Goal: Task Accomplishment & Management: Use online tool/utility

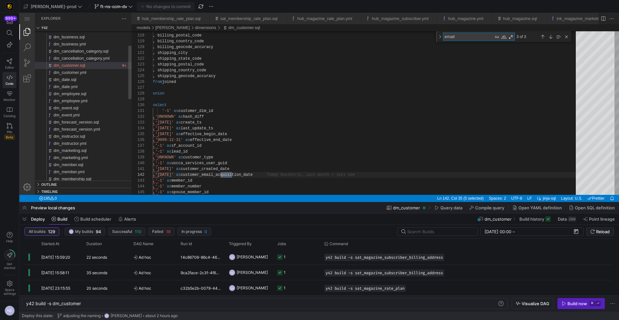
scroll to position [58, 79]
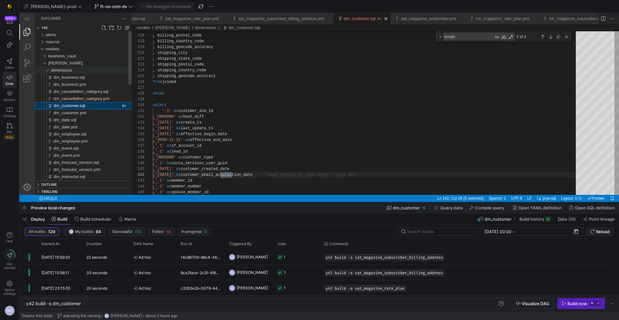
click at [71, 69] on span "dimensions" at bounding box center [61, 70] width 21 height 5
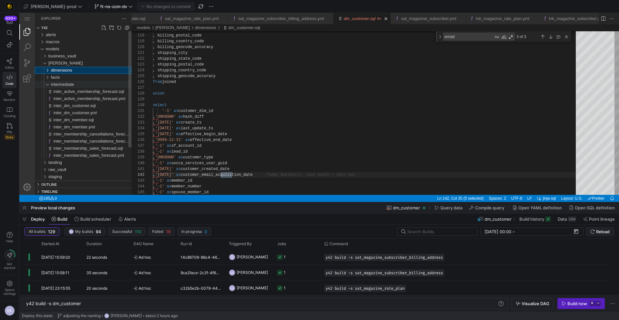
click at [67, 85] on span "intermediate" at bounding box center [62, 84] width 23 height 5
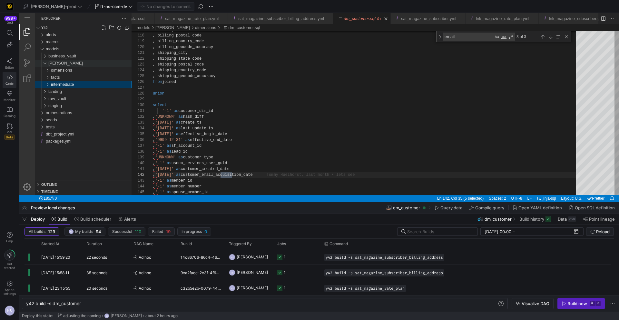
click at [54, 64] on span "[PERSON_NAME]" at bounding box center [65, 63] width 34 height 5
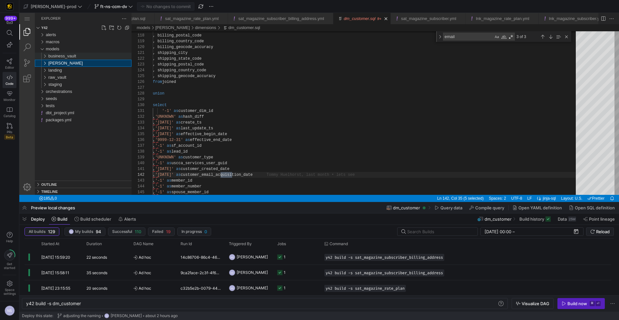
click at [54, 55] on span "business_vault" at bounding box center [62, 56] width 28 height 5
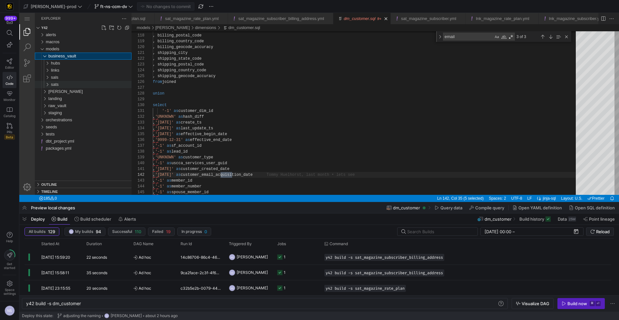
click at [59, 84] on span "sats" at bounding box center [55, 84] width 8 height 5
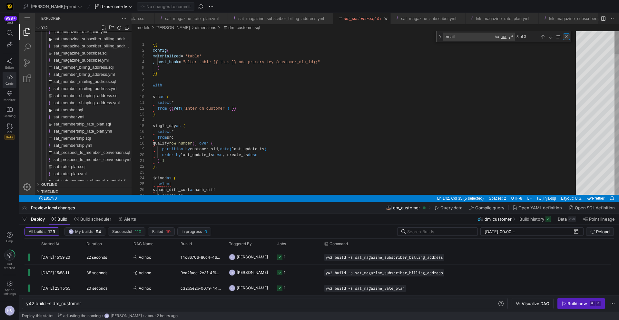
click at [565, 39] on div "Close (Escape)" at bounding box center [566, 36] width 7 height 7
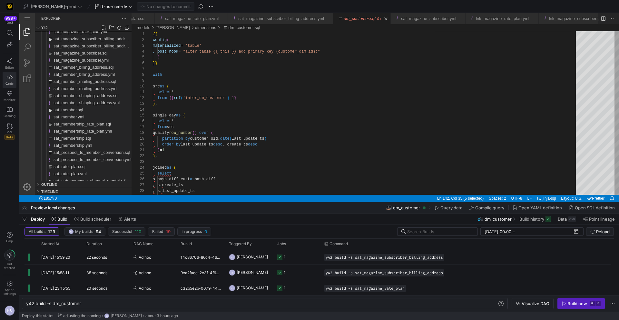
scroll to position [58, 0]
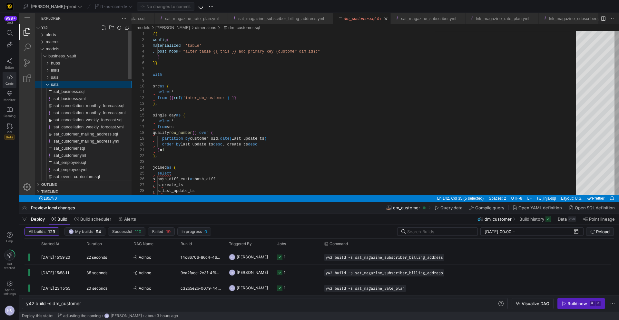
click at [60, 83] on div "sats" at bounding box center [91, 84] width 81 height 7
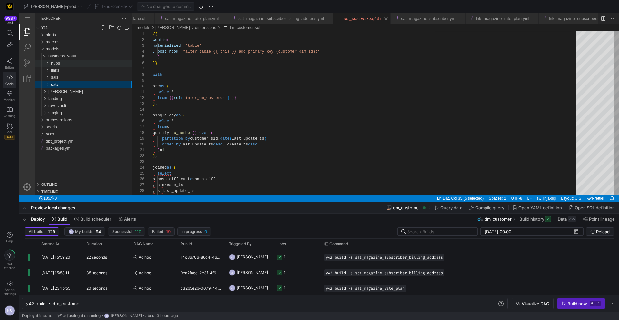
click at [63, 63] on div "hubs" at bounding box center [91, 63] width 81 height 7
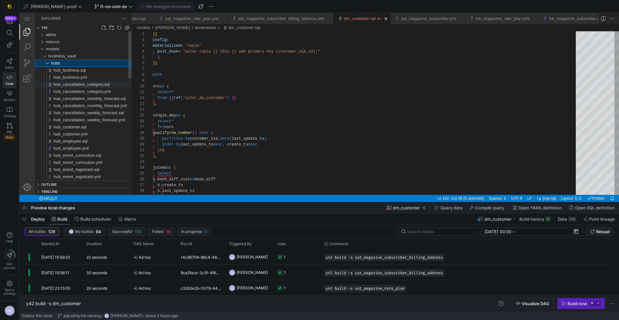
click at [91, 83] on span "hub_cancellation_category.sql" at bounding box center [82, 84] width 56 height 5
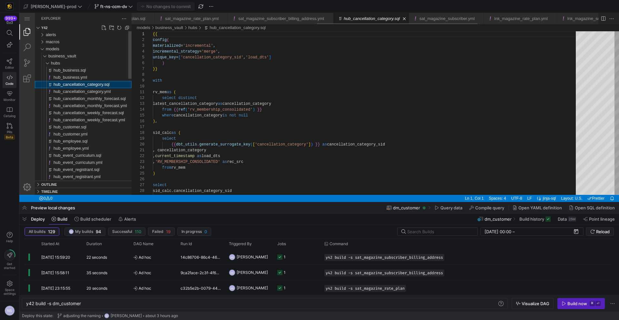
type textarea "y42 build -s hub_cancellation_category"
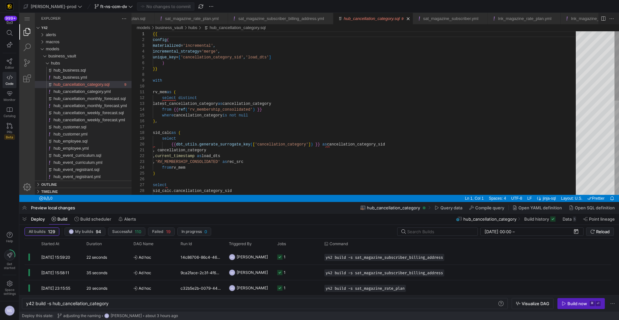
scroll to position [17, 112]
click at [279, 108] on div "{{ config ( materialized = 'incremental' , incremental_strategy = 'merge' , uni…" at bounding box center [366, 223] width 427 height 384
click at [277, 109] on div "{{ config ( materialized = 'incremental' , incremental_strategy = 'merge' , uni…" at bounding box center [366, 223] width 427 height 384
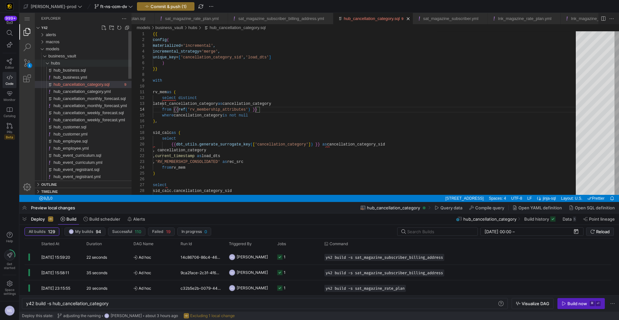
type textarea "rv_mem as ( select distinct latest_cancellation_category as cancellation_catego…"
click at [59, 66] on div "hubs" at bounding box center [91, 63] width 81 height 7
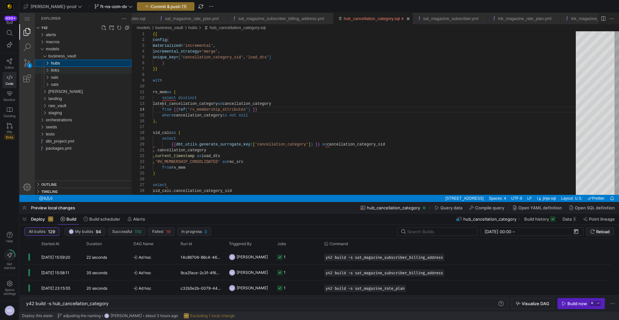
click at [64, 71] on div "links" at bounding box center [91, 70] width 81 height 7
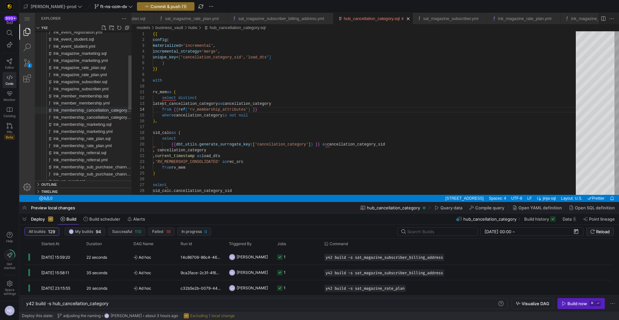
click at [102, 108] on span "lnk_membership_cancellation_category.sql" at bounding box center [94, 110] width 80 height 5
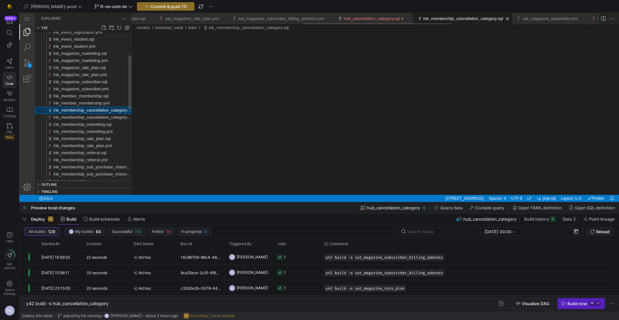
type textarea "y42 build -s lnk_membership_cancellation_category"
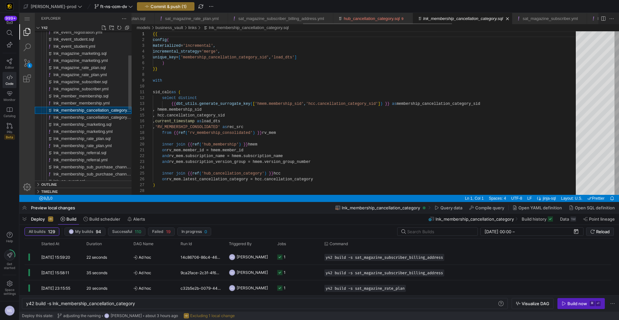
scroll to position [58, 0]
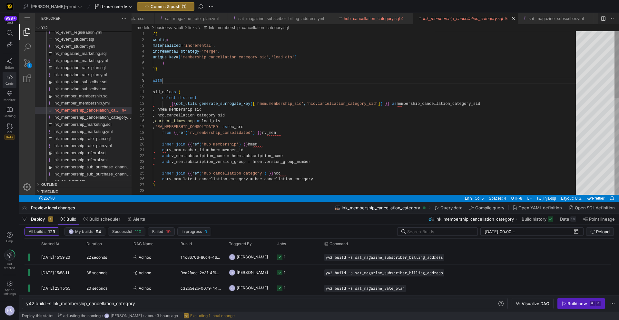
click at [306, 82] on div "{{ config ( materialized = 'incremental' , incremental_strategy = 'merge' , uni…" at bounding box center [366, 231] width 427 height 401
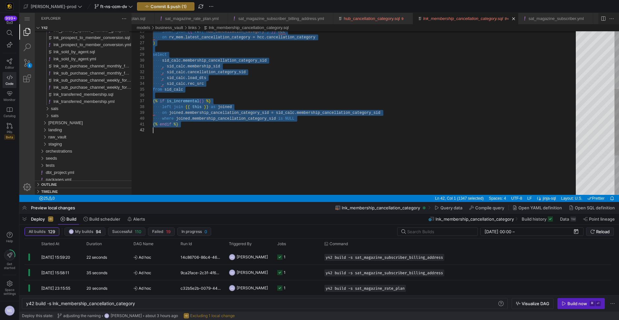
scroll to position [0, 0]
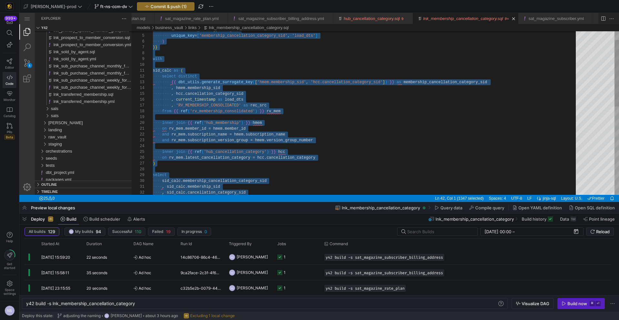
type textarea "sid_calc as ( select distinct {{ dbt_utils.generate_surrogate_key(['hmem.member…"
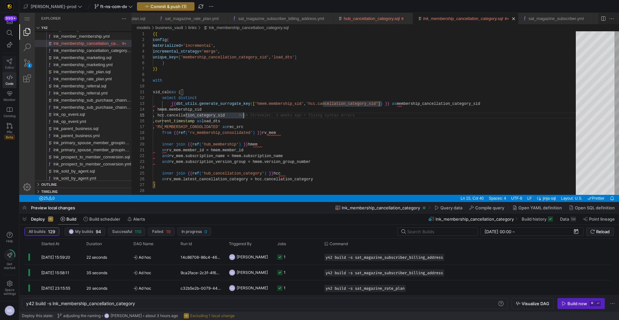
click at [6, 65] on span "Editor" at bounding box center [9, 67] width 9 height 4
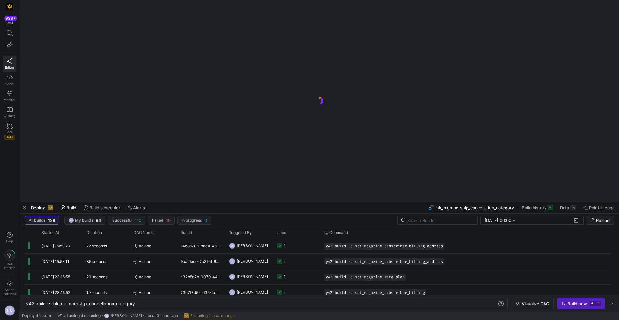
click at [28, 63] on y42-logo-loader at bounding box center [319, 101] width 600 height 202
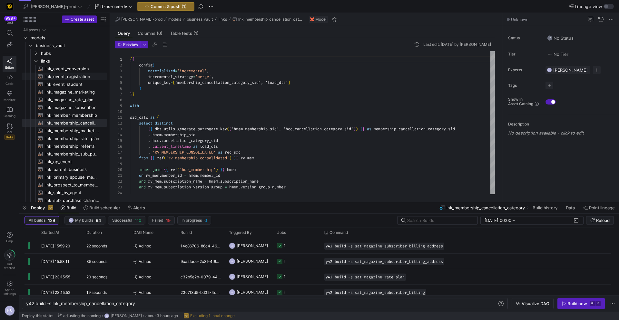
scroll to position [58, 0]
click at [94, 61] on span "Press SPACE to select this row." at bounding box center [94, 61] width 6 height 6
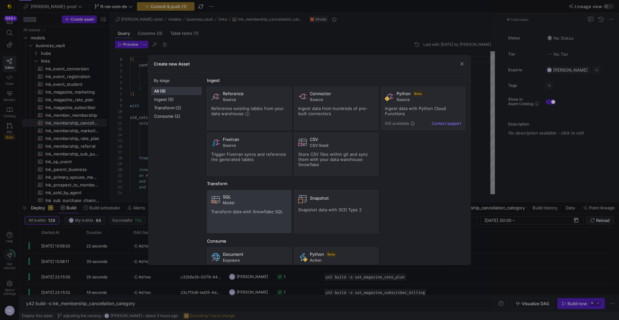
click at [259, 201] on span "Model" at bounding box center [255, 202] width 64 height 5
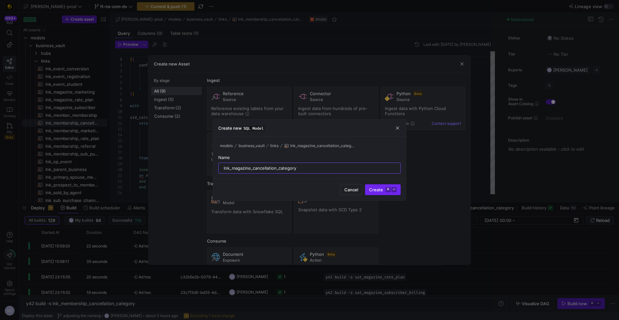
type input "lnk_magazine_cancellation_category"
click at [388, 191] on kbd "⌘" at bounding box center [387, 189] width 5 height 5
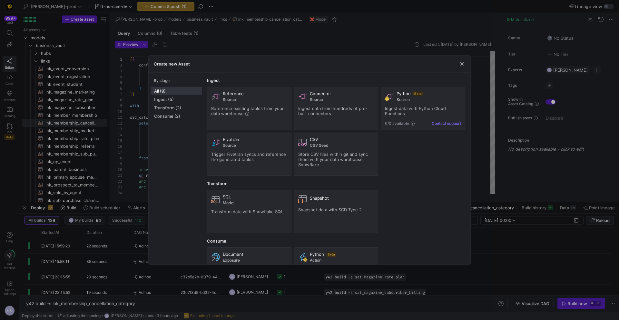
type textarea "y42 build -s lnk_magazine_cancellation_category"
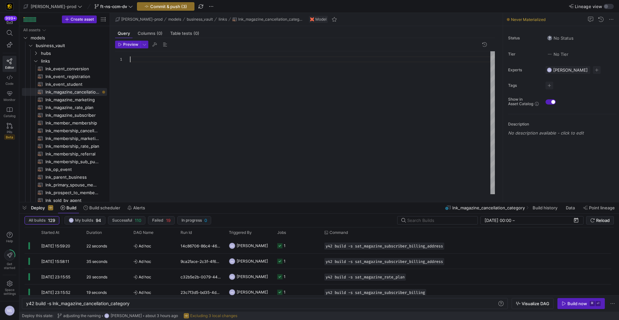
click at [203, 79] on div at bounding box center [312, 122] width 365 height 143
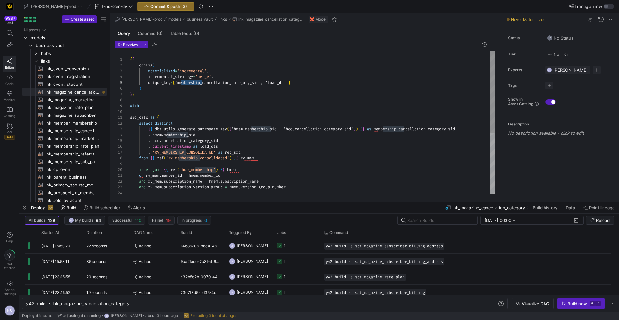
scroll to position [23, 51]
drag, startPoint x: 202, startPoint y: 82, endPoint x: 180, endPoint y: 84, distance: 21.7
click at [180, 84] on div "from { { ref ( 'rv_membership_consolidated' ) } } rv_mem inner join { { ref ( '…" at bounding box center [312, 175] width 365 height 249
click at [221, 84] on div "from { { ref ( 'rv_membership_consolidated' ) } } rv_mem inner join { { ref ( '…" at bounding box center [312, 175] width 365 height 249
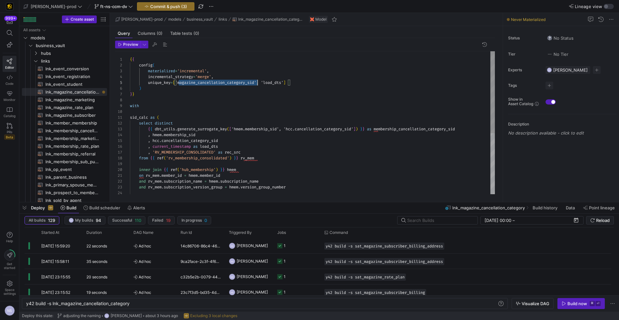
click at [221, 84] on div "from { { ref ( 'rv_membership_consolidated' ) } } rv_mem inner join { { ref ( '…" at bounding box center [312, 175] width 365 height 249
click at [401, 129] on div "from { { ref ( 'rv_membership_consolidated' ) } } rv_mem inner join { { ref ( '…" at bounding box center [312, 175] width 365 height 249
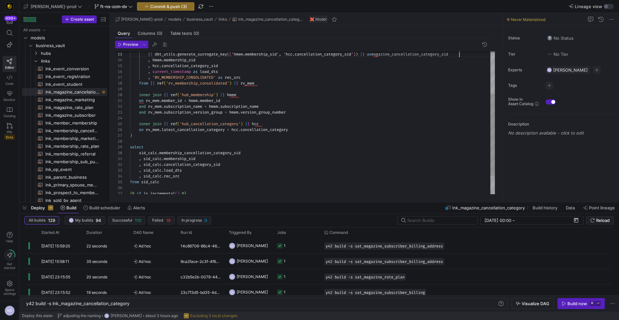
scroll to position [12, 329]
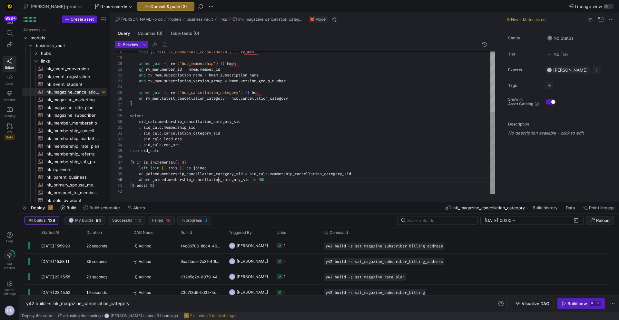
click at [218, 180] on div "from { { ref ( 'rv_membership_consolidated' ) } } rv_mem inner join { { ref ( '…" at bounding box center [312, 69] width 365 height 249
click at [210, 173] on div "from { { ref ( 'rv_membership_consolidated' ) } } rv_mem inner join { { ref ( '…" at bounding box center [312, 69] width 365 height 249
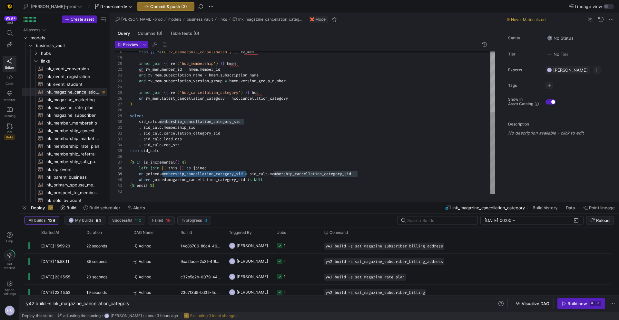
click at [210, 173] on div "from { { ref ( 'rv_membership_consolidated' ) } } rv_mem inner join { { ref ( '…" at bounding box center [312, 69] width 365 height 249
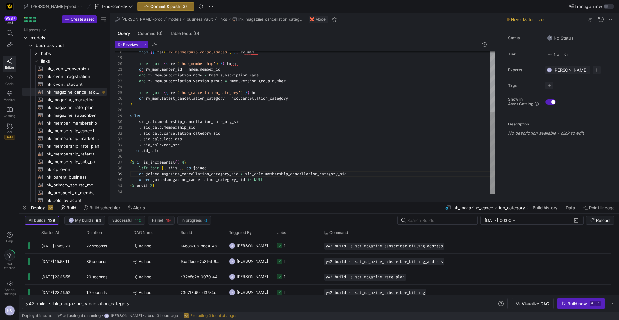
click at [323, 171] on div "from { { ref ( 'rv_membership_consolidated' ) } } rv_mem inner join { { ref ( '…" at bounding box center [312, 69] width 365 height 249
click at [229, 121] on div "from { { ref ( 'rv_membership_consolidated' ) } } rv_mem inner join { { ref ( '…" at bounding box center [312, 69] width 365 height 249
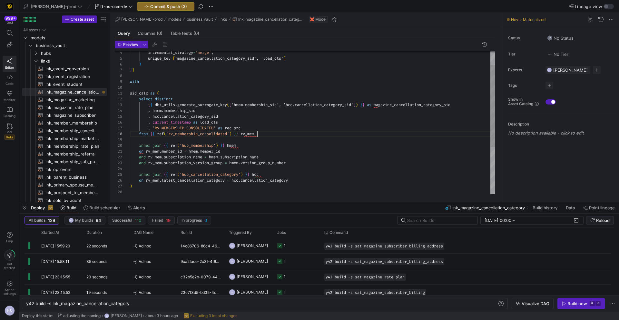
scroll to position [41, 128]
click at [268, 133] on div "from { { ref ( 'rv_membership_consolidated' ) } } rv_mem inner join { { ref ( '…" at bounding box center [312, 151] width 365 height 249
click at [255, 127] on div "from { { ref ( 'rv_membership_consolidated' ) } } rv_mem inner join { { ref ( '…" at bounding box center [312, 151] width 365 height 249
click at [267, 135] on div "from { { ref ( 'rv_membership_consolidated' ) } } rv_mem inner join { { ref ( '…" at bounding box center [312, 151] width 365 height 249
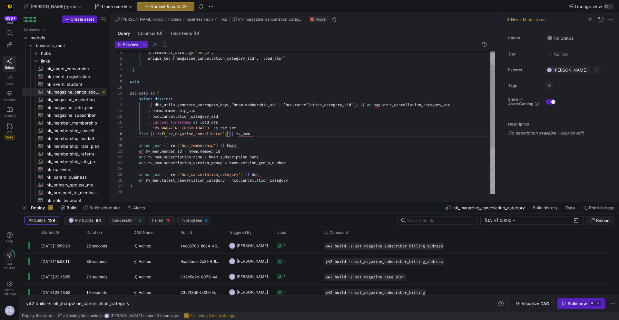
scroll to position [41, 65]
click at [245, 147] on div "from { { ref ( 'rv_magazine_consolidated' ) } } rv_mem inner join { { ref ( 'hu…" at bounding box center [312, 151] width 365 height 249
click at [234, 145] on div "from { { ref ( 'rv_magazine_consolidated' ) } } rv_mem inner join { { ref ( 'hu…" at bounding box center [312, 151] width 365 height 249
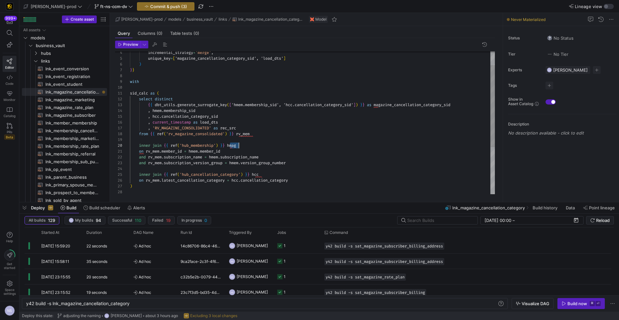
click at [158, 110] on div "from { { ref ( 'rv_magazine_consolidated' ) } } rv_mem inner join { { ref ( 'hu…" at bounding box center [312, 151] width 365 height 249
type textarea "sid_calc as ( select distinct {{ dbt_utils.generate_surrogate_key(['hmem.member…"
click at [352, 56] on div "Toggle Replace" at bounding box center [355, 56] width 6 height 11
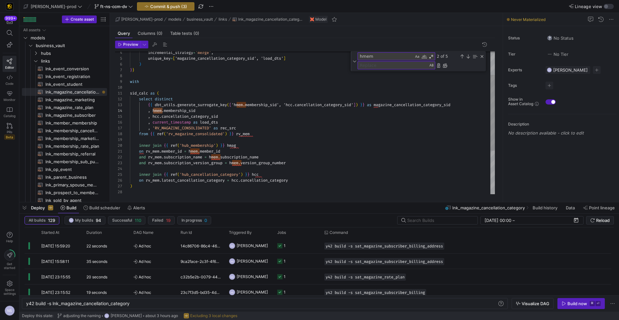
click at [379, 66] on textarea "Replace" at bounding box center [393, 65] width 70 height 7
paste textarea "hmag"
type textarea "hmag"
click at [446, 65] on div "Replace All (⌘Enter)" at bounding box center [444, 65] width 5 height 5
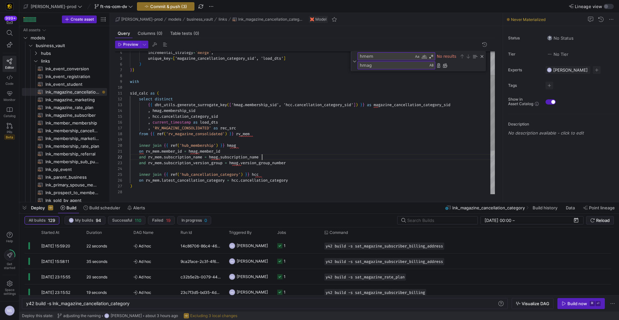
click at [376, 157] on div "from { { ref ( 'rv_magazine_consolidated' ) } } rv_mem inner join { { ref ( 'hu…" at bounding box center [312, 141] width 365 height 269
click at [264, 126] on div "from { { ref ( 'rv_magazine_consolidated' ) } } rv_mem inner join { { ref ( 'hu…" at bounding box center [312, 141] width 365 height 269
click at [247, 145] on div "from { { ref ( 'rv_magazine_consolidated' ) } } rv_mem inner join { { ref ( 'hu…" at bounding box center [312, 141] width 365 height 269
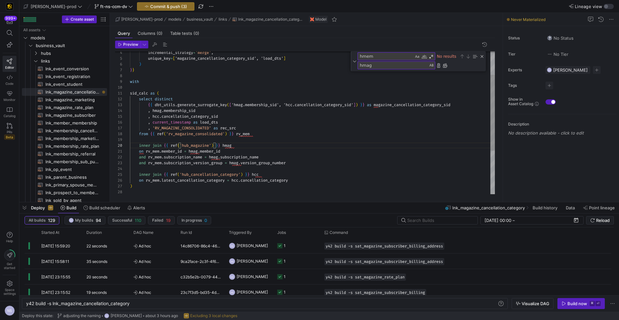
type textarea "sid_calc as ( select distinct {{ dbt_utils.generate_surrogate_key(['hmag.member…"
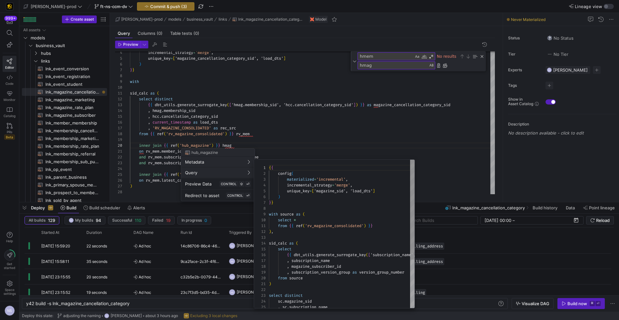
scroll to position [58, 0]
type textarea "from {{ ref('rv_magazine_consolidated') }} ), sid_calc as ( select {{ dbt_utils…"
click at [323, 268] on div "{ { config ( materialized = 'incremental' , incremental_strategy = 'merge' , un…" at bounding box center [342, 270] width 146 height 220
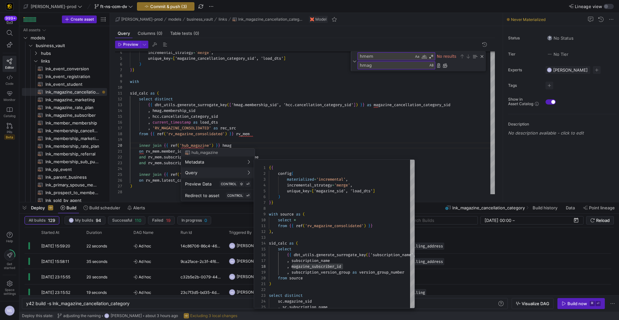
click at [285, 117] on div at bounding box center [309, 160] width 619 height 320
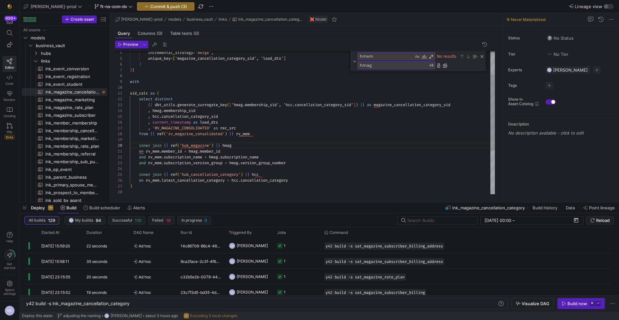
click at [171, 151] on div "from { { ref ( 'rv_magazine_consolidated' ) } } rv_mem inner join { { ref ( 'hu…" at bounding box center [312, 141] width 365 height 269
click at [239, 152] on div "from { { ref ( 'rv_magazine_consolidated' ) } } rv_mem inner join { { ref ( 'hu…" at bounding box center [312, 141] width 365 height 269
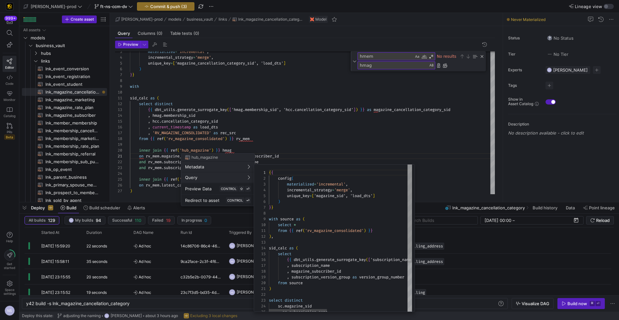
scroll to position [58, 0]
click at [336, 195] on div "{ { config ( materialized = 'incremental' , incremental_strategy = 'merge' , un…" at bounding box center [439, 276] width 341 height 224
drag, startPoint x: 268, startPoint y: 122, endPoint x: 217, endPoint y: 119, distance: 51.0
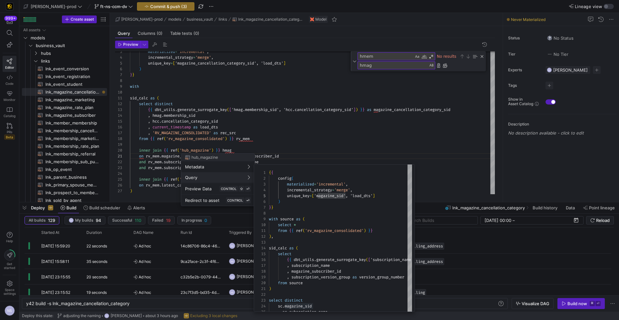
click at [268, 122] on div at bounding box center [309, 160] width 619 height 320
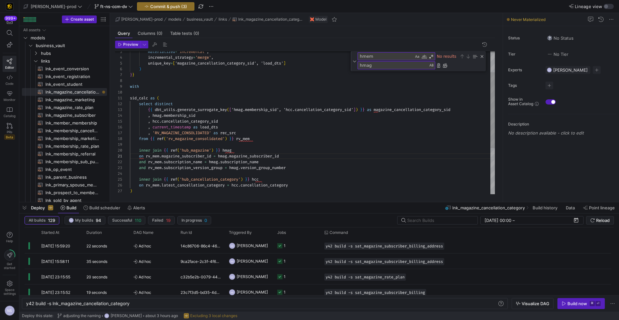
type textarea "sid_calc as ( select distinct {{ dbt_utils.generate_surrogate_key(['hmag.member…"
click at [182, 115] on div "from { { ref ( 'rv_magazine_consolidated' ) } } rv_mem inner join { { ref ( 'hu…" at bounding box center [312, 146] width 365 height 269
type textarea "membership_sid"
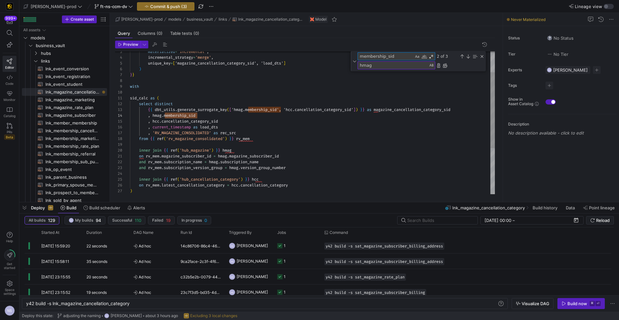
click at [369, 68] on textarea "hmag" at bounding box center [393, 65] width 70 height 7
paste textarea "magazine_sid"
type textarea "magazine_sid"
click at [446, 65] on div "Replace All (⌘Enter)" at bounding box center [444, 65] width 5 height 5
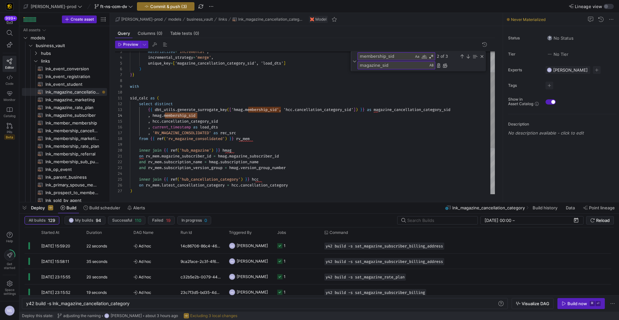
scroll to position [58, 63]
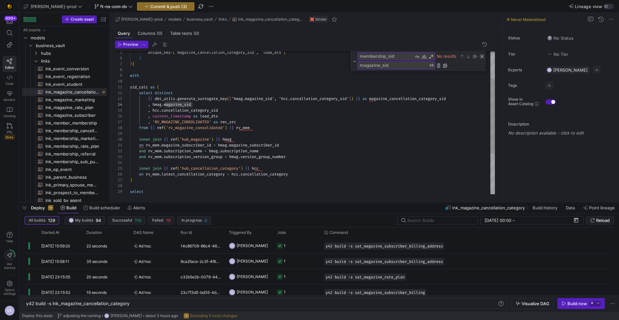
click at [481, 56] on div "Close (Escape)" at bounding box center [481, 56] width 5 height 5
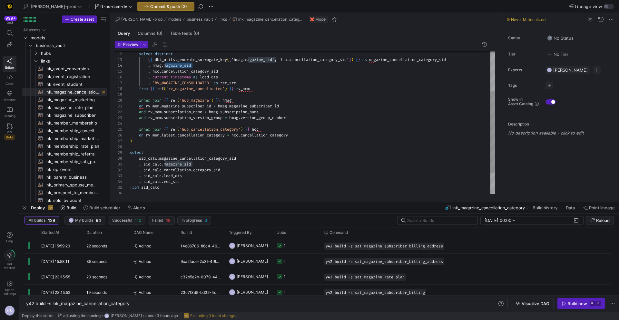
type textarea "on rv_mem.magazine_subscriber_id = hmag.magazine_subscriber_id and rv_mem.subsc…"
click at [306, 132] on div "from { { ref ( 'rv_magazine_consolidated' ) } } rv_mem inner join { { ref ( 'hu…" at bounding box center [312, 106] width 365 height 249
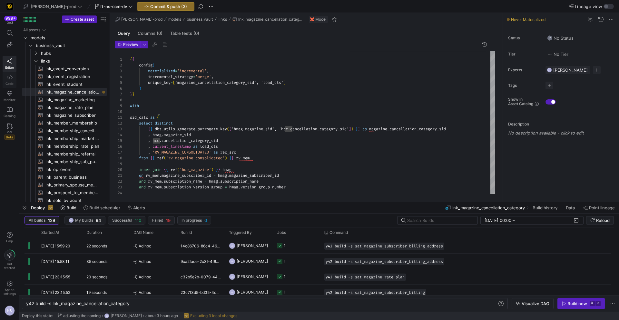
click at [12, 80] on link "Code" at bounding box center [10, 80] width 14 height 16
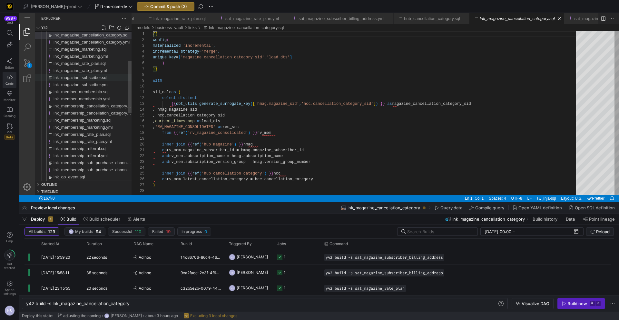
scroll to position [0, 478]
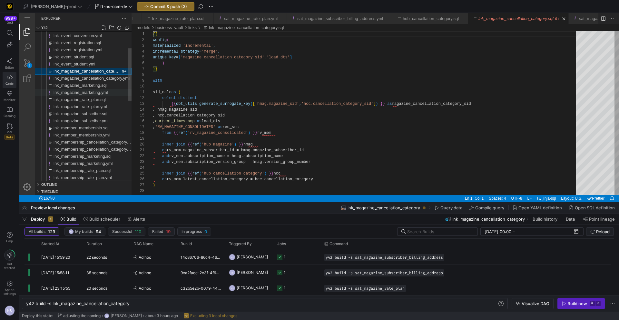
click at [94, 90] on span "lnk_magazine_marketing.yml" at bounding box center [81, 92] width 54 height 5
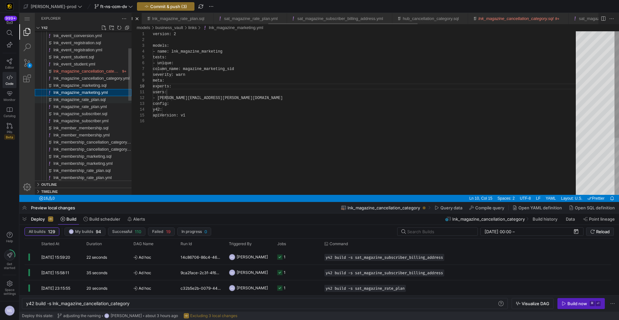
scroll to position [0, 427]
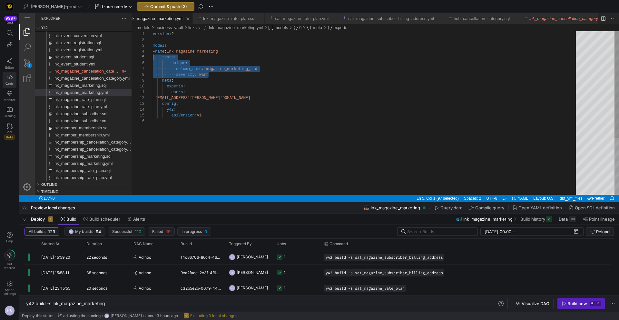
scroll to position [23, 0]
drag, startPoint x: 216, startPoint y: 75, endPoint x: 150, endPoint y: 56, distance: 68.4
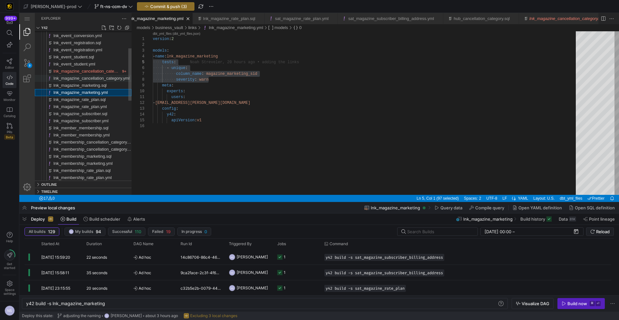
click at [99, 78] on span "lnk_magazine_cancellation_category.yml" at bounding box center [92, 78] width 76 height 5
type textarea "y42 build -s lnk_magazine_cancellation_category"
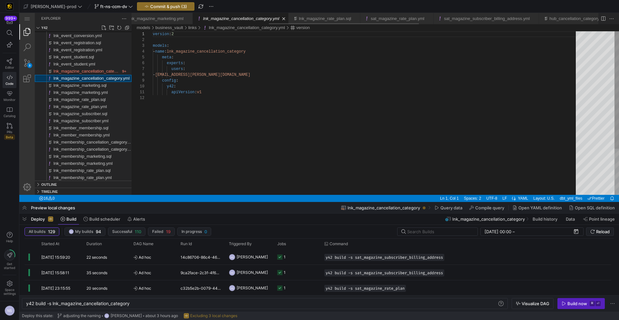
scroll to position [58, 0]
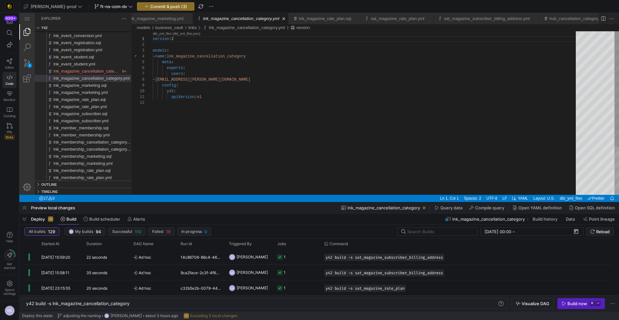
click at [274, 58] on div "version : 2 models : - name : lnk_magazine_cancellation_category meta : experts…" at bounding box center [366, 147] width 427 height 232
paste textarea "tests: - unique: column_name: magazine_marketing_sid severity: warn meta: exper…"
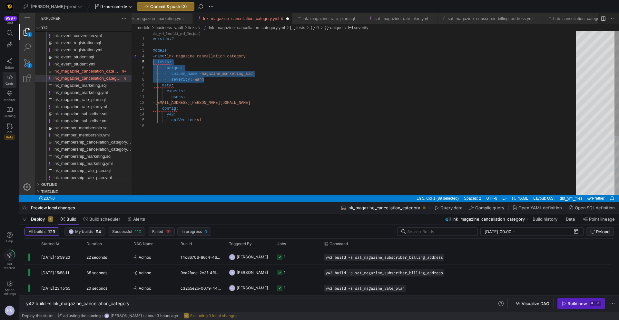
scroll to position [23, 0]
drag, startPoint x: 205, startPoint y: 79, endPoint x: 132, endPoint y: 60, distance: 75.9
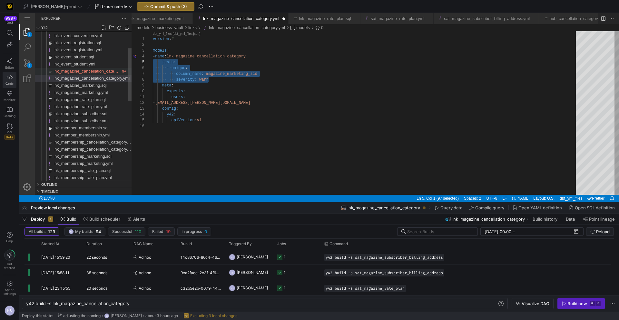
type textarea "version: 2 models: - name: lnk_magazine_cancellation_category tests: - unique: …"
click at [91, 72] on span "lnk_magazine_cancellation_category.sql" at bounding box center [91, 71] width 75 height 5
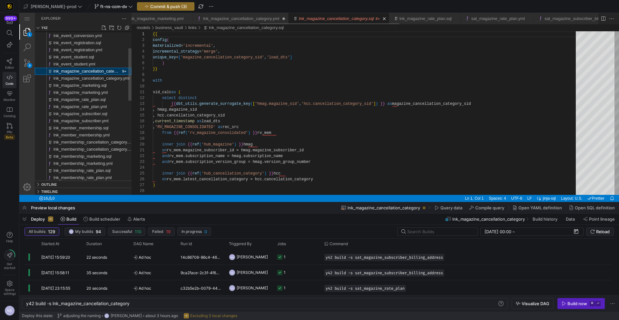
scroll to position [58, 0]
type textarea "sid_calc as ( select distinct {{ dbt_utils.generate_surrogate_key(['hmag.magazi…"
click at [449, 102] on div "{{ config ( materialized = 'incremental' , incremental_strategy = 'merge' , uni…" at bounding box center [366, 231] width 427 height 401
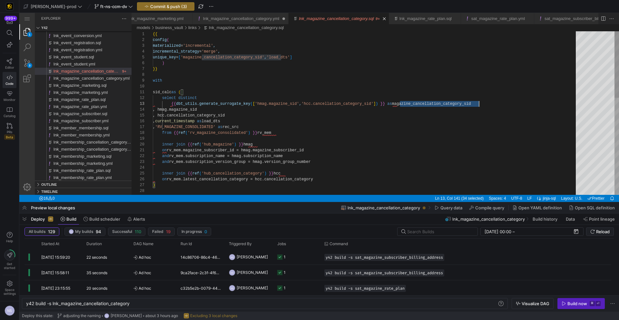
scroll to position [12, 326]
click at [449, 102] on div "{{ config ( materialized = 'incremental' , incremental_strategy = 'merge' , uni…" at bounding box center [366, 231] width 427 height 401
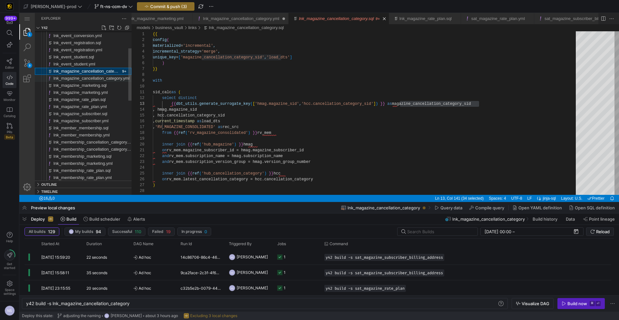
click at [83, 76] on span "lnk_magazine_cancellation_category.yml" at bounding box center [92, 78] width 76 height 5
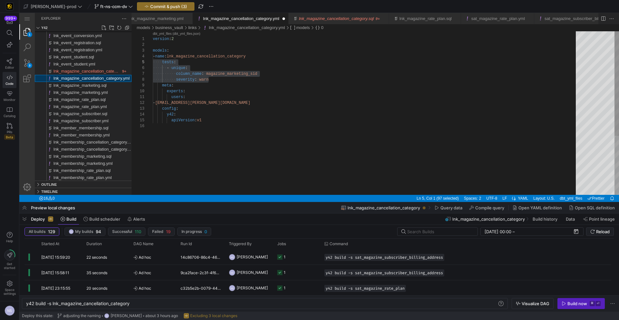
scroll to position [58, 0]
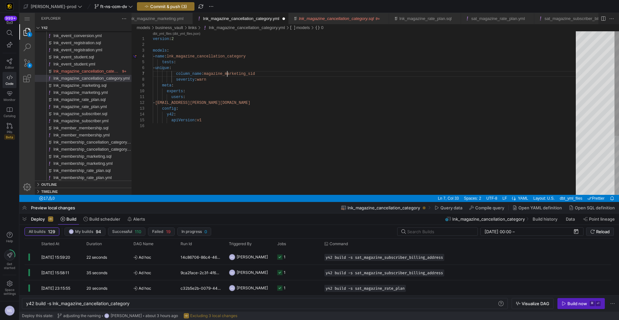
click at [227, 73] on div "version : 2 models : - name : lnk_magazine_cancellation_category tests : - uniq…" at bounding box center [366, 158] width 427 height 255
paste textarea "cancellation_category"
type textarea "version: 2 models: - name: lnk_magazine_cancellation_category tests: - unique: …"
click at [334, 71] on div "version : 2 models : - name : lnk_magazine_cancellation_category tests : - uniq…" at bounding box center [366, 158] width 427 height 255
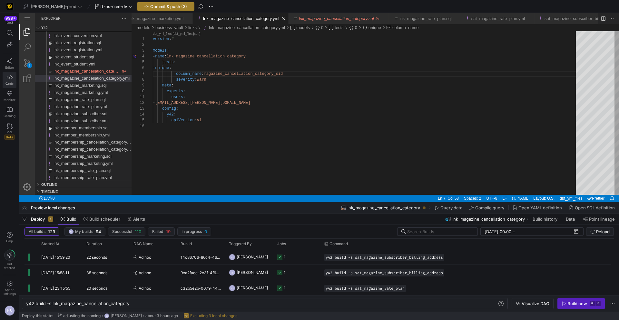
click at [162, 7] on span "Commit & push (3)" at bounding box center [168, 6] width 37 height 5
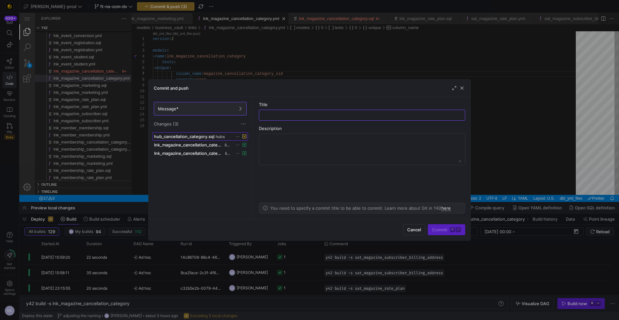
click at [206, 137] on span "hub_cancellation_category.sql" at bounding box center [184, 136] width 60 height 5
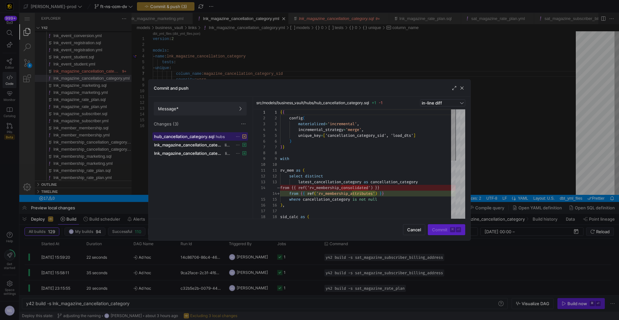
scroll to position [58, 0]
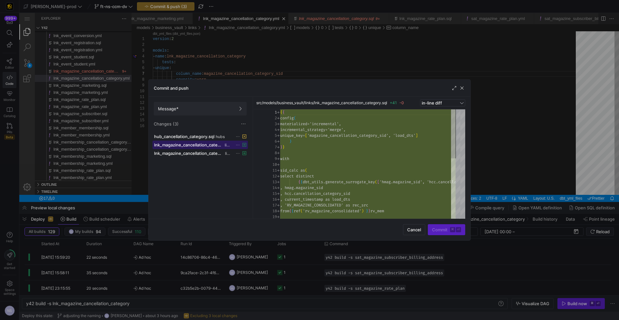
click at [201, 145] on span "lnk_magazine_cancellation_category.sql" at bounding box center [188, 144] width 69 height 5
click at [200, 111] on span "Message*" at bounding box center [200, 108] width 84 height 5
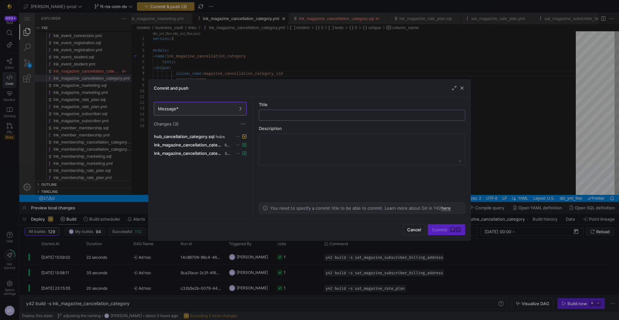
click at [279, 112] on div at bounding box center [361, 115] width 195 height 10
type input "adding the new link"
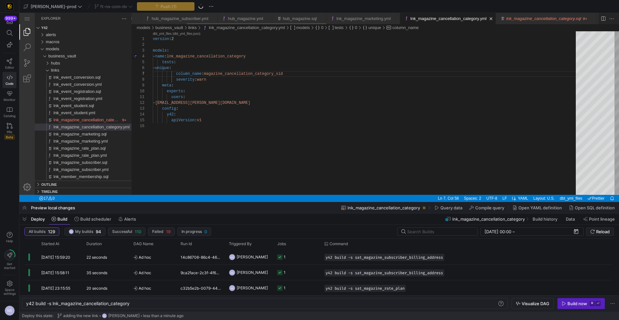
scroll to position [0, 184]
click at [295, 18] on link "hub_magazine.yml" at bounding box center [281, 18] width 35 height 5
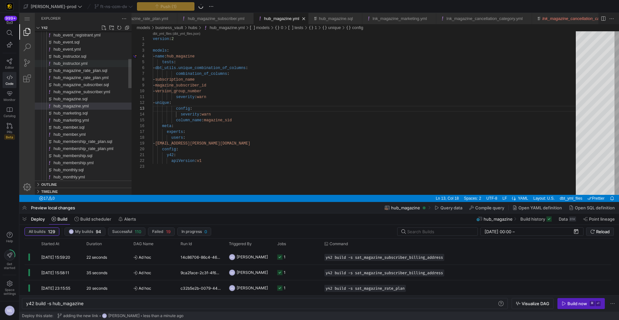
scroll to position [0, 122]
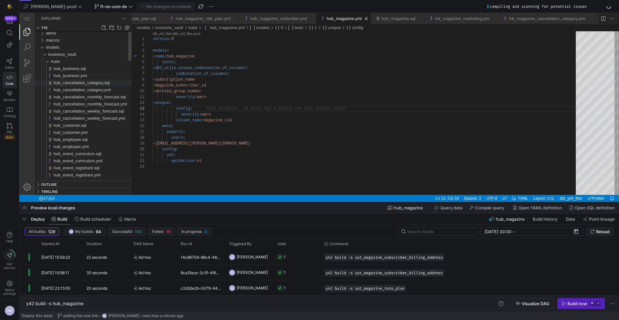
click at [91, 84] on span "hub_cancellation_category.sql" at bounding box center [82, 82] width 56 height 5
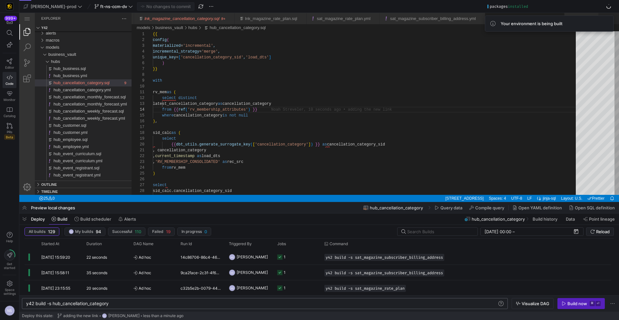
scroll to position [0, 83]
click at [129, 303] on div "y42 build -s hub_cancellation_category" at bounding box center [261, 303] width 471 height 5
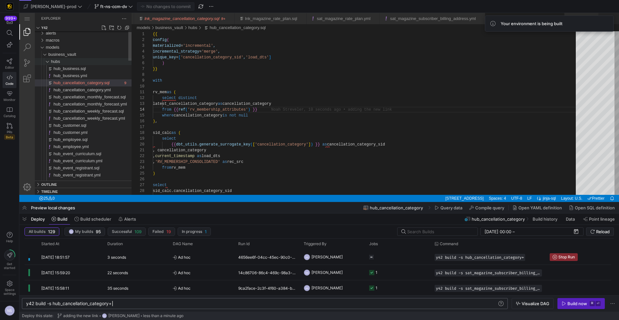
type textarea "y42 build -s hub_cancellation_category+"
click at [67, 63] on div "hubs" at bounding box center [91, 61] width 81 height 7
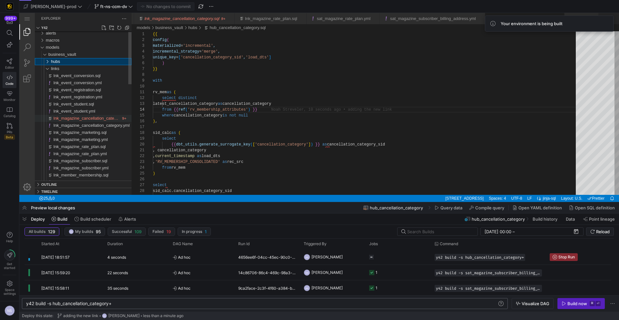
click at [89, 119] on span "lnk_magazine_cancellation_category.sql" at bounding box center [91, 118] width 75 height 5
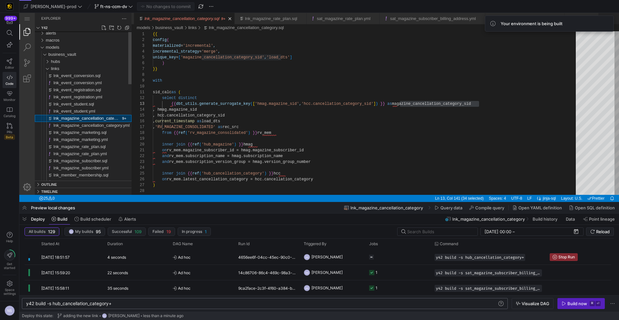
scroll to position [58, 326]
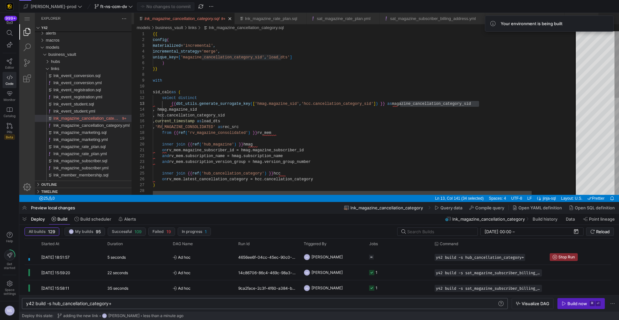
click at [344, 128] on div "{{ config ( materialized = 'incremental' , incremental_strategy = 'merge' , uni…" at bounding box center [391, 231] width 477 height 401
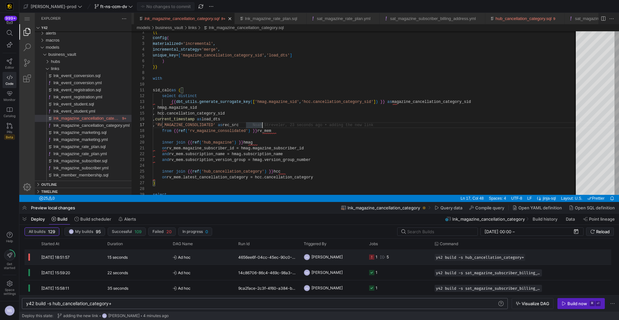
click at [395, 259] on y42-job-status-cell-renderer "1 5" at bounding box center [398, 256] width 58 height 15
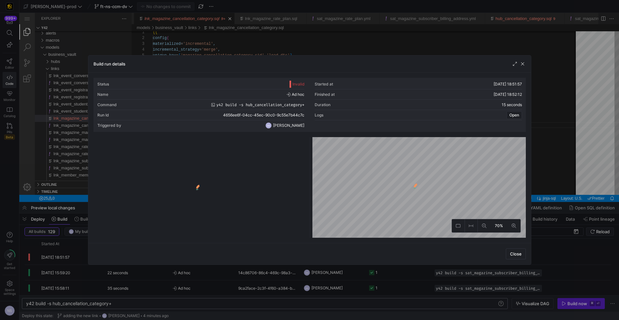
drag, startPoint x: 546, startPoint y: 140, endPoint x: 522, endPoint y: 128, distance: 26.7
click at [546, 140] on div at bounding box center [309, 160] width 619 height 320
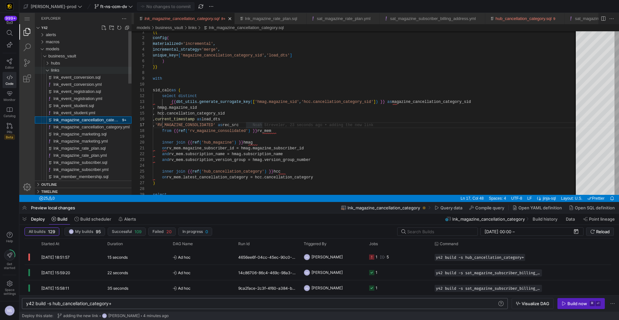
click at [86, 68] on div "links" at bounding box center [91, 70] width 81 height 7
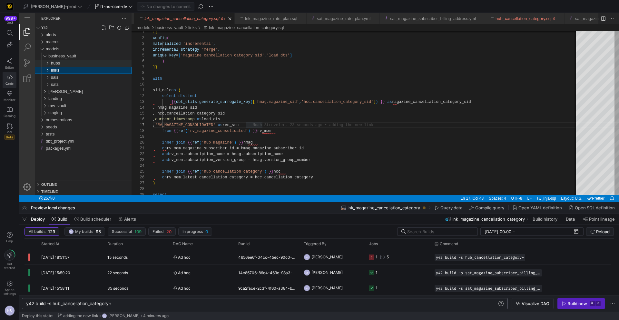
click at [75, 63] on div "hubs" at bounding box center [91, 63] width 81 height 7
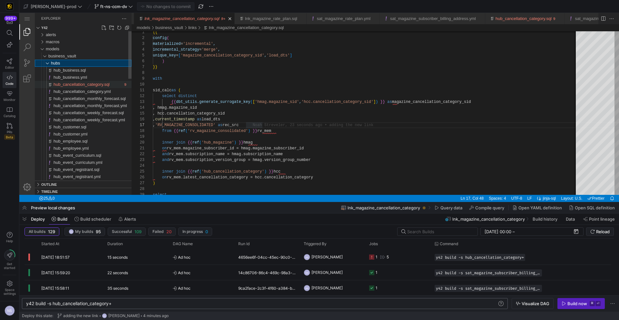
click at [77, 83] on span "hub_cancellation_category.sql" at bounding box center [82, 84] width 56 height 5
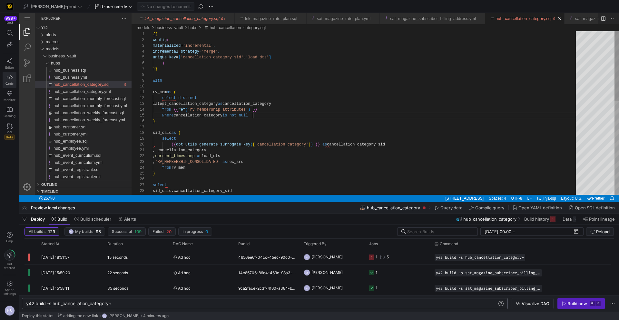
scroll to position [23, 100]
click at [278, 116] on div "{{ config ( materialized = 'incremental' , incremental_strategy = 'merge' , uni…" at bounding box center [366, 223] width 427 height 384
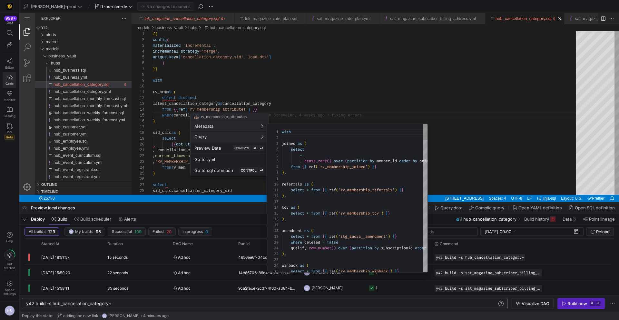
scroll to position [58, 0]
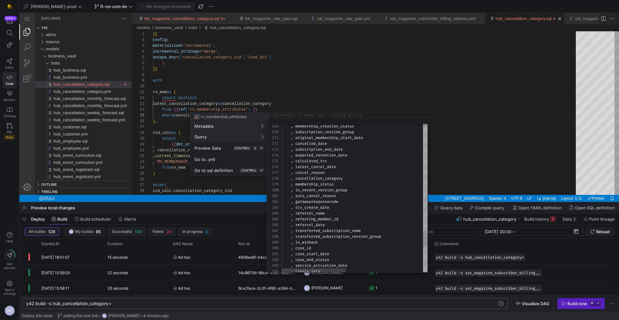
type textarea ", original_membership_start_date , cancelled_date , subscription_end_date , exp…"
drag, startPoint x: 298, startPoint y: 116, endPoint x: 225, endPoint y: 84, distance: 80.2
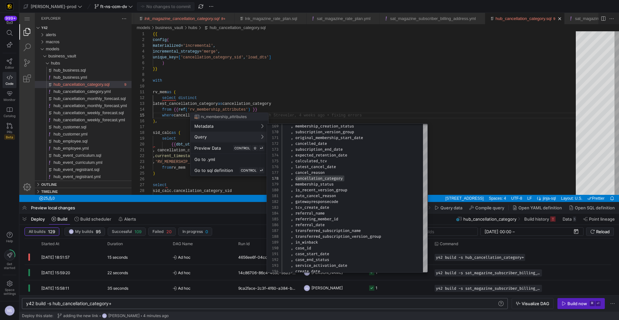
click at [298, 116] on div at bounding box center [309, 160] width 619 height 320
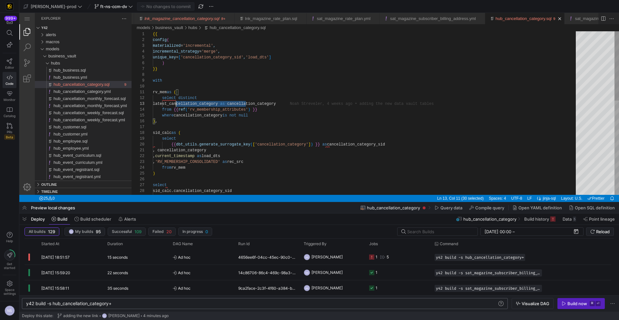
scroll to position [12, 19]
drag, startPoint x: 246, startPoint y: 104, endPoint x: 171, endPoint y: 102, distance: 74.5
click at [322, 108] on div "{{ config ( materialized = 'incremental' , incremental_strategy = 'merge' , uni…" at bounding box center [366, 223] width 427 height 384
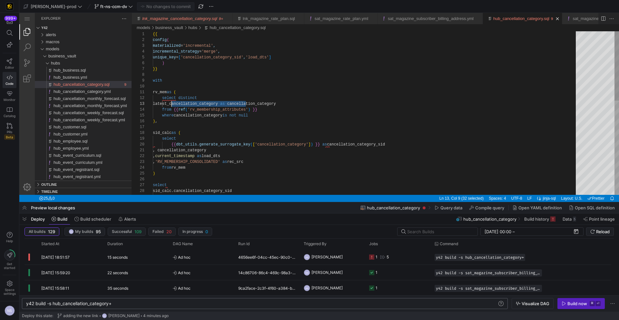
drag, startPoint x: 247, startPoint y: 104, endPoint x: 172, endPoint y: 103, distance: 74.5
drag, startPoint x: 239, startPoint y: 161, endPoint x: 211, endPoint y: 162, distance: 28.4
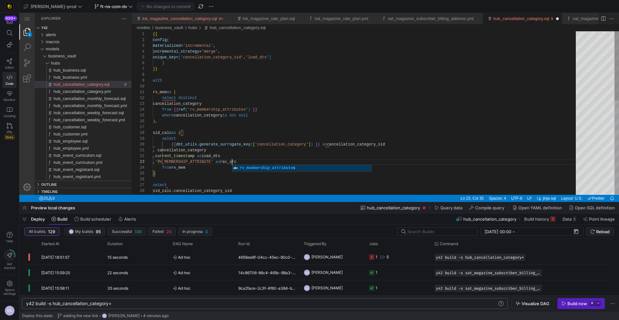
scroll to position [12, 82]
click at [291, 155] on div "{{ config ( materialized = 'incremental' , incremental_strategy = 'merge' , uni…" at bounding box center [366, 223] width 427 height 384
click at [337, 84] on div "sid_calc as ( select {{ dbt_utils.generate_surrogate_key ( [ 'cancellation_cate…" at bounding box center [366, 223] width 427 height 384
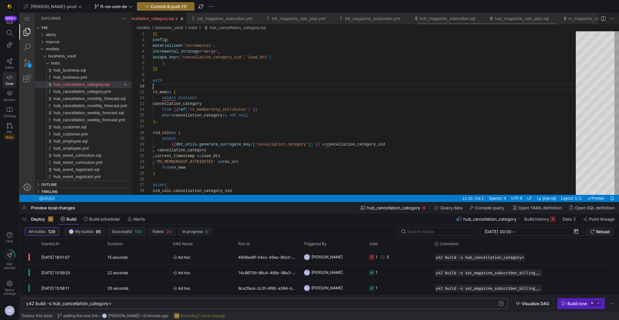
scroll to position [0, 968]
type textarea "{{ config( materialized='incremental', incremental_strategy='merge', unique_key…"
click at [165, 8] on span "Commit & push (1)" at bounding box center [169, 6] width 36 height 5
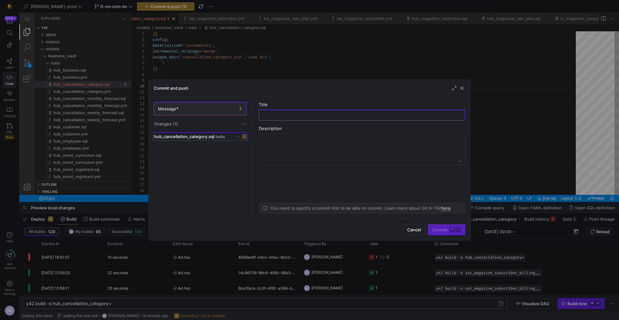
click at [203, 133] on span at bounding box center [200, 136] width 95 height 8
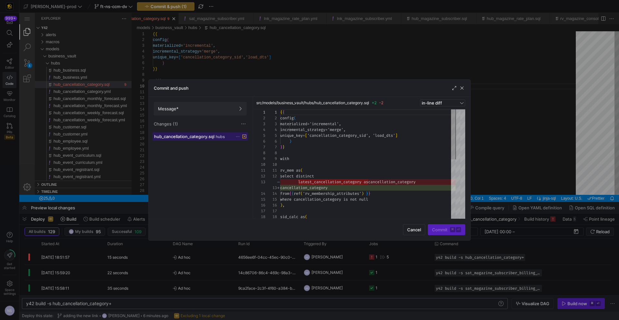
scroll to position [58, 0]
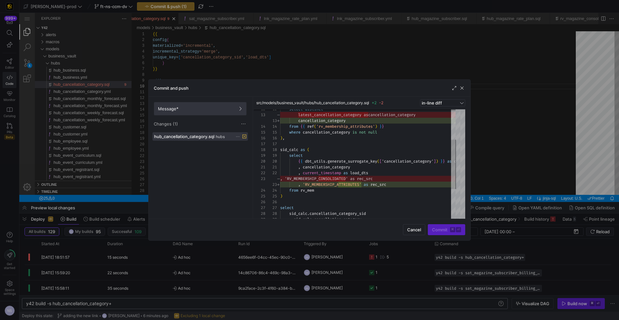
drag, startPoint x: 208, startPoint y: 111, endPoint x: 253, endPoint y: 118, distance: 45.7
click at [208, 111] on span "Message*" at bounding box center [200, 108] width 84 height 5
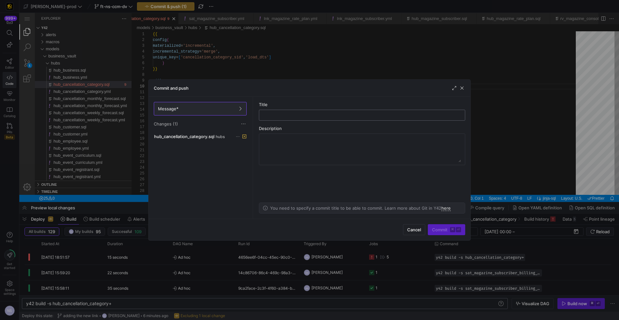
click at [293, 118] on div at bounding box center [361, 115] width 195 height 10
type input "fixing errors"
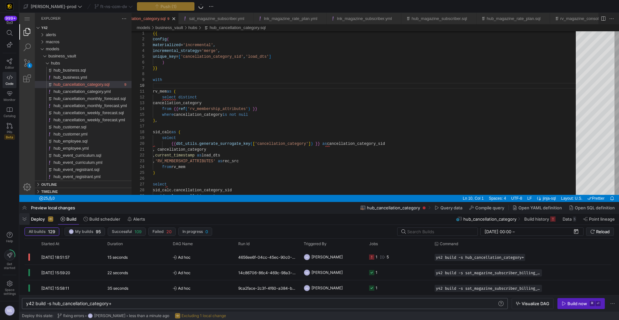
drag, startPoint x: 22, startPoint y: 219, endPoint x: 4, endPoint y: 214, distance: 18.2
click at [22, 219] on span "button" at bounding box center [24, 218] width 10 height 11
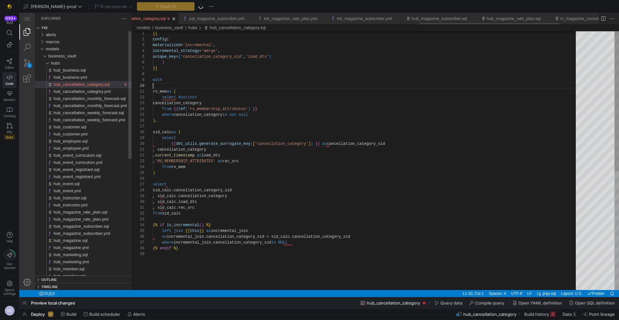
scroll to position [0, 965]
click at [24, 316] on span "button" at bounding box center [24, 313] width 10 height 11
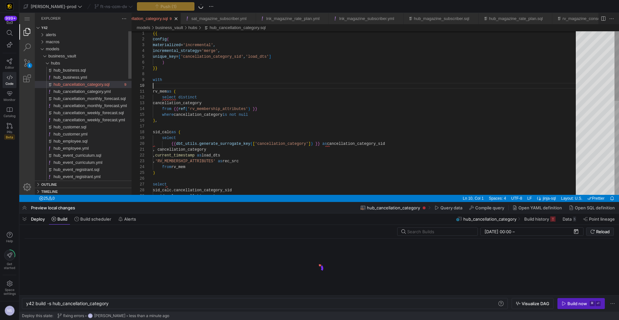
scroll to position [0, 83]
click at [124, 305] on div "y42 build -s hub_cancellation_category" at bounding box center [261, 303] width 471 height 5
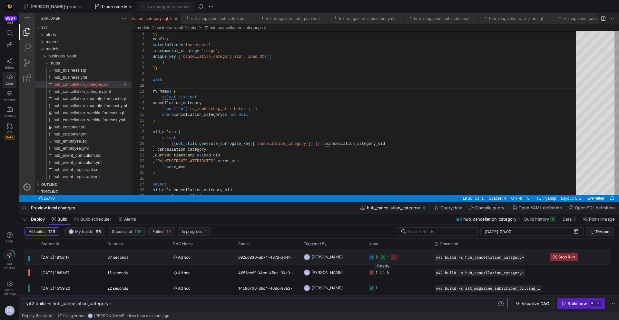
type textarea "y42 build -s hub_cancellation_category+"
click at [383, 256] on icon "Press SPACE to select this row." at bounding box center [382, 256] width 5 height 5
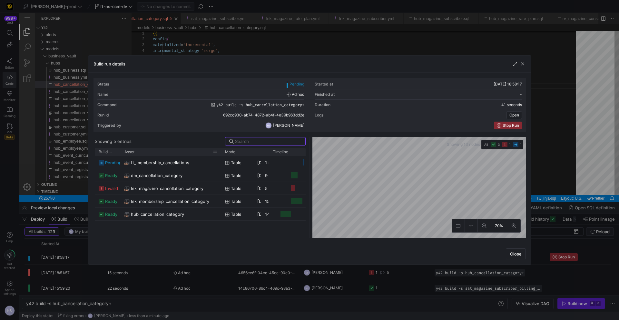
drag, startPoint x: 141, startPoint y: 152, endPoint x: 219, endPoint y: 154, distance: 77.7
click at [220, 154] on div at bounding box center [221, 152] width 3 height 8
click at [557, 89] on div at bounding box center [309, 160] width 619 height 320
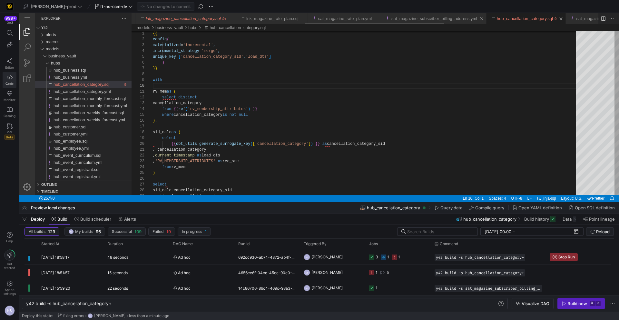
scroll to position [0, 529]
click at [272, 20] on link "lnk_magazine_cancellation_category.sql" at bounding box center [235, 18] width 75 height 5
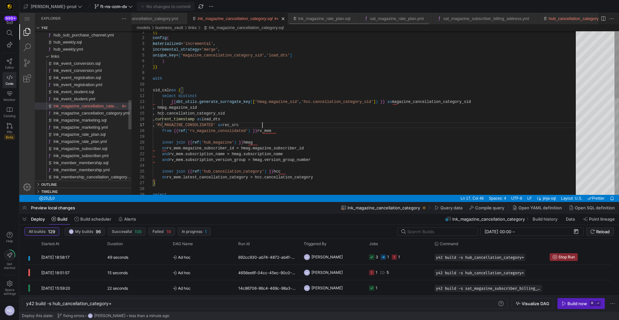
scroll to position [35, 110]
click at [385, 256] on icon "Press SPACE to select this row." at bounding box center [383, 256] width 5 height 5
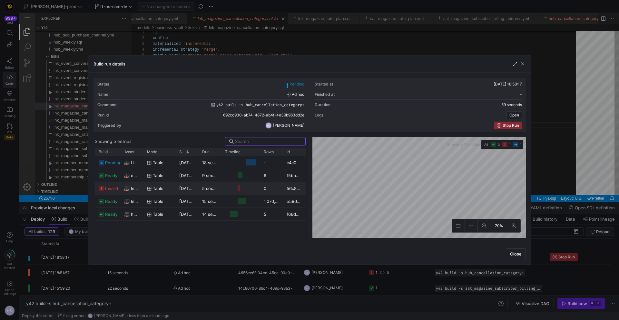
click at [221, 194] on div at bounding box center [240, 188] width 39 height 13
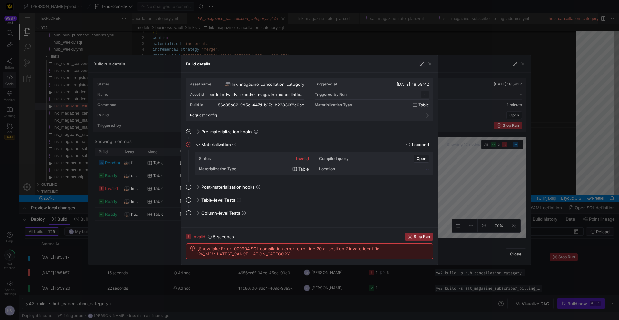
scroll to position [58, 0]
click at [451, 186] on div at bounding box center [309, 160] width 619 height 320
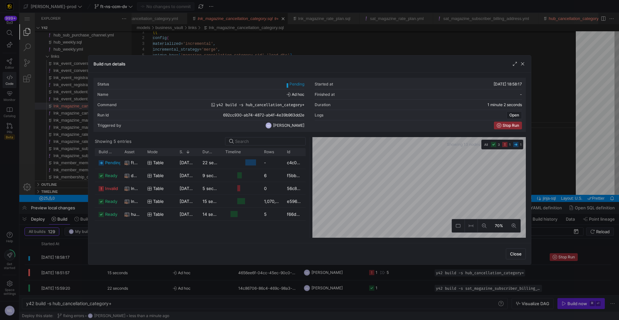
click at [560, 175] on div at bounding box center [309, 160] width 619 height 320
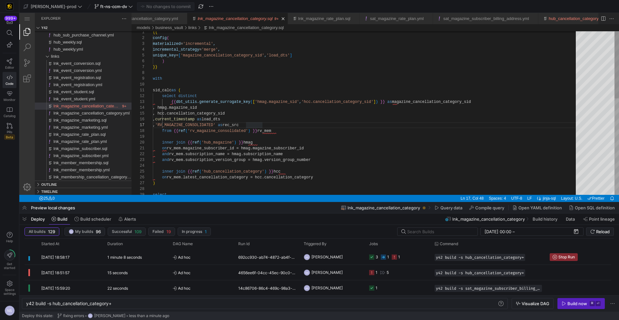
scroll to position [29, 49]
click at [202, 178] on div "{{ config ( materialized = 'incremental' , incremental_strategy = 'merge' , uni…" at bounding box center [366, 229] width 427 height 401
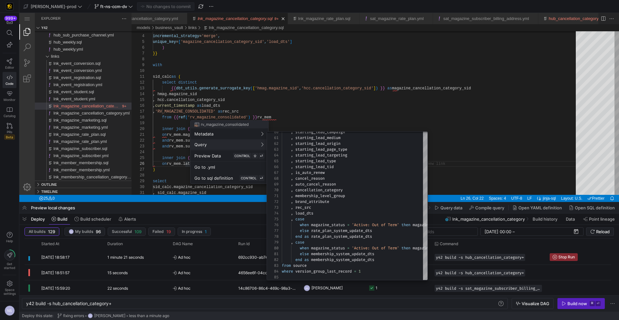
drag, startPoint x: 298, startPoint y: 124, endPoint x: 240, endPoint y: 151, distance: 64.0
click at [298, 124] on div at bounding box center [309, 160] width 619 height 320
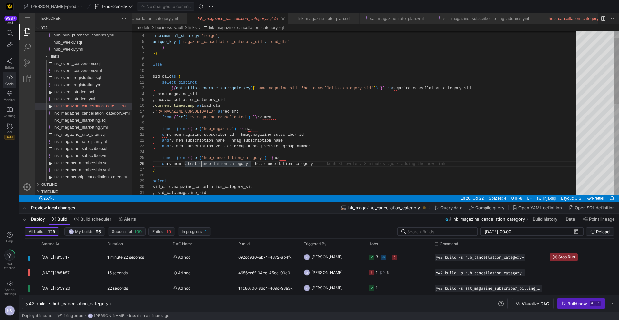
click at [202, 164] on div "materialized = 'incremental' , incremental_strategy = 'merge' , unique_key = [ …" at bounding box center [366, 216] width 427 height 401
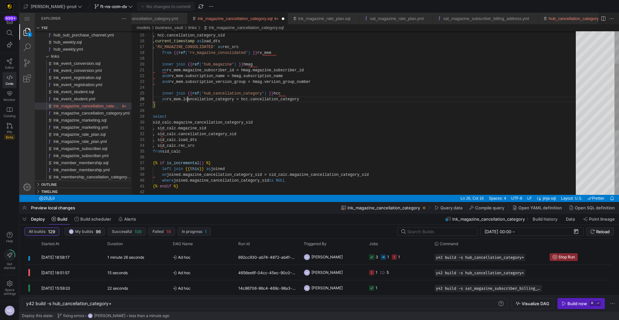
type textarea "on rv_mem.magazine_subscriber_id = hmag.magazine_subscriber_id and rv_mem.subsc…"
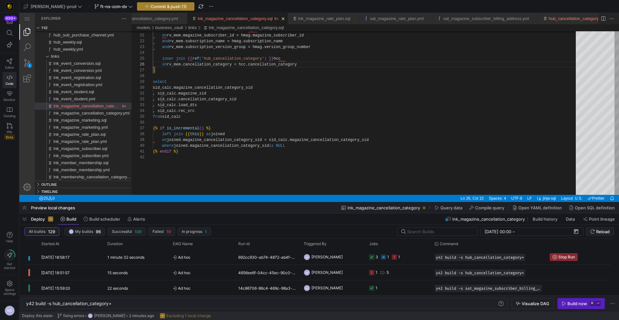
click at [160, 5] on span "Commit & push (1)" at bounding box center [169, 6] width 36 height 5
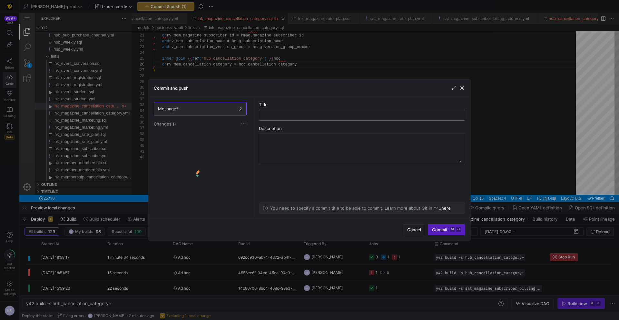
click at [283, 115] on input "text" at bounding box center [361, 114] width 195 height 5
type input "fixing error"
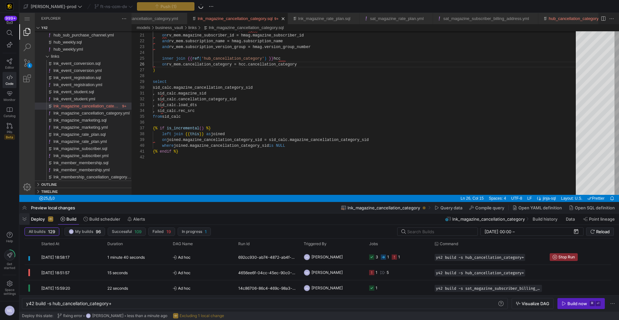
drag, startPoint x: 26, startPoint y: 219, endPoint x: 8, endPoint y: 276, distance: 59.9
click at [26, 219] on span "button" at bounding box center [24, 218] width 10 height 11
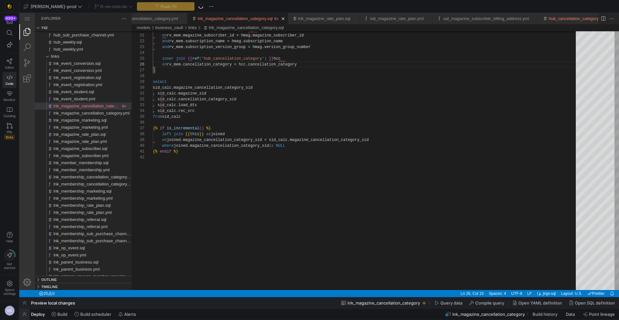
click at [27, 316] on span "button" at bounding box center [24, 313] width 10 height 11
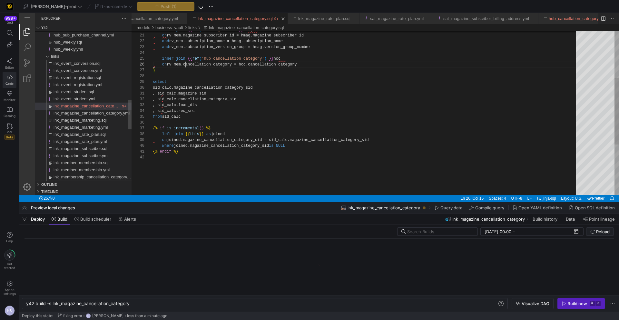
scroll to position [0, 104]
click at [571, 304] on div "Build now" at bounding box center [577, 303] width 20 height 5
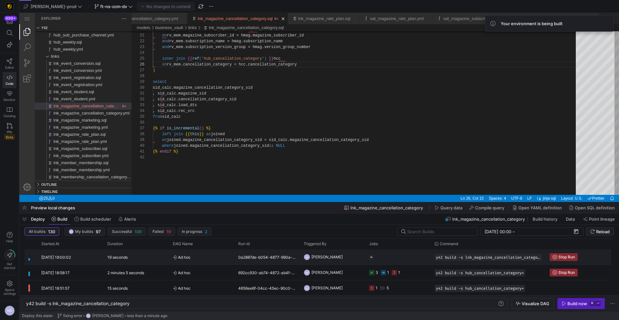
click at [404, 252] on y42-job-status-cell-renderer at bounding box center [398, 256] width 58 height 15
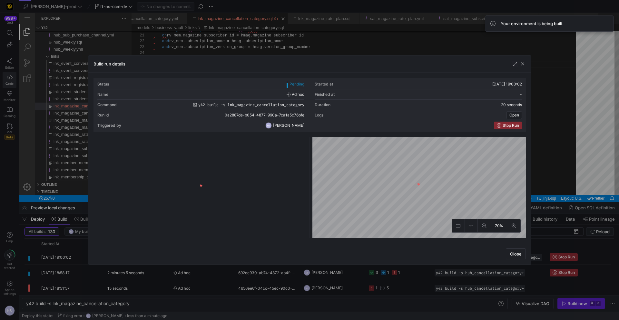
click at [537, 161] on div at bounding box center [309, 160] width 619 height 320
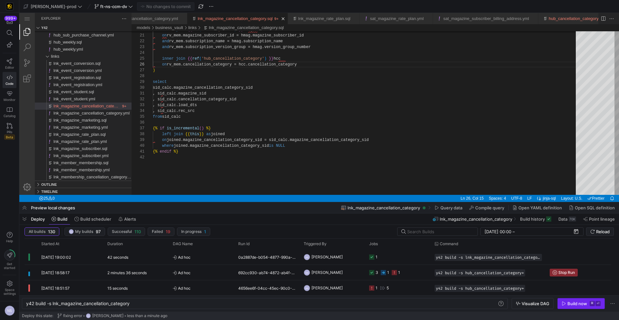
click at [582, 307] on span "button" at bounding box center [581, 303] width 47 height 10
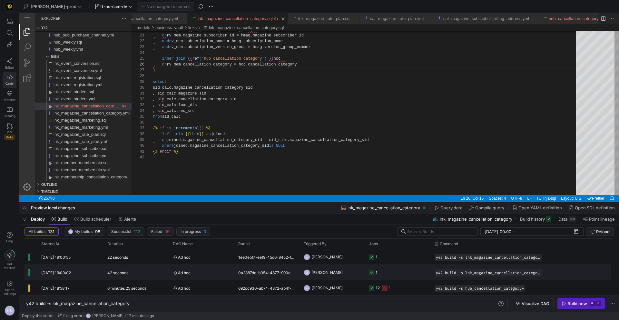
click at [355, 270] on y42-orchestration-triggered-by "NS Noah Streveler" at bounding box center [333, 272] width 58 height 15
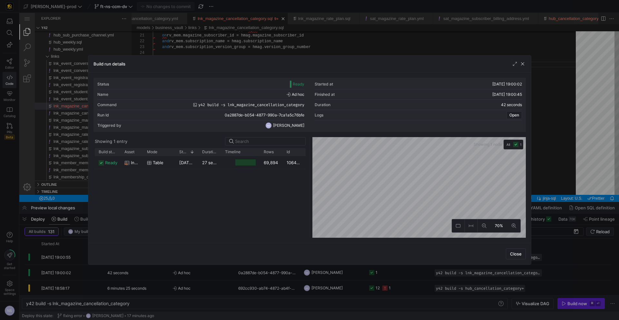
click at [321, 279] on div at bounding box center [309, 160] width 619 height 320
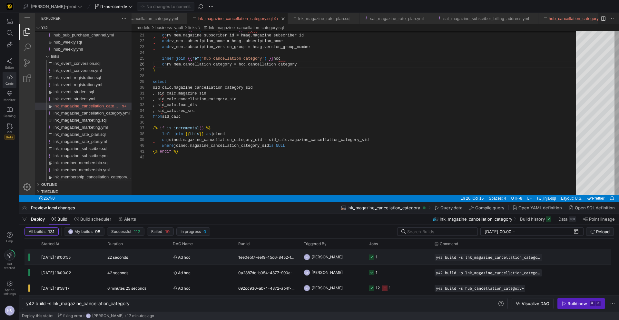
click at [336, 261] on span "[PERSON_NAME]" at bounding box center [326, 256] width 31 height 15
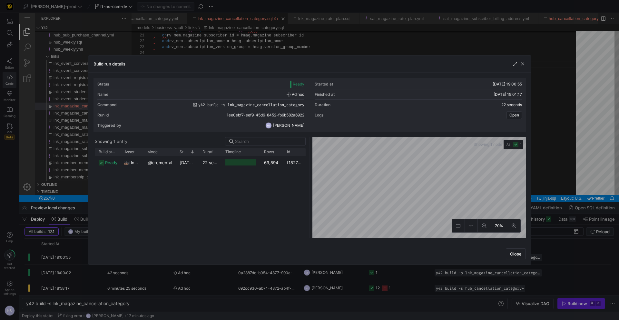
click at [298, 290] on div at bounding box center [309, 160] width 619 height 320
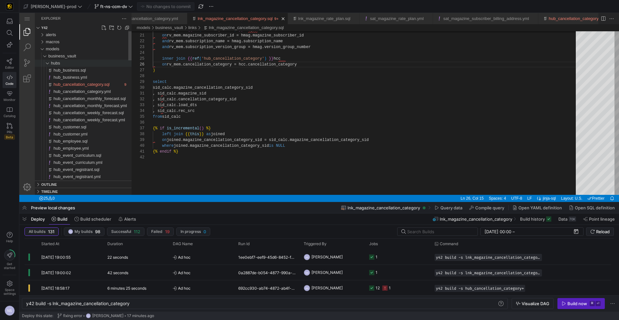
click at [63, 63] on div "hubs" at bounding box center [91, 63] width 81 height 7
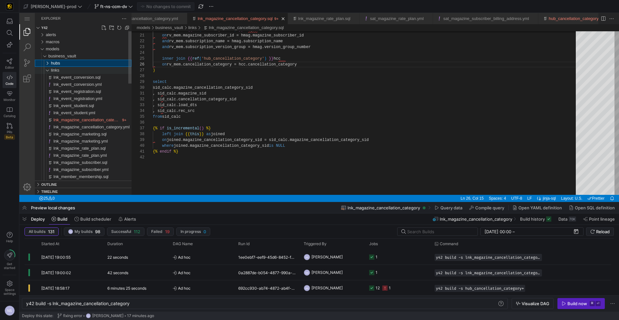
click at [68, 71] on div "links" at bounding box center [91, 70] width 81 height 7
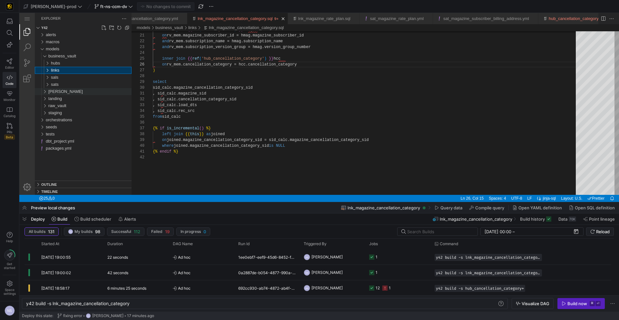
click at [61, 92] on div "[PERSON_NAME]" at bounding box center [89, 91] width 83 height 7
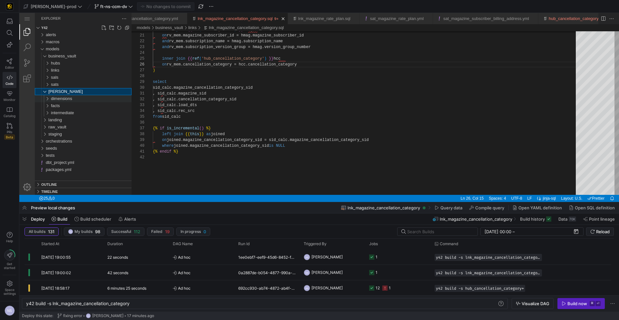
click at [62, 100] on span "dimensions" at bounding box center [61, 98] width 21 height 5
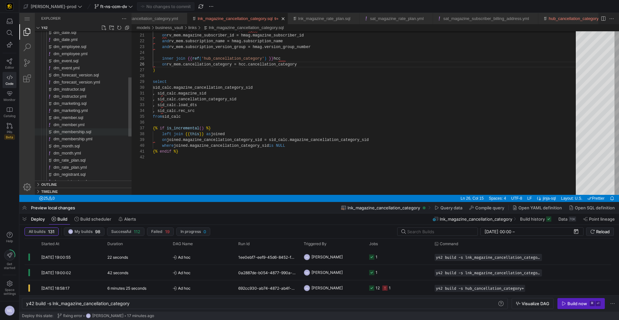
click at [76, 130] on span "dm_membership.sql" at bounding box center [73, 131] width 38 height 5
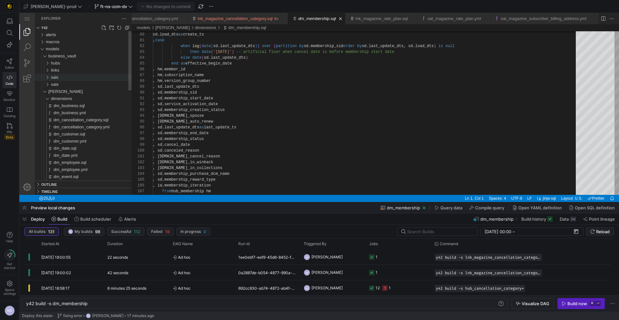
click at [53, 80] on span "sals" at bounding box center [54, 77] width 7 height 5
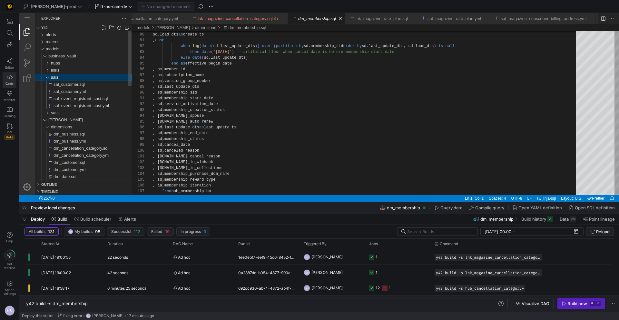
click at [54, 78] on span "sals" at bounding box center [54, 77] width 7 height 5
click at [54, 85] on span "sats" at bounding box center [55, 84] width 8 height 5
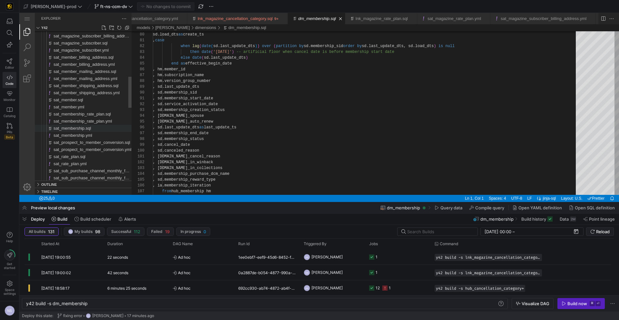
click at [91, 126] on span "sat_membership.sql" at bounding box center [72, 128] width 37 height 5
type textarea "y42 build -s sat_membership"
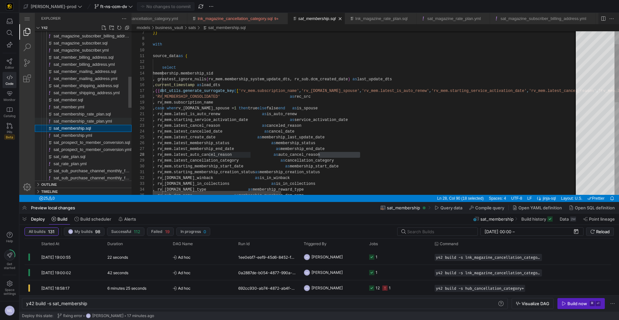
scroll to position [46, 207]
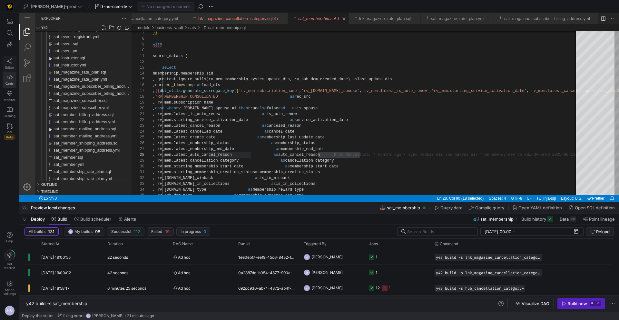
click at [8, 61] on icon at bounding box center [9, 61] width 5 height 6
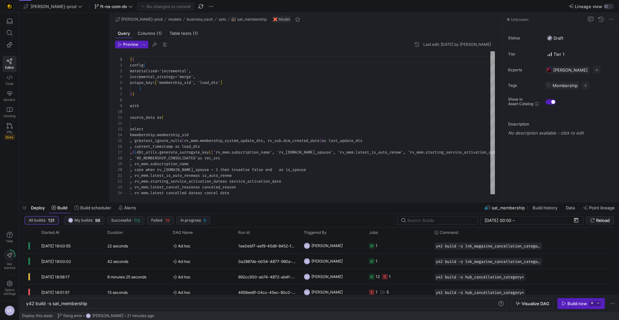
scroll to position [58, 0]
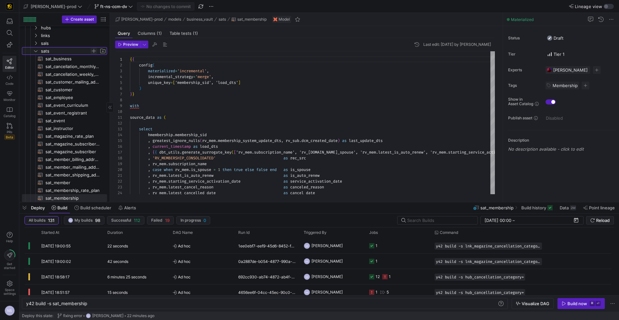
click at [93, 50] on span "Press SPACE to select this row." at bounding box center [94, 51] width 6 height 6
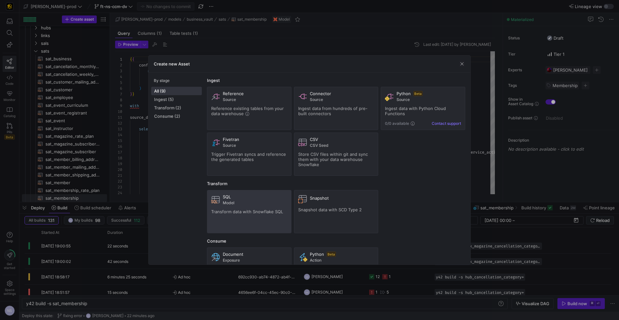
click at [242, 204] on span "Model" at bounding box center [255, 202] width 64 height 5
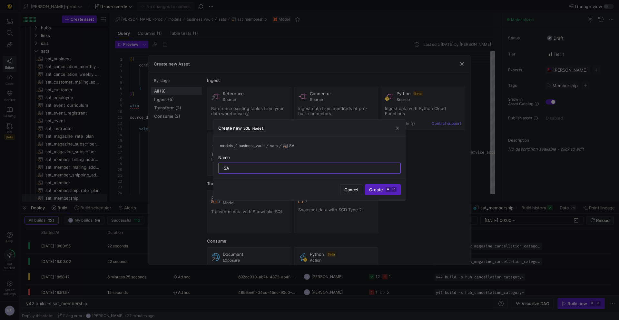
type input "S"
type input "sat_magazine"
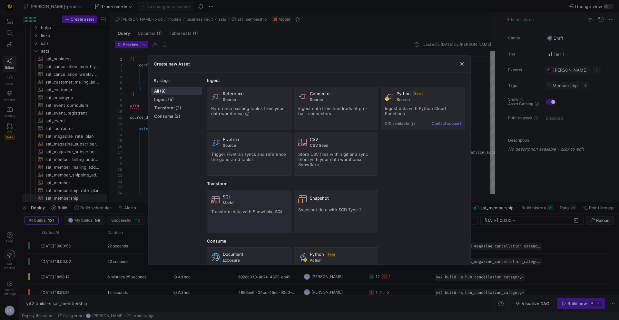
type textarea "y42 build -s sat_magazine"
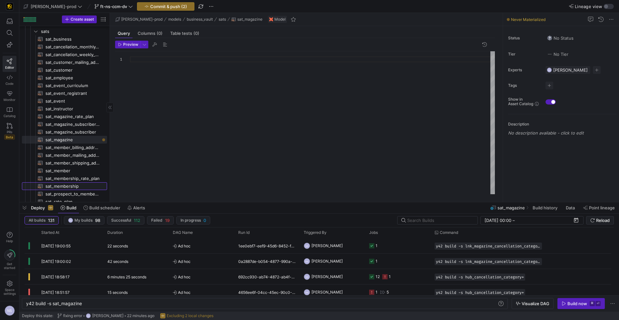
click at [81, 189] on span "sat_membership​​​​​​​​​​" at bounding box center [72, 185] width 54 height 7
type textarea "y42 build -s sat_membership"
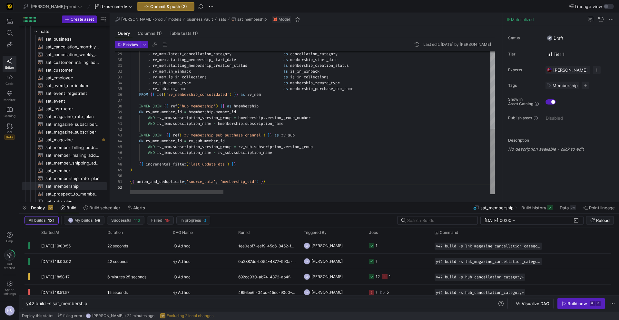
type textarea "{{ config( materialized='incremental', incremental_strategy='merge', unique_key…"
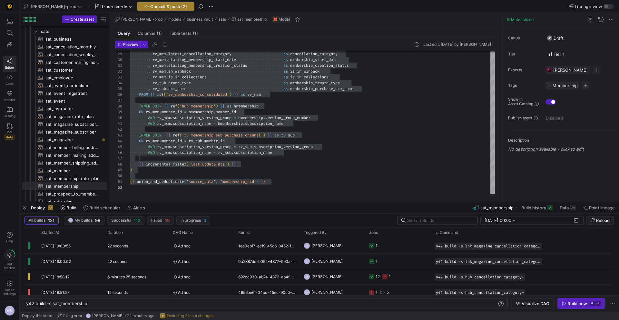
click at [151, 5] on span "Commit & push (2)" at bounding box center [168, 6] width 37 height 5
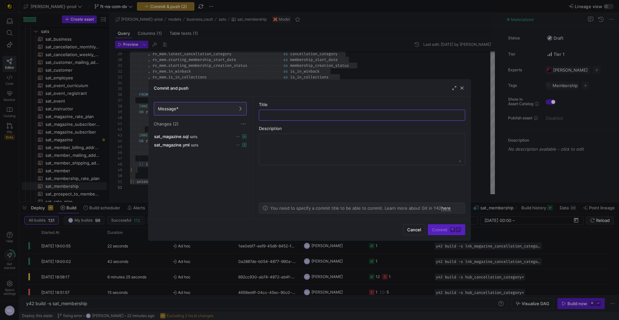
click at [307, 41] on div at bounding box center [309, 160] width 619 height 320
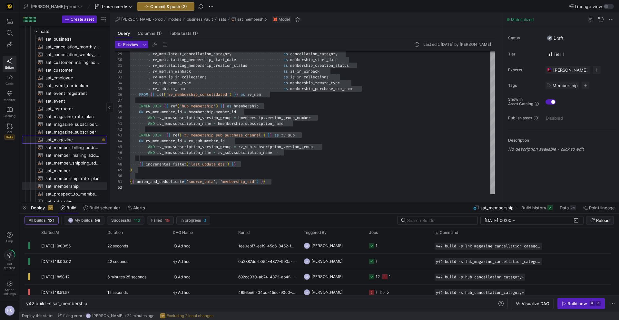
click at [69, 140] on span "sat_magazine​​​​​​​​​​" at bounding box center [72, 139] width 54 height 7
type textarea "y42 build -s sat_magazine"
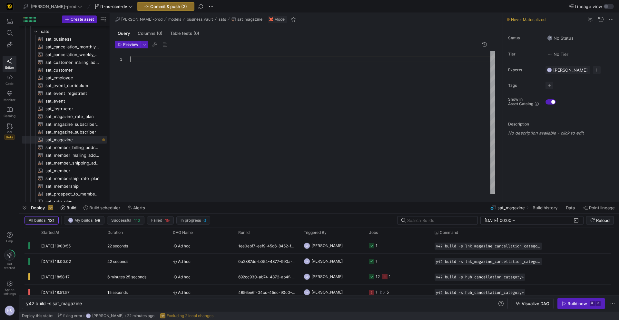
click at [172, 57] on div at bounding box center [312, 122] width 365 height 143
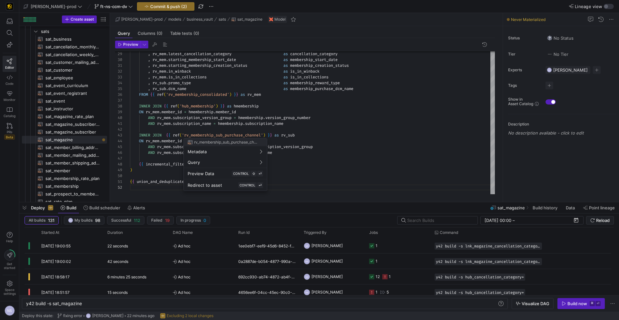
click at [274, 113] on div at bounding box center [309, 160] width 619 height 320
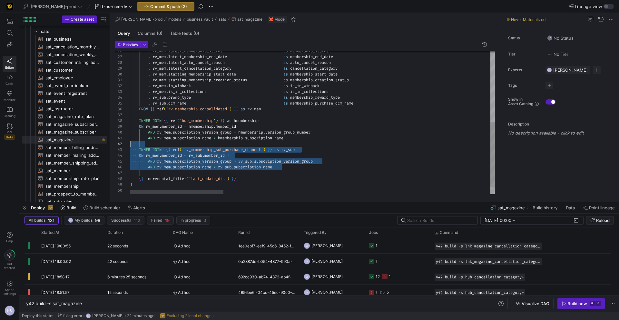
drag, startPoint x: 284, startPoint y: 165, endPoint x: 108, endPoint y: 145, distance: 177.1
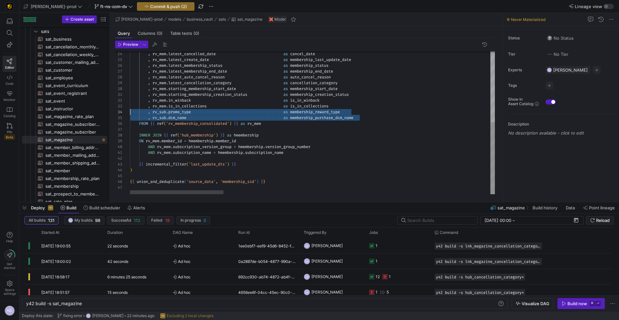
drag, startPoint x: 367, startPoint y: 117, endPoint x: 122, endPoint y: 111, distance: 245.4
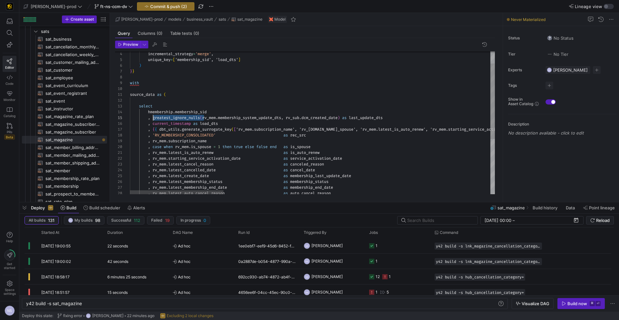
drag, startPoint x: 204, startPoint y: 116, endPoint x: 152, endPoint y: 117, distance: 52.2
drag, startPoint x: 235, startPoint y: 118, endPoint x: 294, endPoint y: 116, distance: 59.3
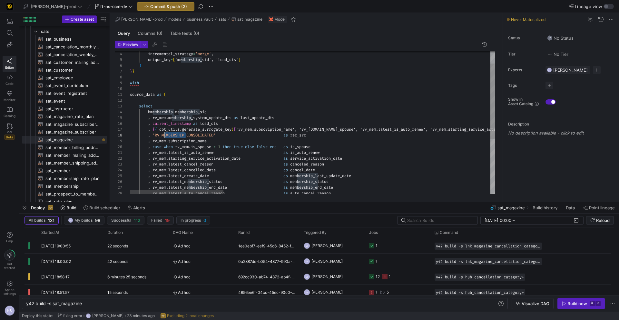
drag, startPoint x: 186, startPoint y: 135, endPoint x: 164, endPoint y: 136, distance: 21.3
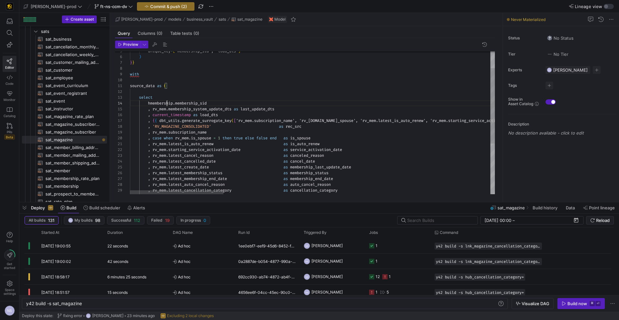
type textarea "source_data as ( select hmembership.membership_sid , rv_mem.membership_system_u…"
click at [167, 102] on span "hmembership" at bounding box center [160, 103] width 25 height 5
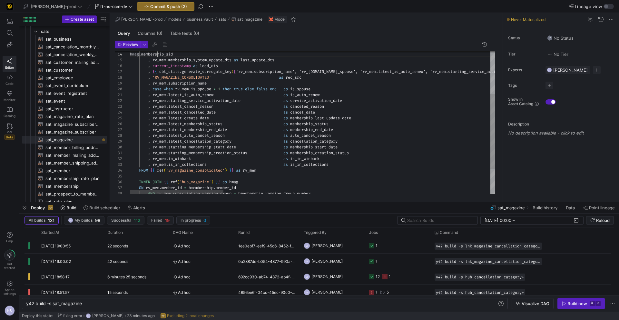
scroll to position [17, 28]
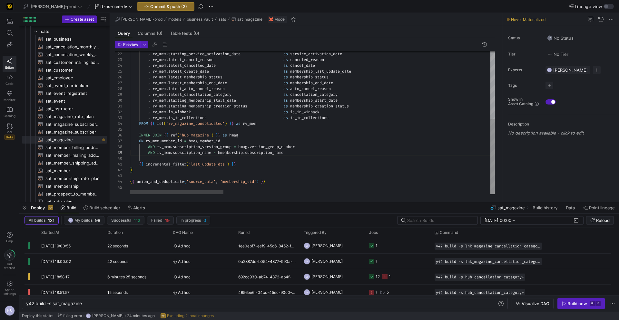
type textarea "creation_status as membership_creation_status , rv_[DOMAIN_NAME]_winback as is_…"
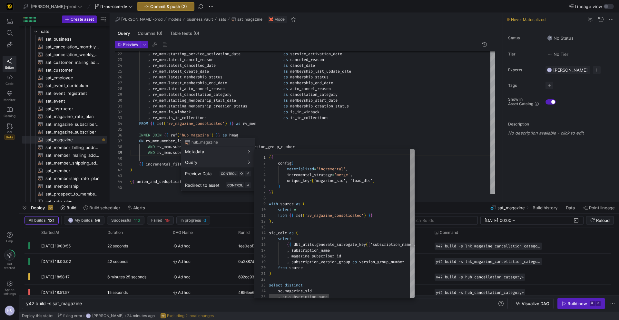
scroll to position [58, 0]
type textarea "from {{ ref('rv_magazine_consolidated') }} ), sid_calc as ( select {{ dbt_utils…"
click at [315, 255] on div "{ { config ( materialized = 'incremental' , incremental_strategy = 'merge' , un…" at bounding box center [439, 261] width 341 height 224
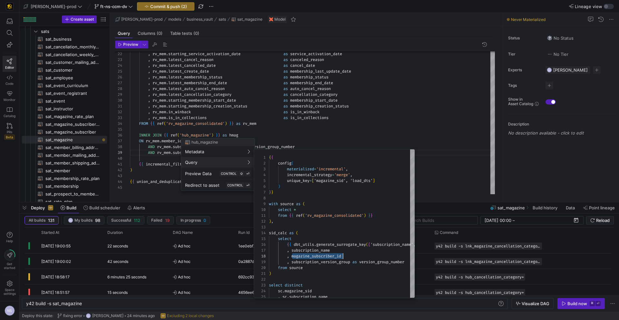
click at [291, 138] on div at bounding box center [309, 160] width 619 height 320
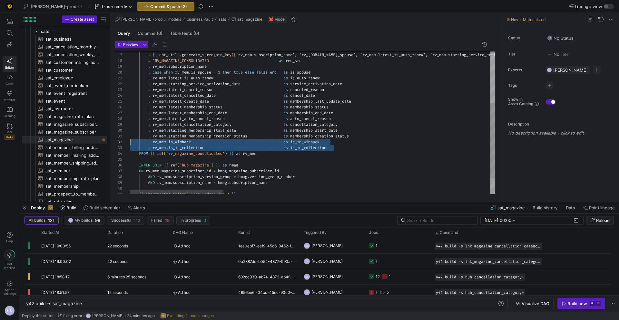
scroll to position [0, 0]
drag, startPoint x: 342, startPoint y: 147, endPoint x: 93, endPoint y: 136, distance: 248.7
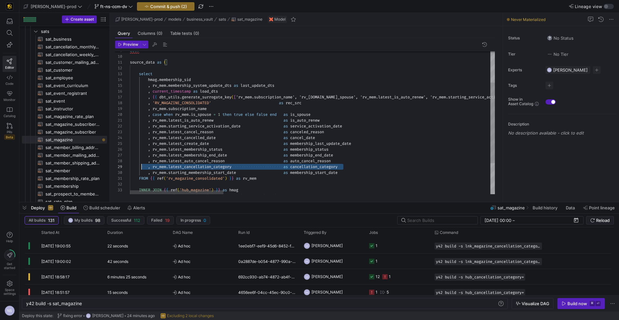
scroll to position [35, 0]
drag, startPoint x: 348, startPoint y: 163, endPoint x: 101, endPoint y: 165, distance: 247.2
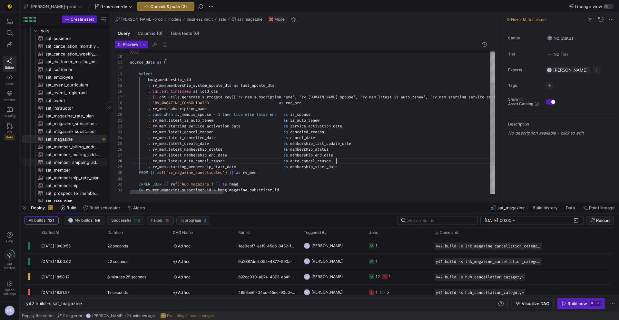
scroll to position [29, 207]
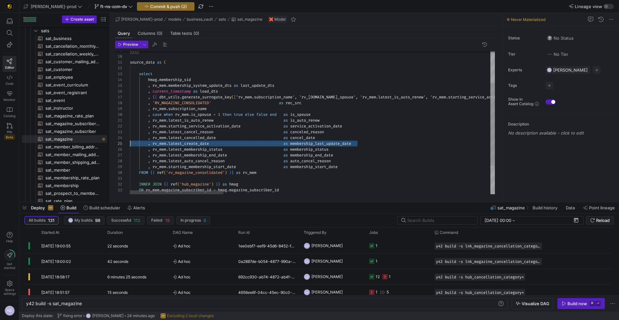
drag, startPoint x: 368, startPoint y: 143, endPoint x: 102, endPoint y: 145, distance: 265.9
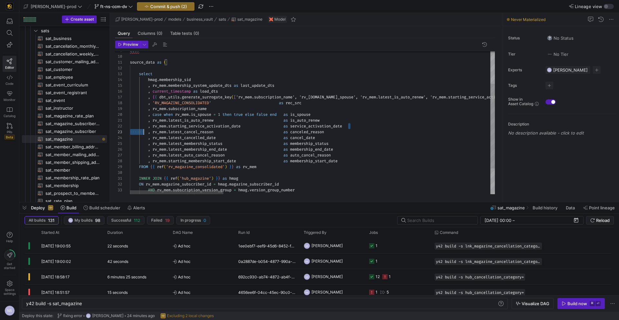
scroll to position [6, 0]
drag, startPoint x: 363, startPoint y: 126, endPoint x: 105, endPoint y: 127, distance: 258.2
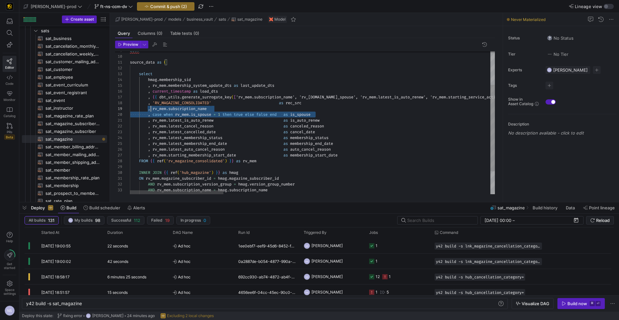
scroll to position [12, 0]
drag, startPoint x: 320, startPoint y: 113, endPoint x: 101, endPoint y: 107, distance: 219.3
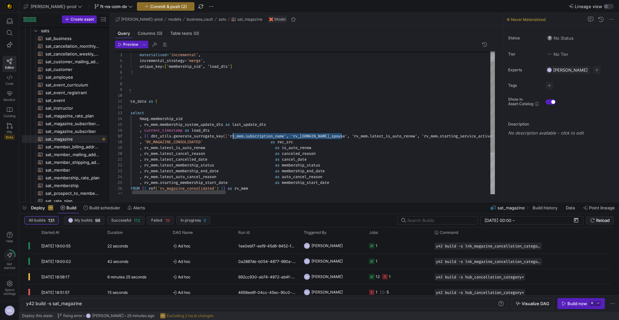
scroll to position [35, 109]
drag, startPoint x: 342, startPoint y: 135, endPoint x: 230, endPoint y: 136, distance: 112.2
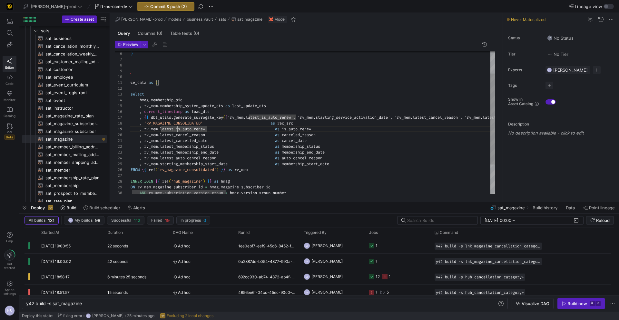
drag, startPoint x: 178, startPoint y: 129, endPoint x: 161, endPoint y: 162, distance: 37.5
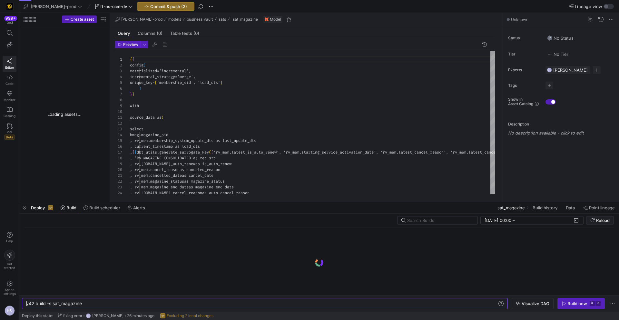
type textarea "y42 build -s sat_magazine"
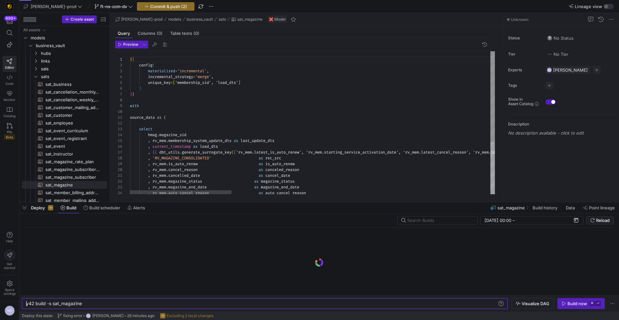
scroll to position [58, 0]
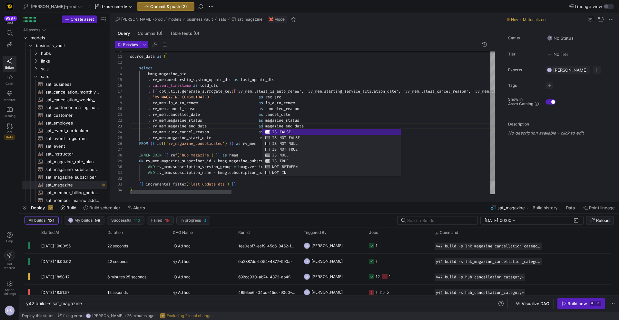
scroll to position [12, 132]
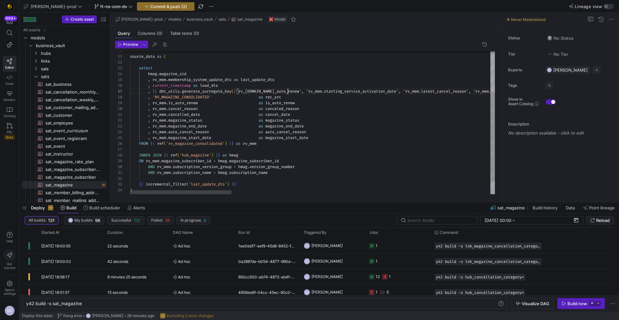
scroll to position [35, 158]
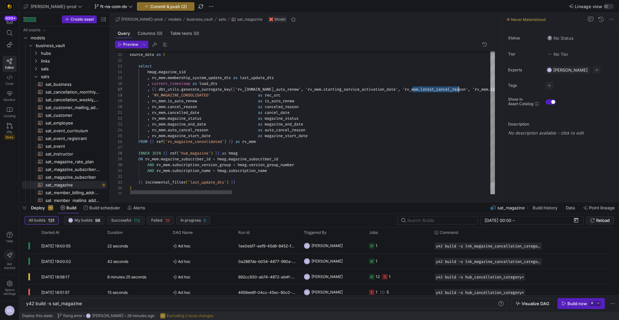
drag, startPoint x: 394, startPoint y: 89, endPoint x: 295, endPoint y: 89, distance: 99.6
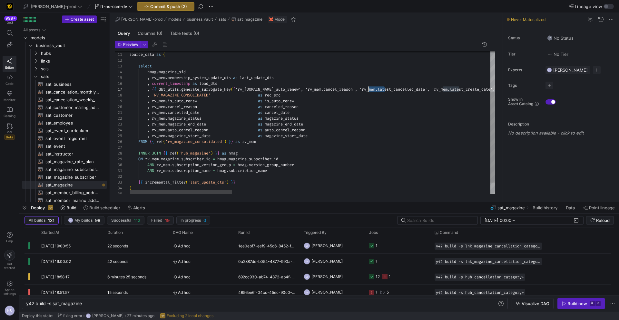
drag, startPoint x: 385, startPoint y: 89, endPoint x: 368, endPoint y: 90, distance: 16.5
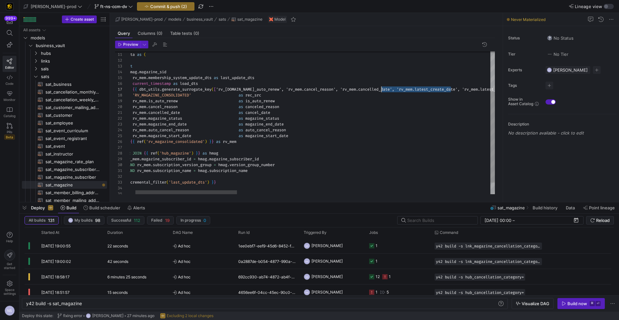
scroll to position [35, 274]
drag, startPoint x: 452, startPoint y: 89, endPoint x: 384, endPoint y: 88, distance: 67.7
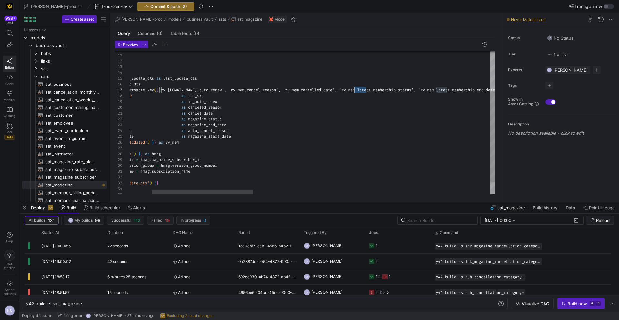
scroll to position [35, 297]
drag, startPoint x: 365, startPoint y: 90, endPoint x: 350, endPoint y: 89, distance: 15.2
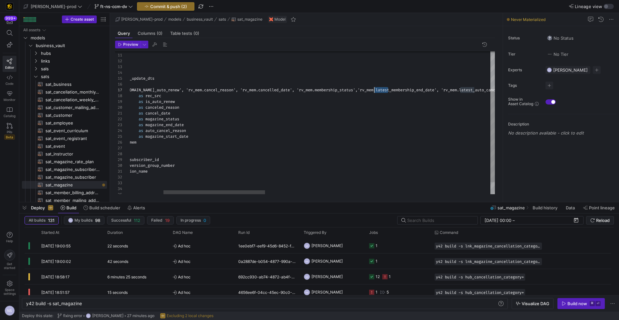
scroll to position [35, 362]
drag, startPoint x: 388, startPoint y: 89, endPoint x: 373, endPoint y: 90, distance: 15.8
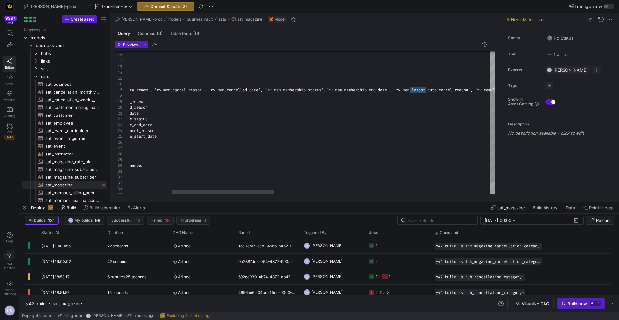
scroll to position [35, 432]
drag, startPoint x: 426, startPoint y: 90, endPoint x: 410, endPoint y: 90, distance: 16.1
click at [410, 90] on div "source_data as ( select hmag . magazine_sid , rv_mem . membership_system_update…" at bounding box center [624, 101] width 1292 height 224
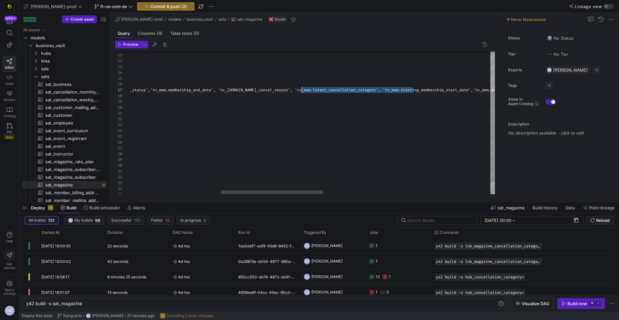
scroll to position [35, 499]
drag, startPoint x: 414, startPoint y: 90, endPoint x: 302, endPoint y: 89, distance: 111.5
click at [302, 89] on div "source_data as ( select hmag . magazine_sid , rv_mem . membership_system_update…" at bounding box center [449, 101] width 1292 height 224
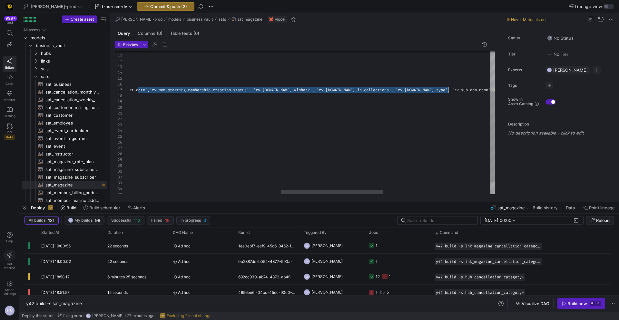
drag, startPoint x: 331, startPoint y: 90, endPoint x: 449, endPoint y: 90, distance: 118.3
click at [449, 90] on div "source_data as ( select hmag . magazine_sid , rv_mem . membership_system_update…" at bounding box center [234, 101] width 1292 height 224
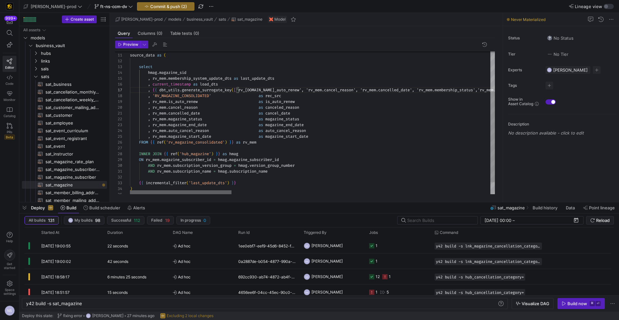
click at [138, 191] on div at bounding box center [181, 192] width 102 height 4
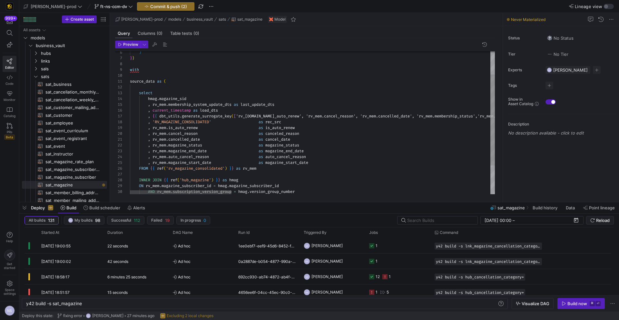
scroll to position [23, 77]
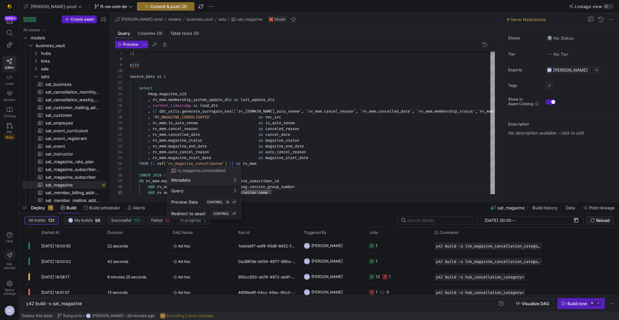
click at [355, 160] on div at bounding box center [309, 160] width 619 height 320
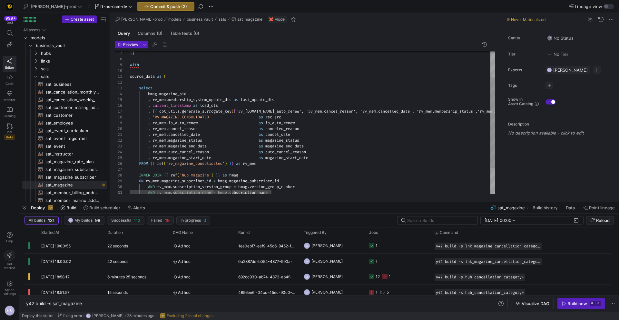
type textarea ", rv_mem.cancelled_date as cancel_date , rv_mem.magazine_status as magazine_sta…"
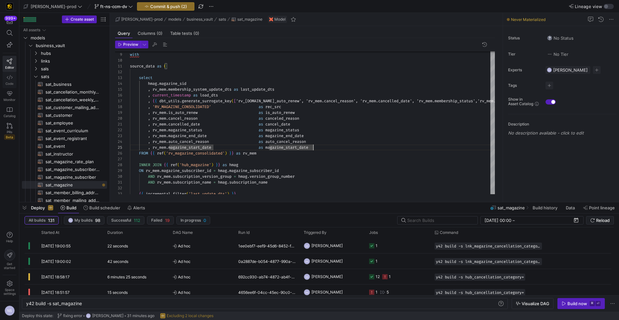
click at [12, 82] on span "Code" at bounding box center [9, 84] width 8 height 4
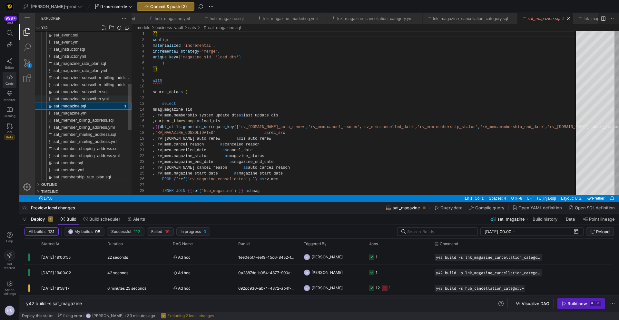
click at [93, 99] on span "sat_magazine_subscriber.yml" at bounding box center [81, 98] width 55 height 5
type textarea "y42 build -s sat_magazine_subscriber"
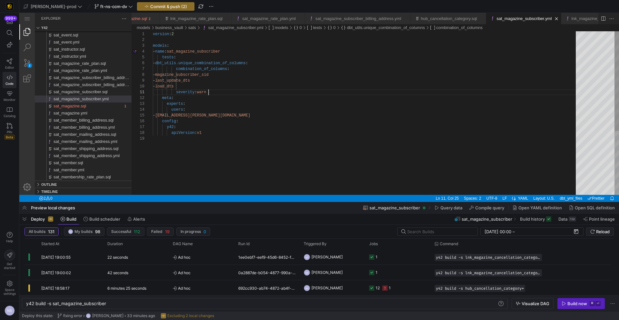
scroll to position [0, 56]
type textarea "version: 2 models: - name: sat_magazine_subscriber tests: - dbt_utils.unique_co…"
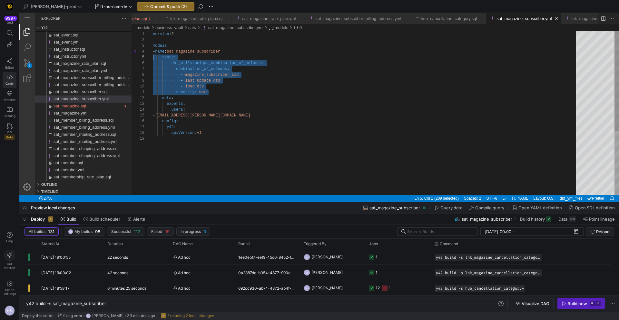
scroll to position [23, 0]
drag, startPoint x: 216, startPoint y: 92, endPoint x: 150, endPoint y: 59, distance: 74.2
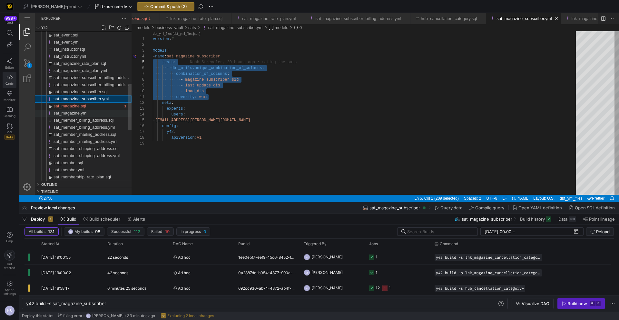
click at [84, 111] on span "sat_magazine.yml" at bounding box center [71, 113] width 34 height 5
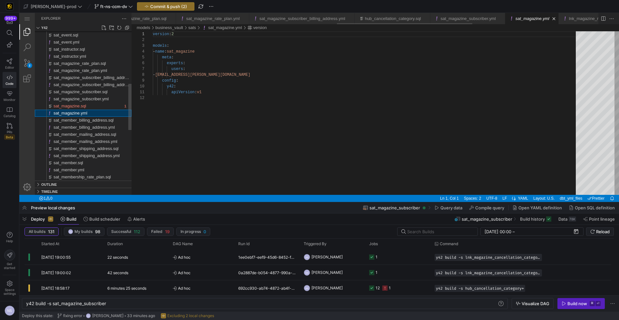
type textarea "y42 build -s sat_magazine"
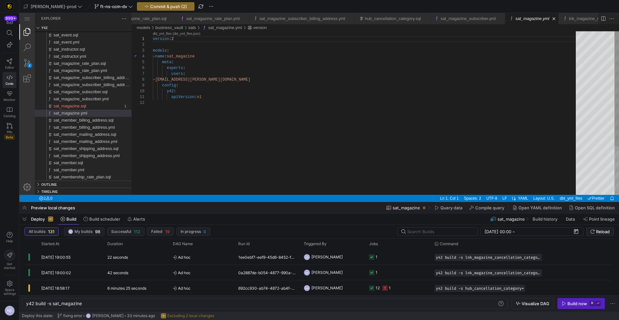
click at [217, 56] on div "version : 2 models : - name : sat_magazine meta : experts : users : - noah.stre…" at bounding box center [366, 147] width 427 height 232
paste textarea "severity: warn meta: experts: users: - noah.streveler@uscca.com config: y42: ap…"
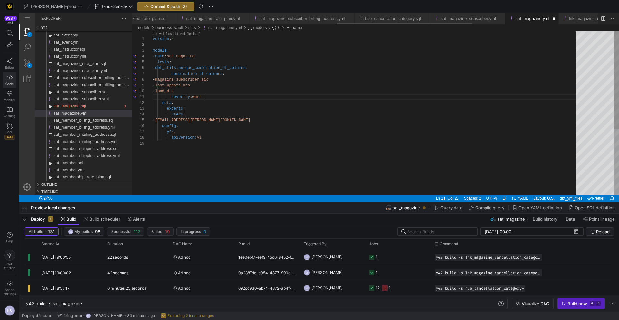
scroll to position [0, 708]
type textarea "severity: warn meta: experts: users: - noah.streveler@uscca.com config: y42: ap…"
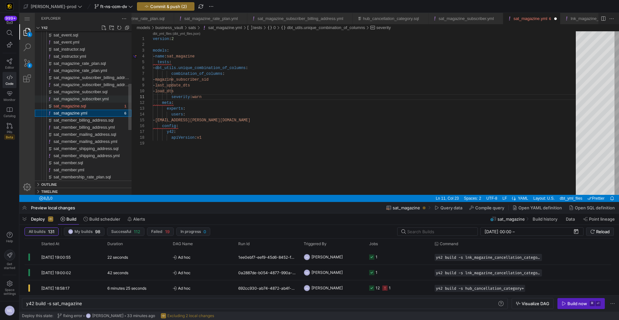
click at [87, 99] on span "sat_magazine_subscriber.yml" at bounding box center [81, 98] width 55 height 5
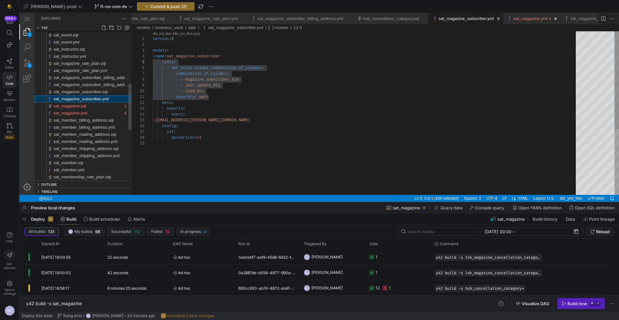
type textarea "y42 build -s sat_magazine_subscriber"
click at [90, 91] on span "sat_magazine_subscriber.sql" at bounding box center [81, 91] width 54 height 5
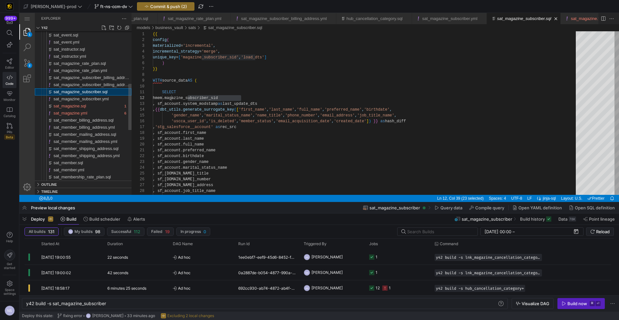
scroll to position [0, 728]
type textarea "SELECT hmem.magazine_subscriber_sid , sf_account.system_modstamp as last_update…"
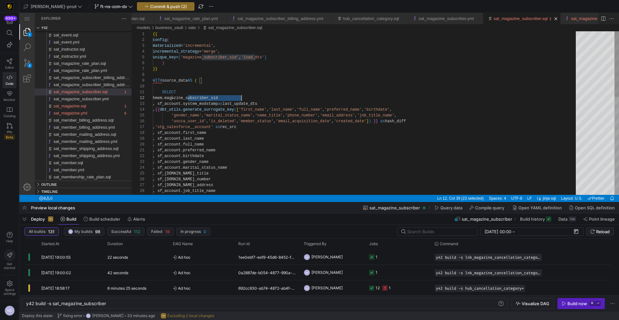
click at [206, 99] on div "{{ config ( materialized = 'incremental' , incremental_strategy = 'merge' , uni…" at bounding box center [366, 234] width 427 height 407
click at [95, 100] on span "sat_magazine_subscriber.yml" at bounding box center [81, 98] width 55 height 5
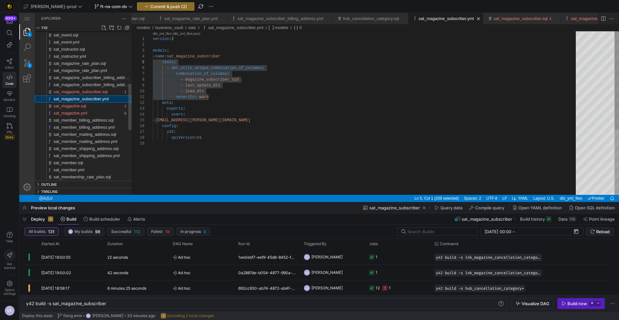
scroll to position [104, 0]
click at [85, 113] on span "sat_magazine.yml" at bounding box center [71, 113] width 34 height 5
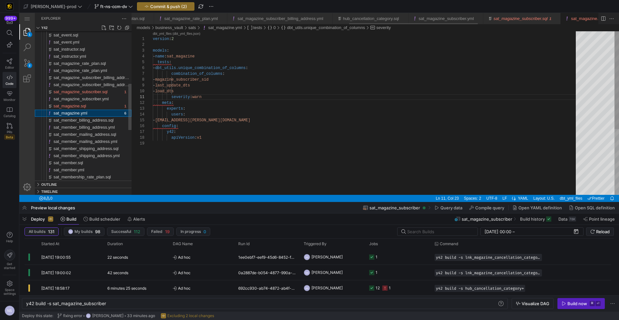
type textarea "y42 build -s sat_magazine"
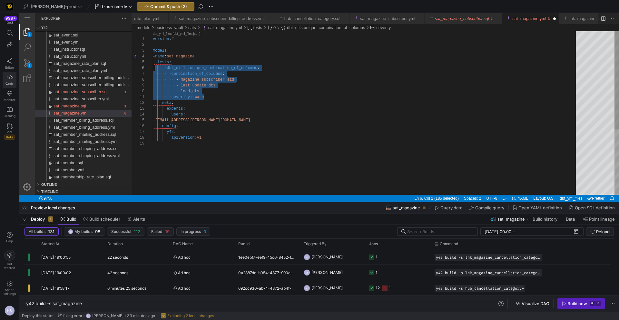
scroll to position [23, 0]
drag, startPoint x: 208, startPoint y: 96, endPoint x: 138, endPoint y: 61, distance: 78.8
type textarea "version: 2 models: - name: sat_magazine tests: - dbt_utils.unique_combination_o…"
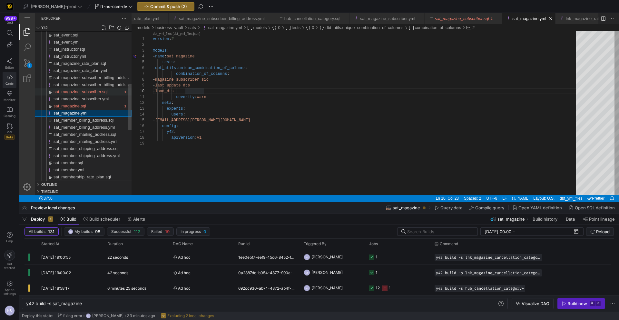
click at [96, 90] on span "sat_magazine_subscriber.sql" at bounding box center [81, 91] width 54 height 5
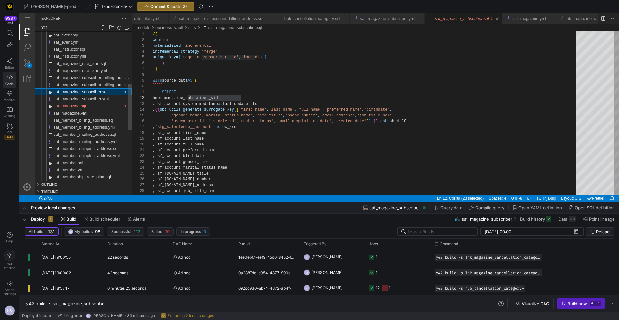
scroll to position [46, 89]
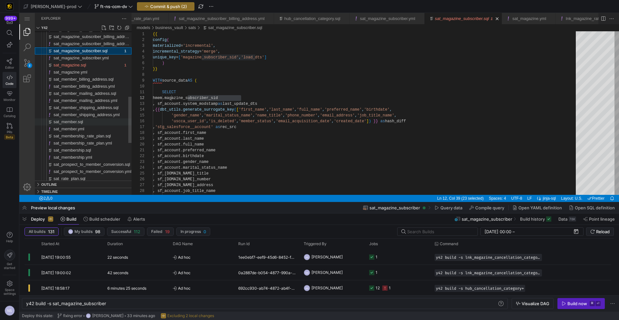
click at [83, 121] on span "sat_member.sql" at bounding box center [69, 121] width 30 height 5
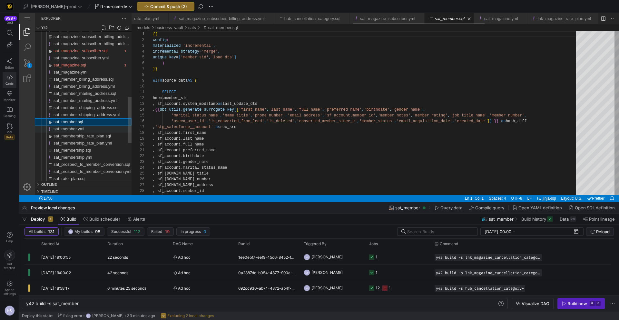
scroll to position [58, 0]
click at [82, 126] on span "sat_member.yml" at bounding box center [69, 128] width 31 height 5
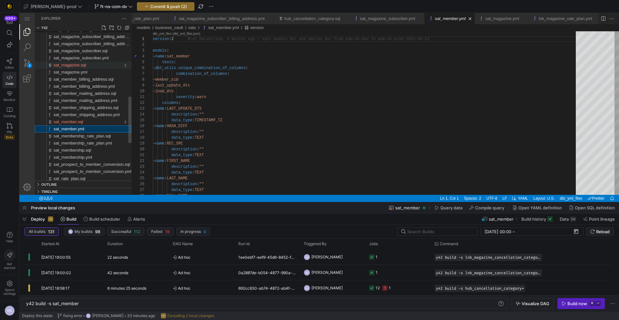
click at [86, 67] on span "sat_magazine.sql" at bounding box center [70, 65] width 33 height 5
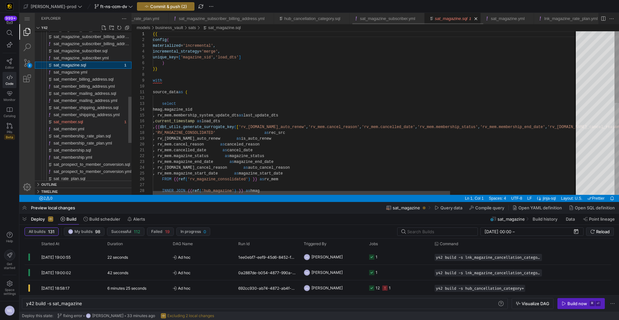
scroll to position [58, 0]
click at [86, 122] on div "sat_member.sql" at bounding box center [88, 121] width 69 height 7
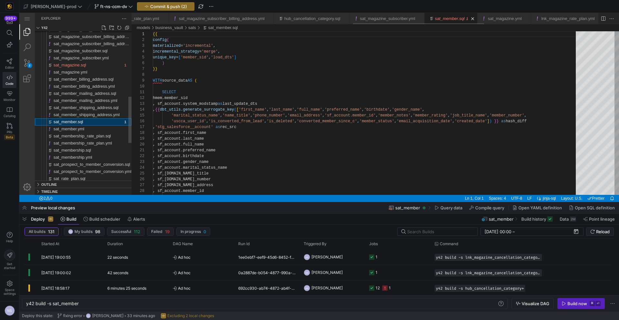
scroll to position [58, 0]
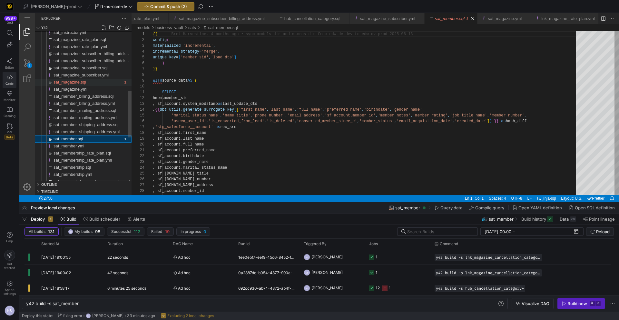
click at [83, 82] on span "sat_magazine.sql" at bounding box center [70, 82] width 33 height 5
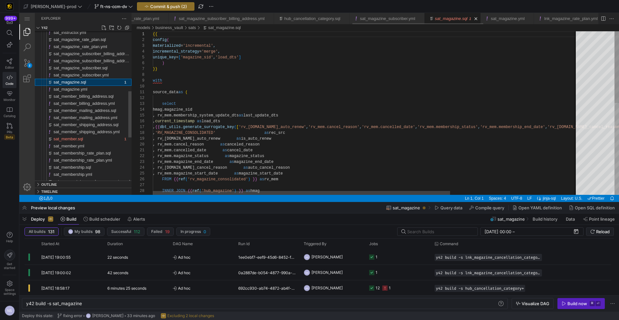
scroll to position [58, 0]
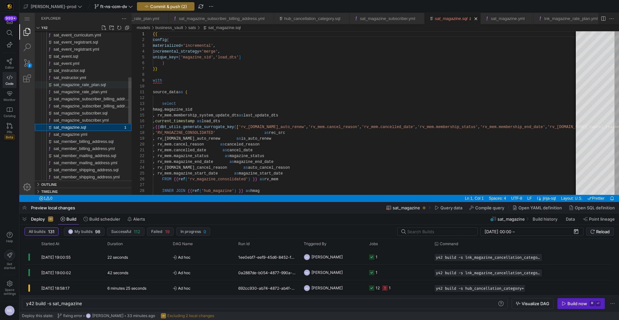
click at [85, 85] on span "sat_magazine_rate_plan.sql" at bounding box center [80, 84] width 53 height 5
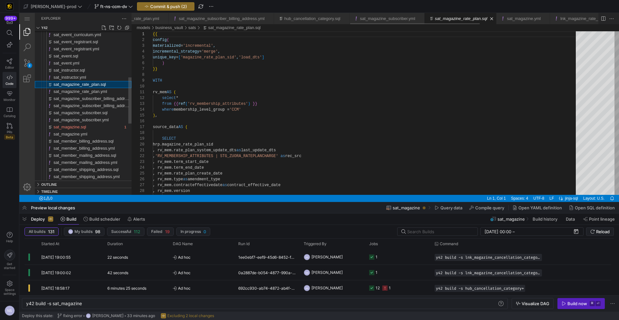
scroll to position [58, 0]
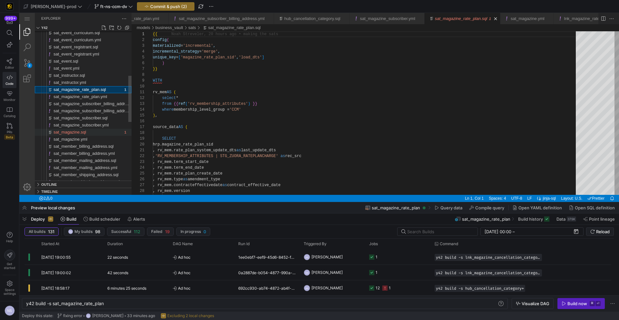
click at [91, 135] on div "sat_magazine.sql" at bounding box center [88, 132] width 69 height 7
type textarea "y42 build -s sat_magazine"
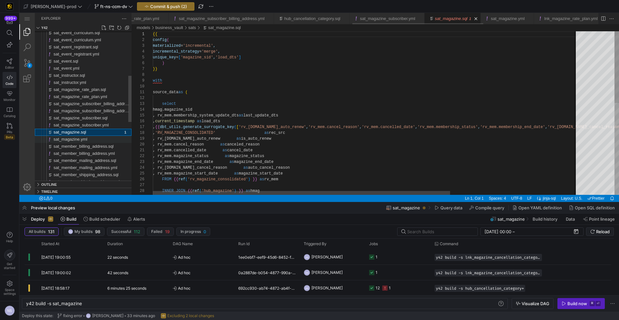
click at [90, 138] on div "sat_magazine.yml" at bounding box center [93, 139] width 78 height 7
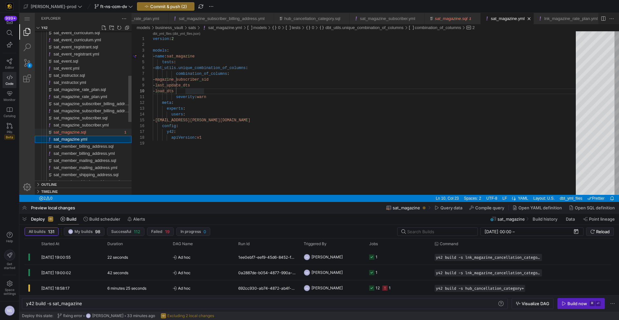
click at [91, 132] on div "sat_magazine.sql" at bounding box center [88, 132] width 69 height 7
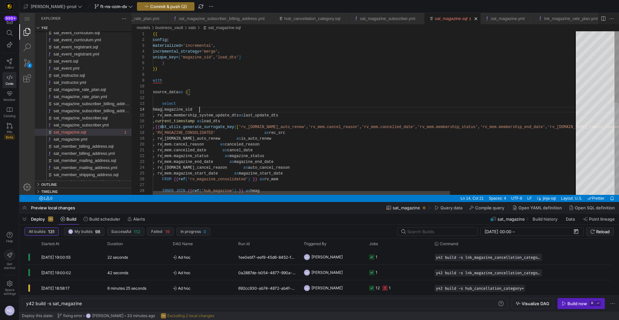
click at [200, 110] on div "{{ config ( materialized = 'incremental' , incremental_strategy = 'merge' , uni…" at bounding box center [457, 217] width 608 height 372
type textarea "source_data as ( select hmag.magazine_sid , rv_mem.membership_system_update_dts…"
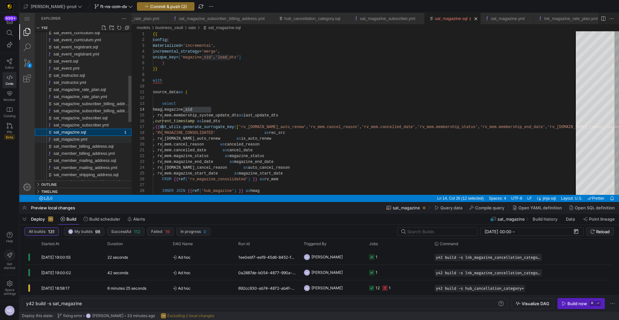
click at [94, 139] on div "sat_magazine.yml" at bounding box center [93, 139] width 78 height 7
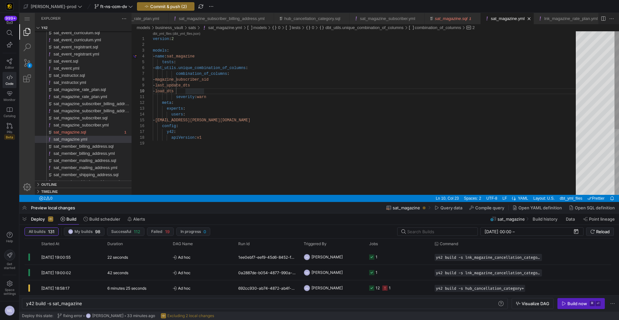
click at [210, 80] on div "version : 2 models : - name : sat_magazine tests : - dbt_utils.unique_combinati…" at bounding box center [366, 167] width 427 height 273
paste textarea "sat_magazine.yml"
type textarea "version: 2 models: - name: sat_magazine tests: - dbt_utils.unique_combination_o…"
click at [238, 80] on div "version : 2 models : - name : sat_magazine tests : - dbt_utils.unique_combinati…" at bounding box center [366, 167] width 427 height 273
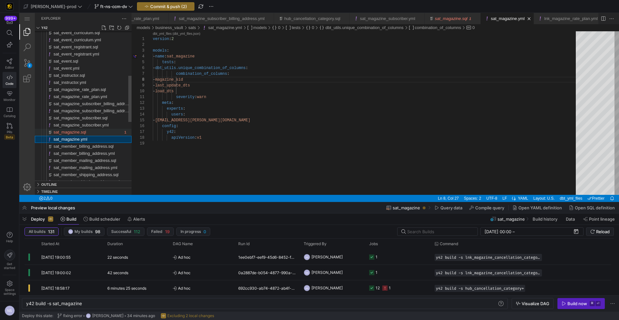
click at [99, 131] on div "sat_magazine.sql" at bounding box center [88, 132] width 69 height 7
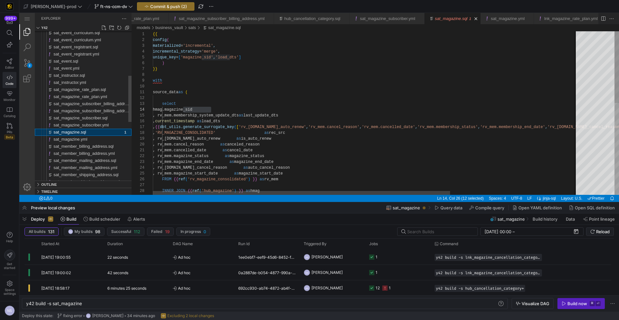
scroll to position [46, 58]
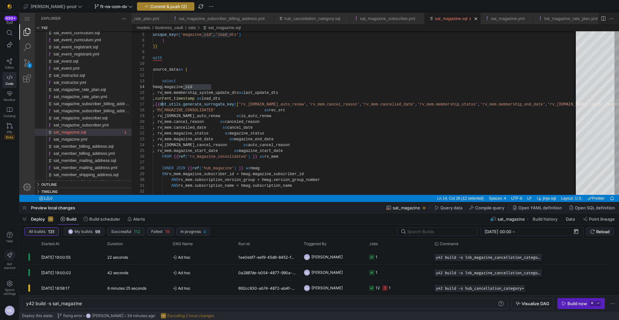
click at [157, 6] on span "Commit & push (2)" at bounding box center [168, 6] width 37 height 5
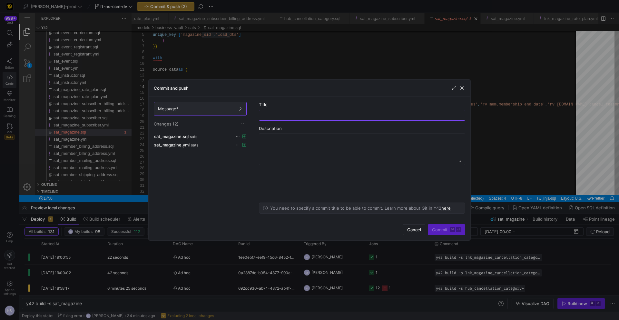
click at [261, 80] on div "Commit and push" at bounding box center [310, 88] width 322 height 17
click at [213, 133] on span at bounding box center [200, 136] width 95 height 8
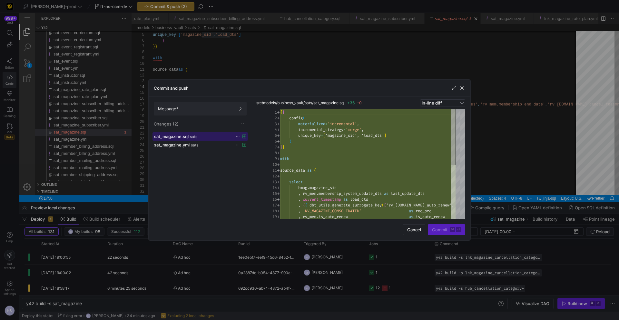
scroll to position [58, 0]
click at [206, 108] on span "Message*" at bounding box center [200, 108] width 84 height 5
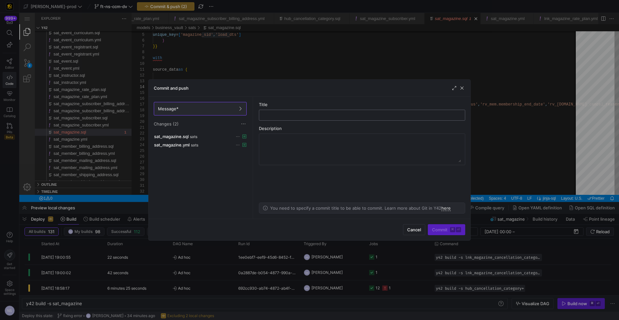
click at [339, 112] on div at bounding box center [361, 115] width 195 height 10
type input "creating sat magazine"
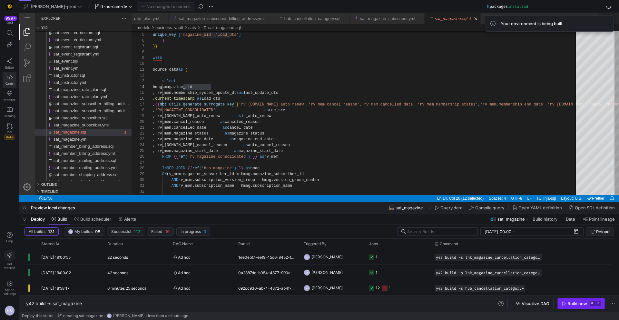
click at [565, 305] on icon "button" at bounding box center [563, 303] width 5 height 5
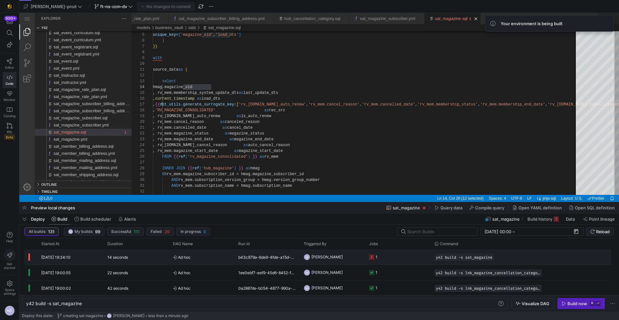
click at [338, 256] on span "[PERSON_NAME]" at bounding box center [326, 256] width 31 height 15
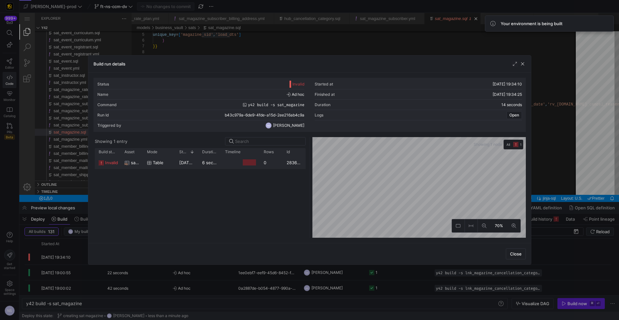
click at [202, 161] on y42-duration "6 seconds" at bounding box center [212, 162] width 21 height 5
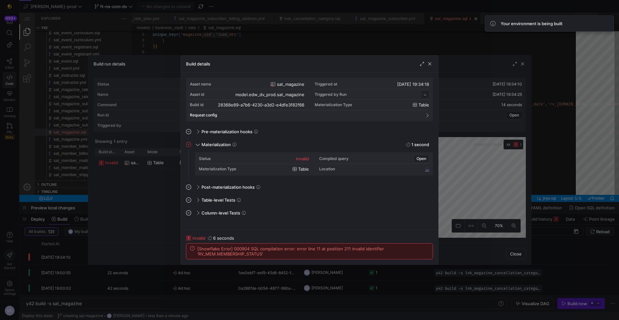
click at [452, 168] on div at bounding box center [309, 160] width 619 height 320
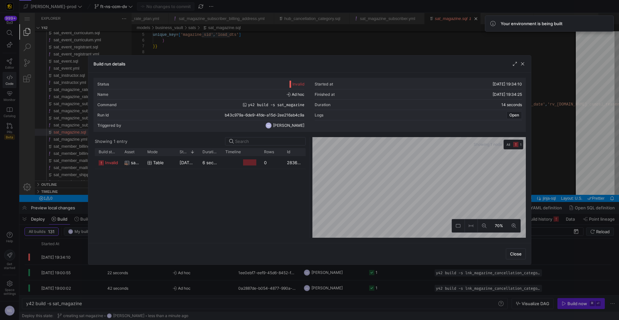
click at [544, 148] on div at bounding box center [309, 160] width 619 height 320
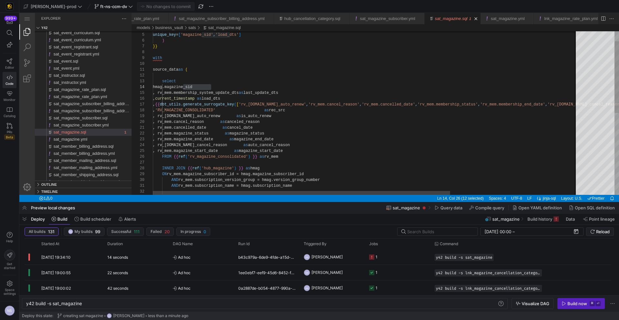
click at [212, 151] on div "select hmag.magazine_sid , rv_mem.membership_system_update_dts as last_update_d…" at bounding box center [457, 195] width 608 height 372
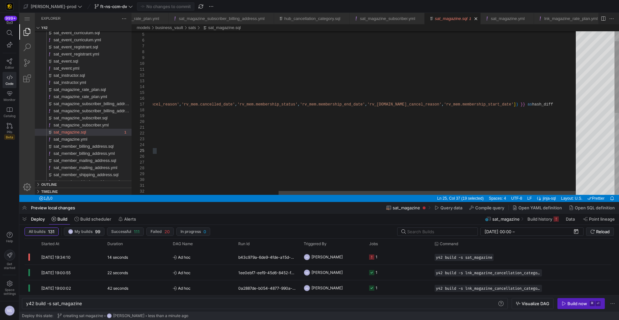
click at [499, 105] on div "select hmag.magazine_sid , rv_mem.membership_system_update_dts as last_update_d…" at bounding box center [277, 195] width 608 height 372
paste textarea "agazine"
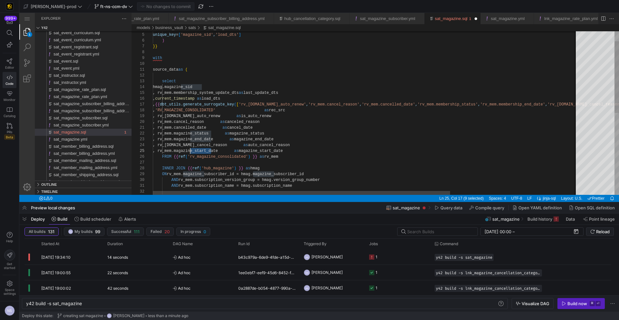
scroll to position [23, 40]
drag, startPoint x: 211, startPoint y: 151, endPoint x: 193, endPoint y: 150, distance: 18.4
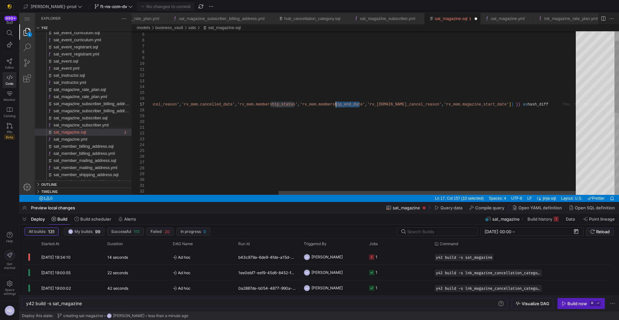
drag, startPoint x: 360, startPoint y: 104, endPoint x: 336, endPoint y: 103, distance: 23.2
paste textarea "agazine"
drag, startPoint x: 294, startPoint y: 103, endPoint x: 271, endPoint y: 104, distance: 22.9
paste textarea "agazine"
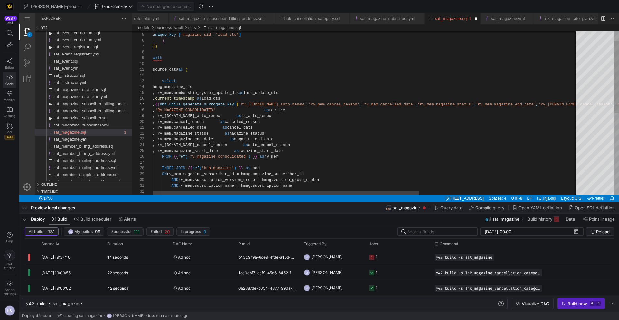
type textarea ", current_timestamp as load_dts , {{ dbt_utils.generate_surrogate_key(['rv_mem.…"
click at [354, 126] on div "select hmag.magazine_sid , rv_mem.membership_system_update_dts as last_update_d…" at bounding box center [492, 198] width 679 height 372
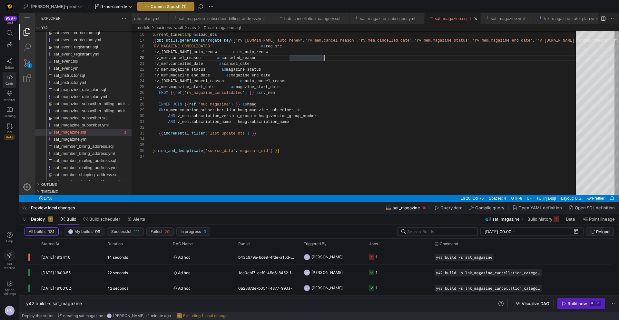
click at [157, 7] on span "Commit & push (1)" at bounding box center [169, 6] width 36 height 5
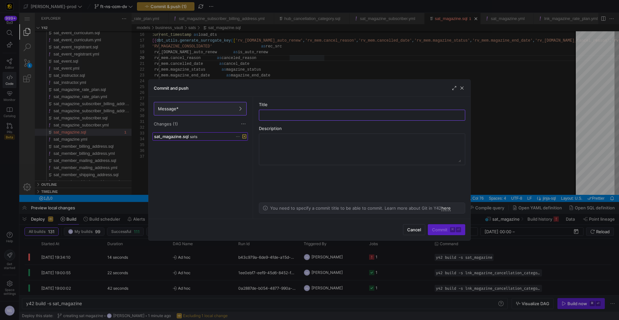
click at [212, 138] on div "sat_magazine.sql sats" at bounding box center [193, 136] width 78 height 5
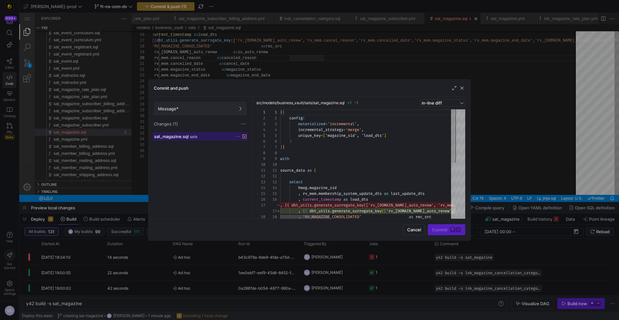
scroll to position [58, 0]
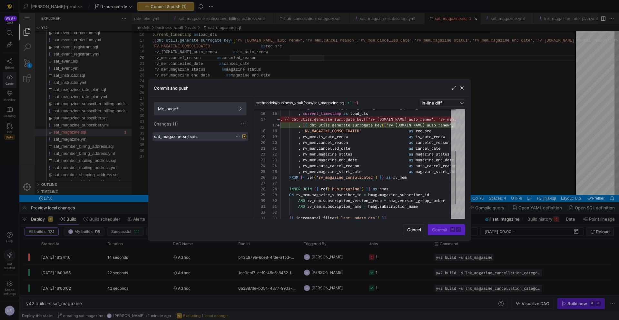
click at [215, 108] on span "Message*" at bounding box center [200, 108] width 84 height 5
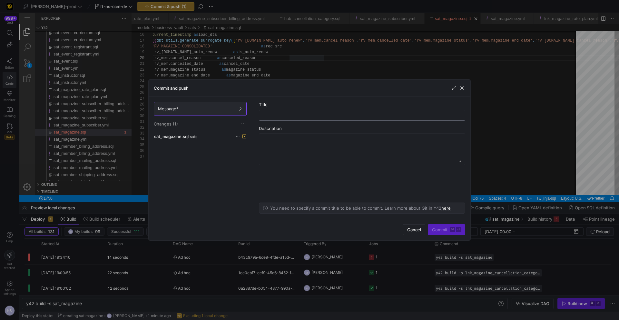
click at [285, 115] on input "text" at bounding box center [361, 114] width 195 height 5
type input "fixing error"
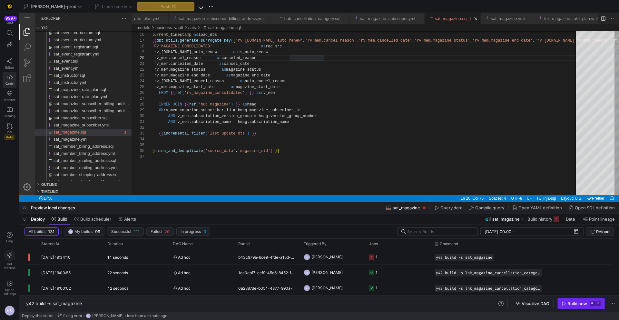
click at [578, 299] on span "button" at bounding box center [581, 303] width 47 height 10
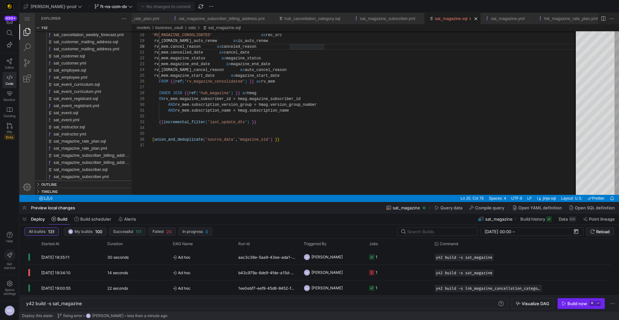
click at [576, 302] on div "Build now" at bounding box center [577, 303] width 20 height 5
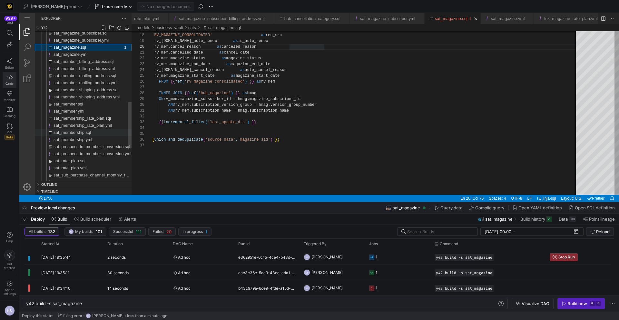
click at [85, 131] on span "sat_membership.sql" at bounding box center [72, 132] width 37 height 5
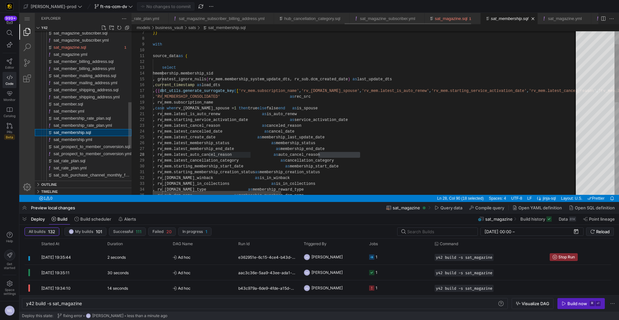
type textarea "y42 build -s sat_membership"
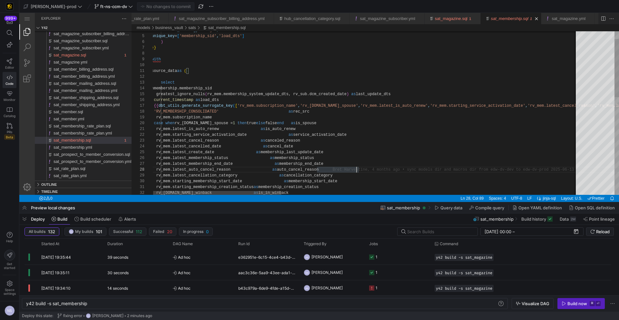
type textarea "as cancel_date , rv_mem.latest_create_date as membership_last_update_date , rv_…"
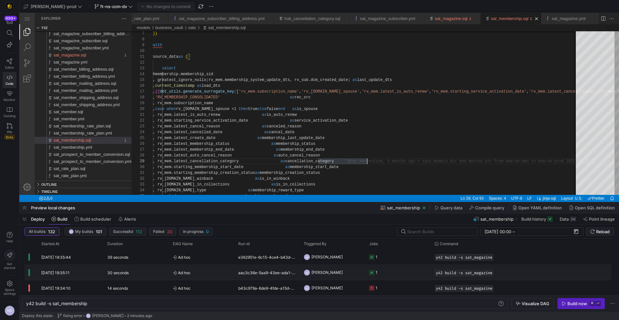
click at [391, 275] on y42-job-status-cell-renderer "1" at bounding box center [398, 272] width 58 height 15
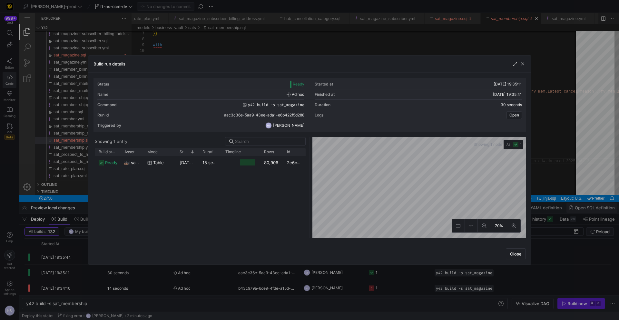
drag, startPoint x: 575, startPoint y: 197, endPoint x: 566, endPoint y: 208, distance: 13.9
click at [575, 199] on div at bounding box center [309, 160] width 619 height 320
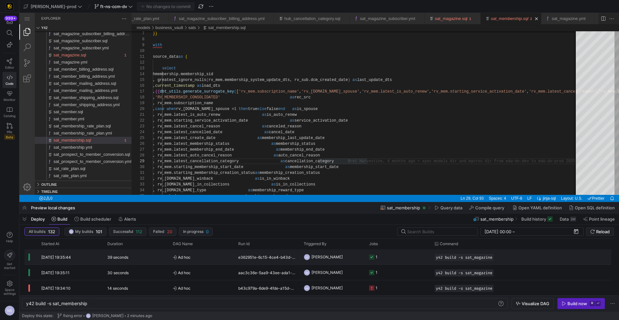
click at [394, 252] on y42-job-status-cell-renderer "1" at bounding box center [398, 256] width 58 height 15
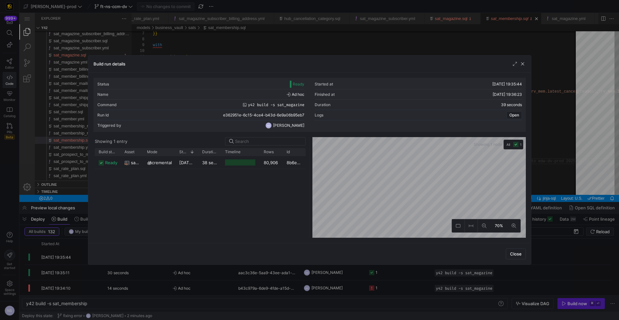
click at [573, 175] on div at bounding box center [309, 160] width 619 height 320
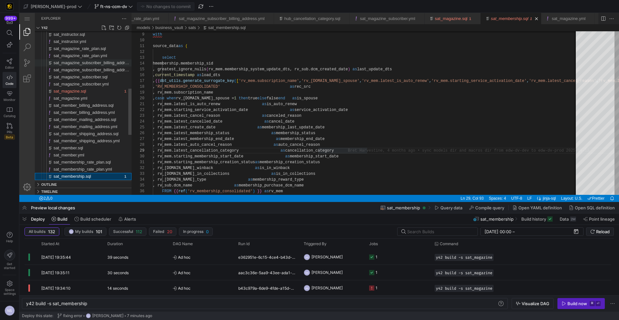
click at [93, 63] on span "sat_magazine_subscriber_billing_address.sql" at bounding box center [96, 62] width 84 height 5
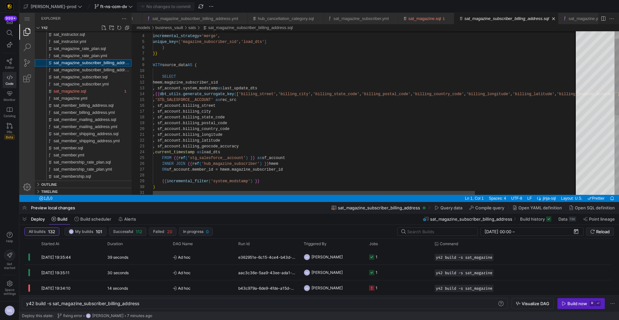
scroll to position [0, 817]
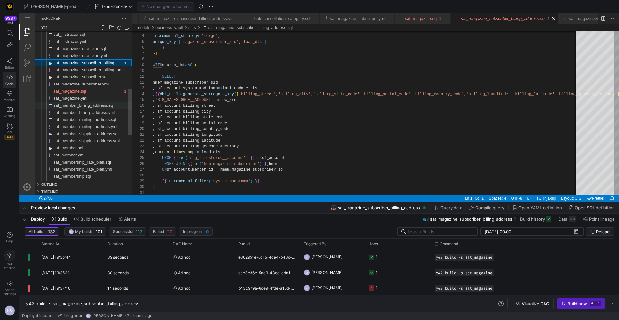
click at [97, 104] on span "sat_member_billing_address.sql" at bounding box center [84, 105] width 60 height 5
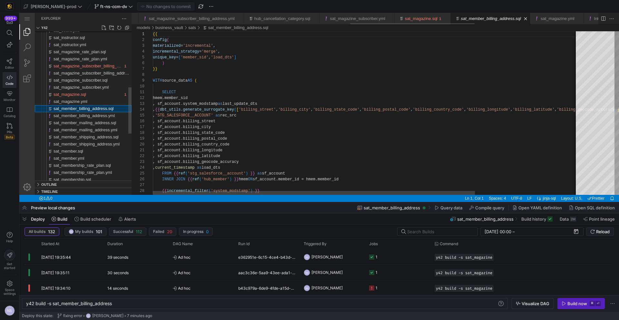
scroll to position [58, 0]
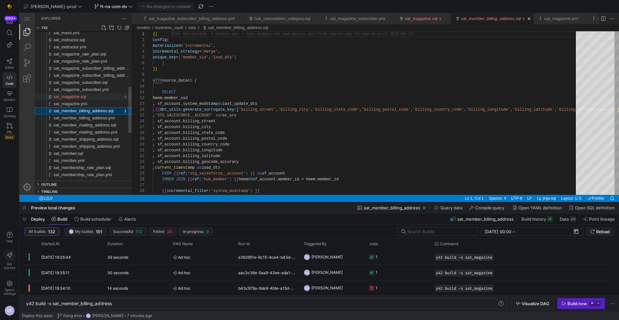
click at [90, 97] on div "sat_magazine.sql" at bounding box center [88, 96] width 69 height 7
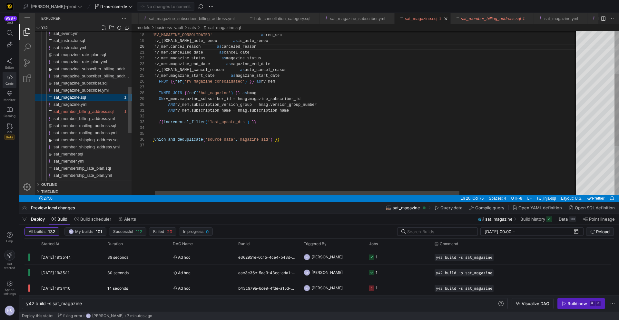
scroll to position [29, 175]
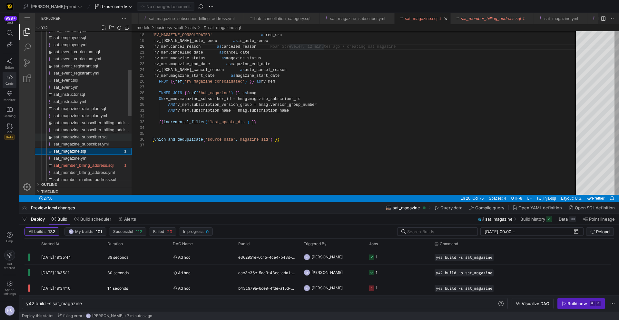
click at [92, 136] on span "sat_magazine_subscriber.sql" at bounding box center [81, 136] width 54 height 5
type textarea "y42 build -s sat_magazine_subscriber"
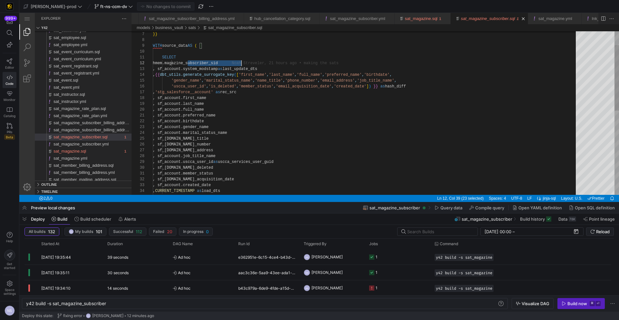
scroll to position [6, 89]
click at [239, 173] on div "SELECT hmem.magazine_subscriber_sid , sf_account.system_modstamp as last_update…" at bounding box center [366, 199] width 427 height 407
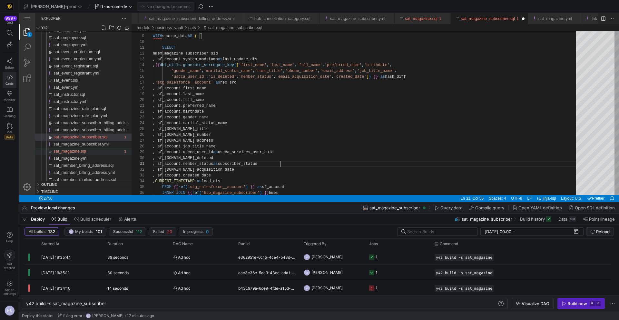
type textarea ", sf_account.member_status as subscriber_status , sf_account.email_acquisition_…"
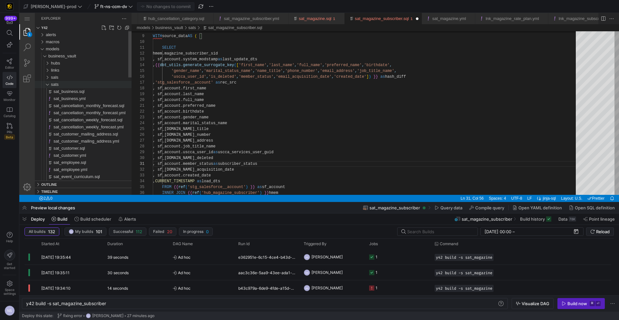
click at [57, 85] on span "sats" at bounding box center [55, 84] width 8 height 5
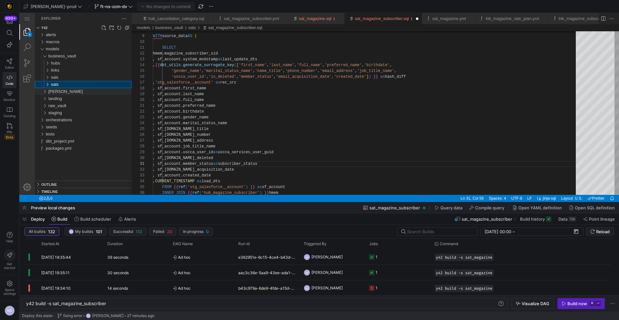
click at [59, 91] on div "[PERSON_NAME]" at bounding box center [89, 91] width 83 height 7
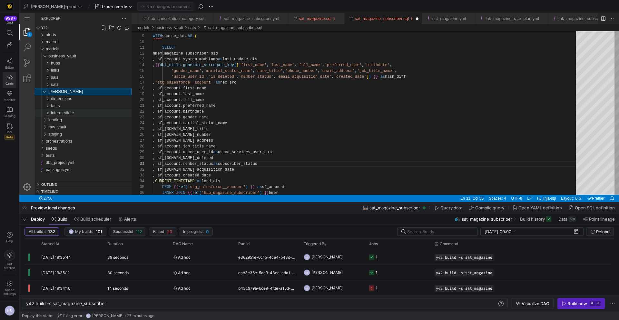
click at [68, 112] on span "intermediate" at bounding box center [62, 112] width 23 height 5
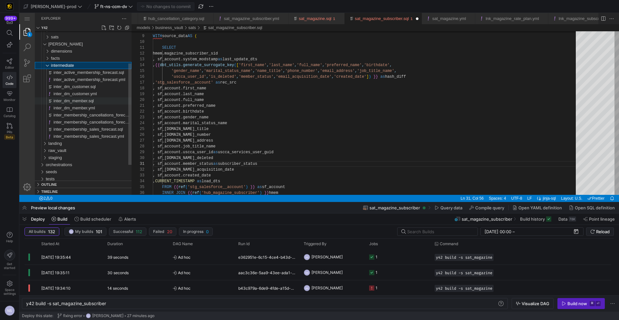
click at [91, 102] on span "inter_dm_member.sql" at bounding box center [74, 100] width 40 height 5
type textarea "y42 build -s inter_dm_member"
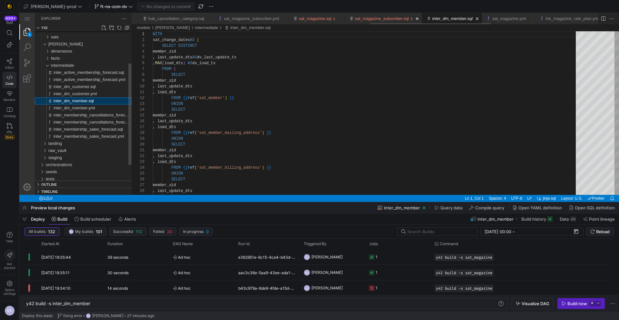
scroll to position [58, 0]
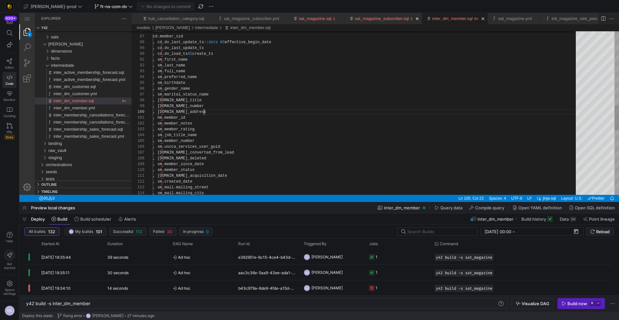
click at [334, 111] on div "SELECT cd.member_sid , cd.dv_last_update_ts:: date AS effective_begin_date , cd…" at bounding box center [366, 81] width 427 height 1092
click at [391, 94] on div "SELECT cd.member_sid , cd.dv_last_update_ts:: date AS effective_begin_date , cd…" at bounding box center [366, 81] width 427 height 1092
type textarea ", hm.member_id , sm.member_notes , sm.member_rating , sm.job_title_name , sm.me…"
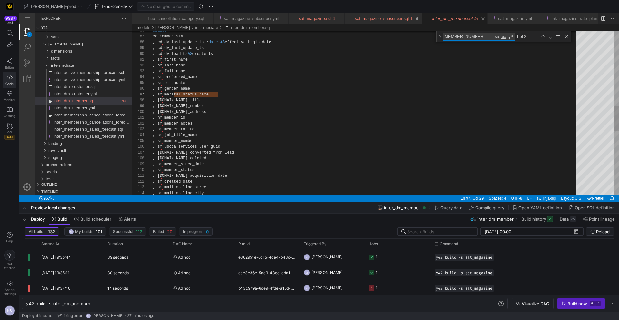
scroll to position [58, 51]
type textarea "MEMBER_NUMBER"
click at [467, 37] on textarea "MEMBER_NUMBER" at bounding box center [468, 36] width 50 height 7
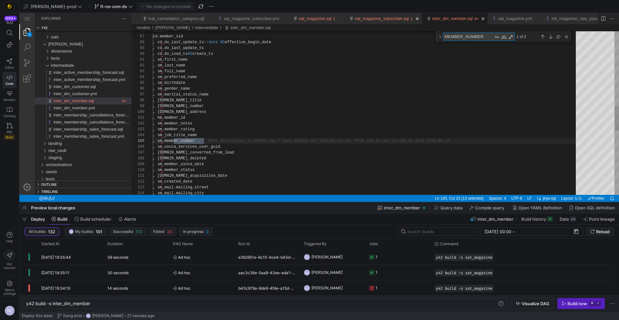
paste textarea "FIRST_NAME"
type textarea ", sm_bill.billing_geocode_accuracy , sm_ship.shipping_street , sm_ship.shipping…"
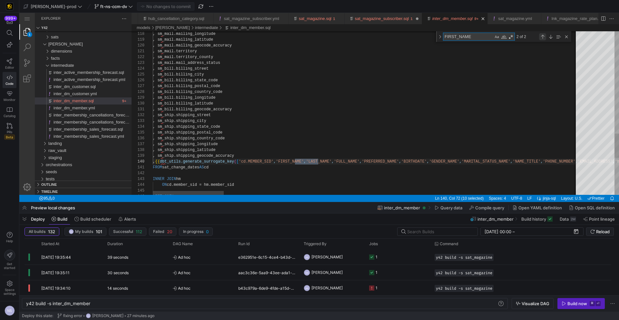
type textarea "FIRST_NAME"
click at [539, 38] on div "Previous Match (⇧Enter)" at bounding box center [542, 36] width 7 height 7
type textarea ", sm.first_name , sm.last_name , sm.full_name , sm.preferred_name , sm.birthdat…"
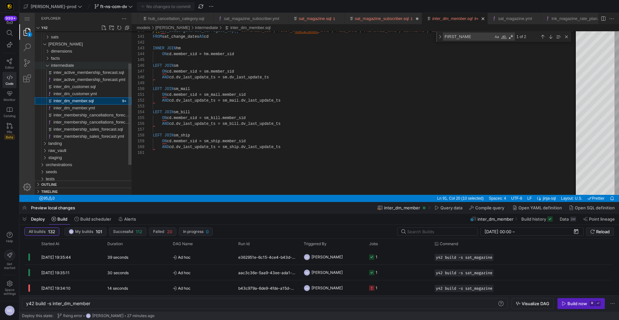
click at [63, 65] on span "intermediate" at bounding box center [62, 65] width 23 height 5
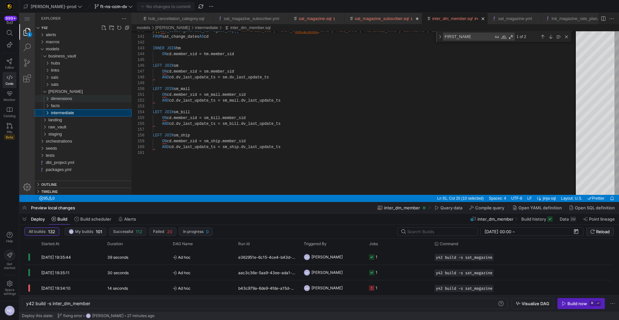
click at [63, 98] on span "dimensions" at bounding box center [61, 98] width 21 height 5
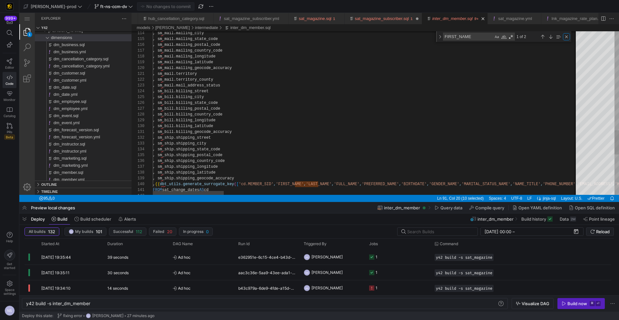
drag, startPoint x: 565, startPoint y: 37, endPoint x: 462, endPoint y: 29, distance: 104.1
click at [565, 37] on div "Close (Escape)" at bounding box center [566, 36] width 7 height 7
click at [409, 18] on link "sat_magazine_subscriber.sql" at bounding box center [382, 18] width 54 height 5
type textarea "y42 build -s sat_magazine_subscriber"
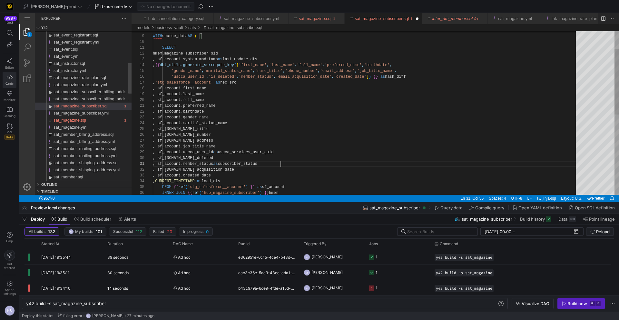
scroll to position [0, 128]
type textarea "SELECT hmem.magazine_subscriber_sid , sf_account.system_modstamp as last_update…"
click at [398, 81] on div "WITH source_data AS ( SELECT hmem.magazine_subscriber_sid , sf_account.system_m…" at bounding box center [366, 190] width 427 height 407
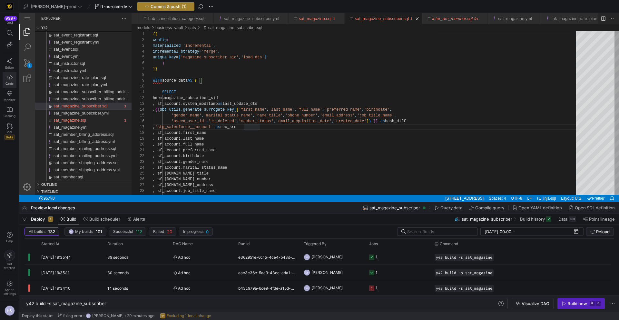
click at [157, 6] on span "Commit & push (1)" at bounding box center [169, 6] width 36 height 5
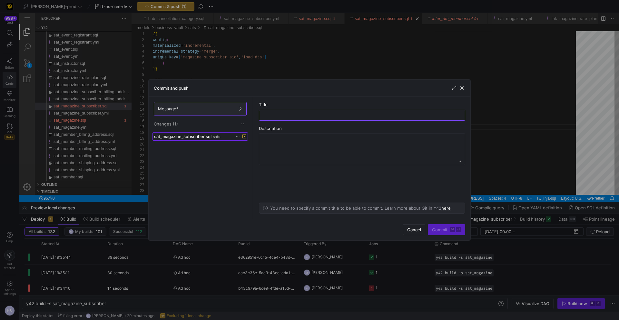
click at [201, 136] on span "sat_magazine_subscriber.sql" at bounding box center [182, 136] width 57 height 5
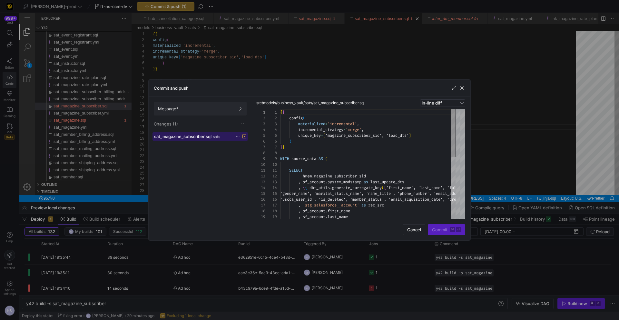
scroll to position [58, 0]
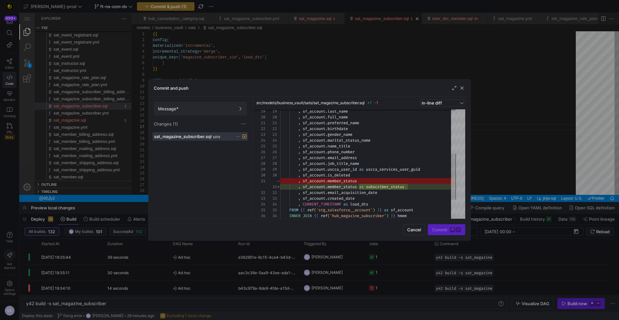
click at [348, 62] on div at bounding box center [309, 160] width 619 height 320
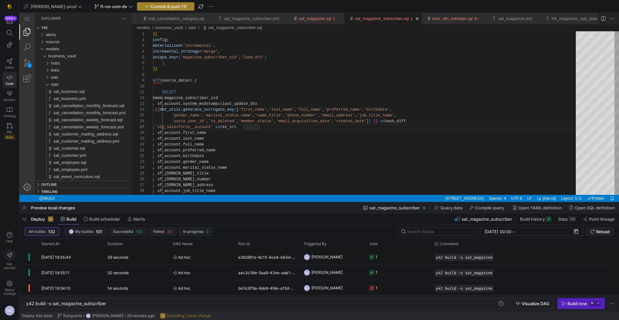
click at [151, 6] on span "Commit & push (1)" at bounding box center [169, 6] width 36 height 5
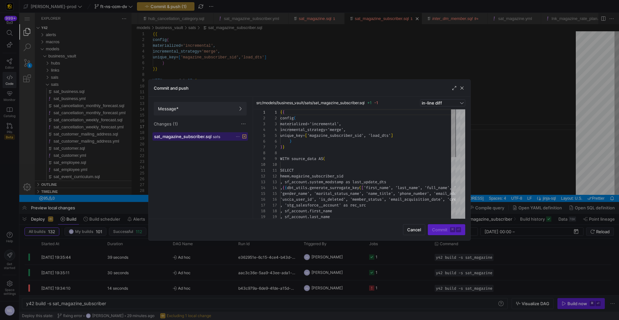
click at [208, 140] on span at bounding box center [200, 136] width 95 height 8
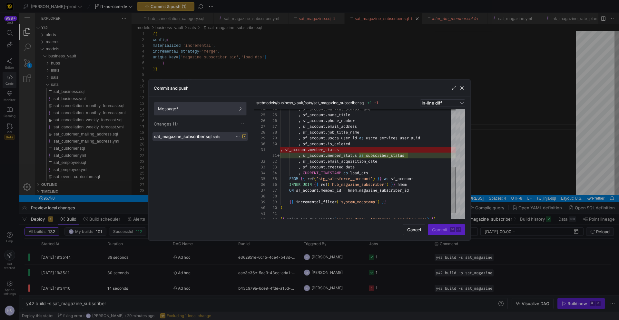
click at [195, 106] on span "Message*" at bounding box center [200, 108] width 84 height 5
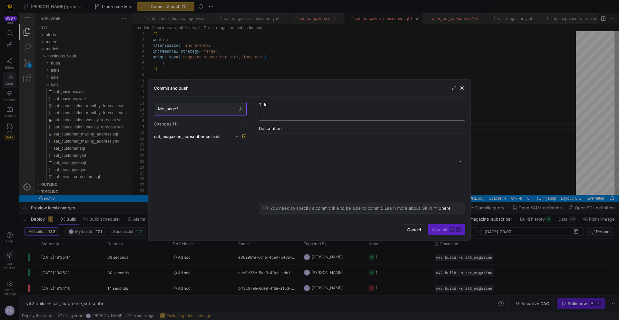
click at [293, 116] on input "text" at bounding box center [361, 114] width 195 height 5
type input "adjusting alias"
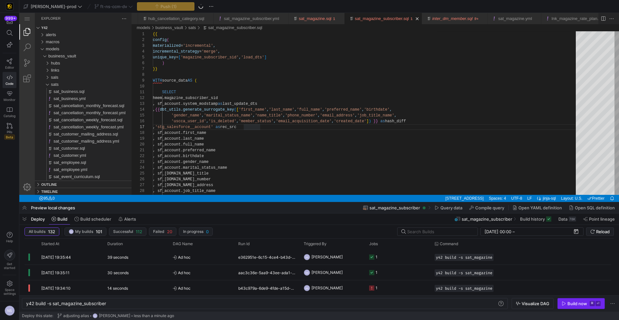
click at [576, 303] on div "Build now" at bounding box center [577, 303] width 20 height 5
click at [582, 302] on div "Build now" at bounding box center [577, 303] width 20 height 5
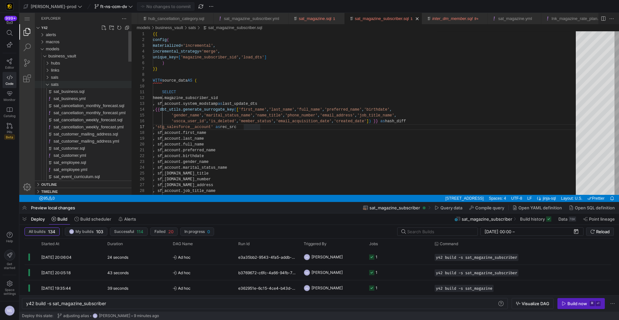
click at [74, 84] on div "sats" at bounding box center [91, 84] width 81 height 7
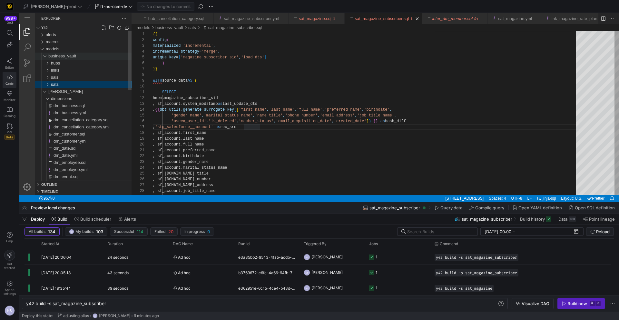
click at [63, 55] on span "business_vault" at bounding box center [62, 56] width 28 height 5
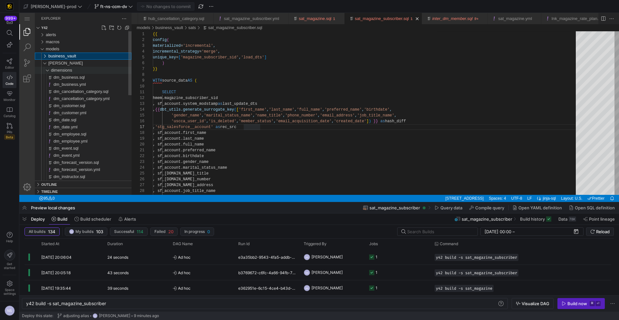
click at [60, 68] on span "dimensions" at bounding box center [61, 70] width 21 height 5
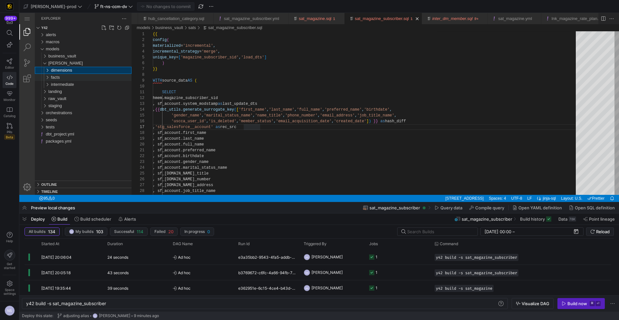
click at [63, 77] on div "facts" at bounding box center [91, 77] width 81 height 7
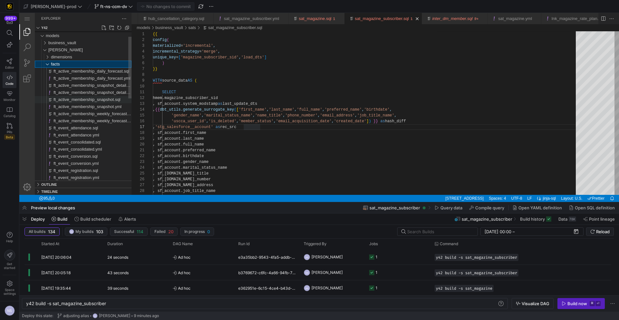
click at [88, 100] on span "ft_active_membership_snapshot.sql" at bounding box center [87, 99] width 67 height 5
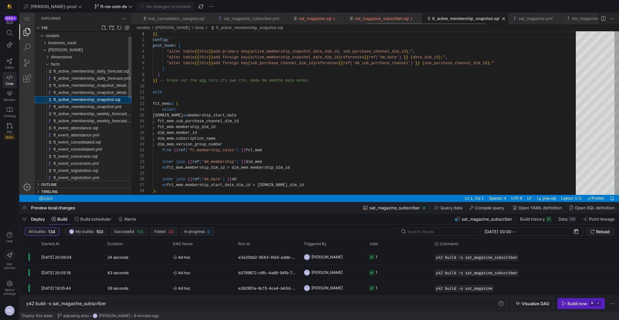
type textarea "y42 build -s ft_active_membership_snapshot"
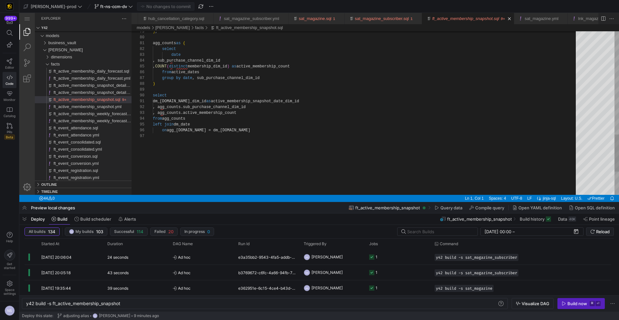
drag, startPoint x: 254, startPoint y: 66, endPoint x: 176, endPoint y: 67, distance: 77.4
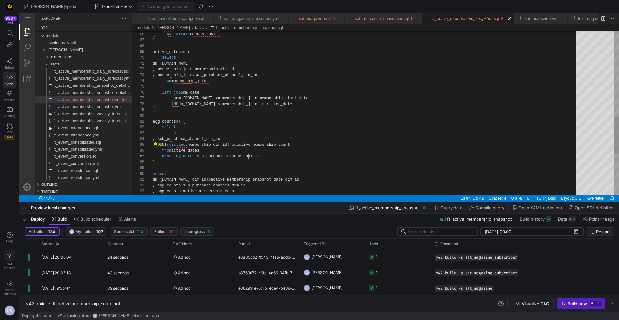
click at [248, 158] on div "date agg_counts as ( select ) , AND dm_date.date < membership_join.attrition_da…" at bounding box center [366, 14] width 427 height 720
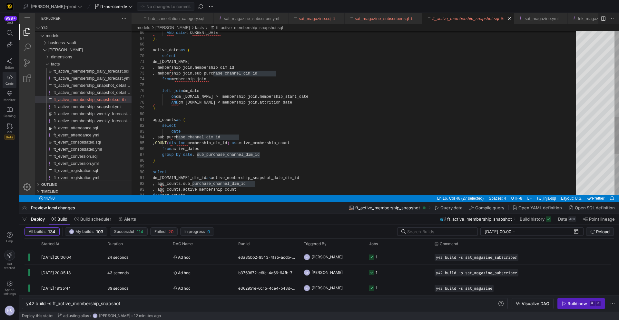
type textarea "agg_counts as ( select date , sub_purchase_channel_dim_id , COUNT(distinct memb…"
click at [240, 155] on div "AND date < CURRENT_DATE ) , active_dates as ( select dm_date.date , membership_…" at bounding box center [366, 13] width 427 height 720
